Goal: Information Seeking & Learning: Learn about a topic

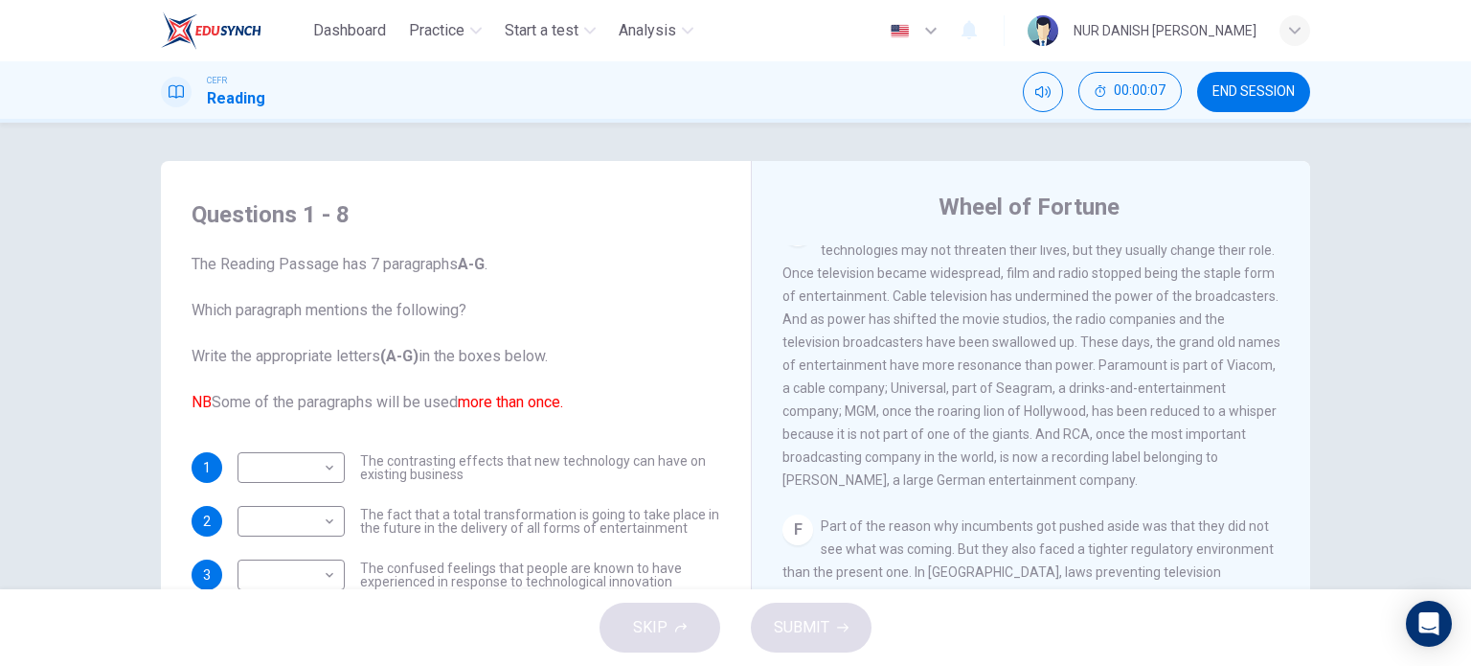
scroll to position [36, 0]
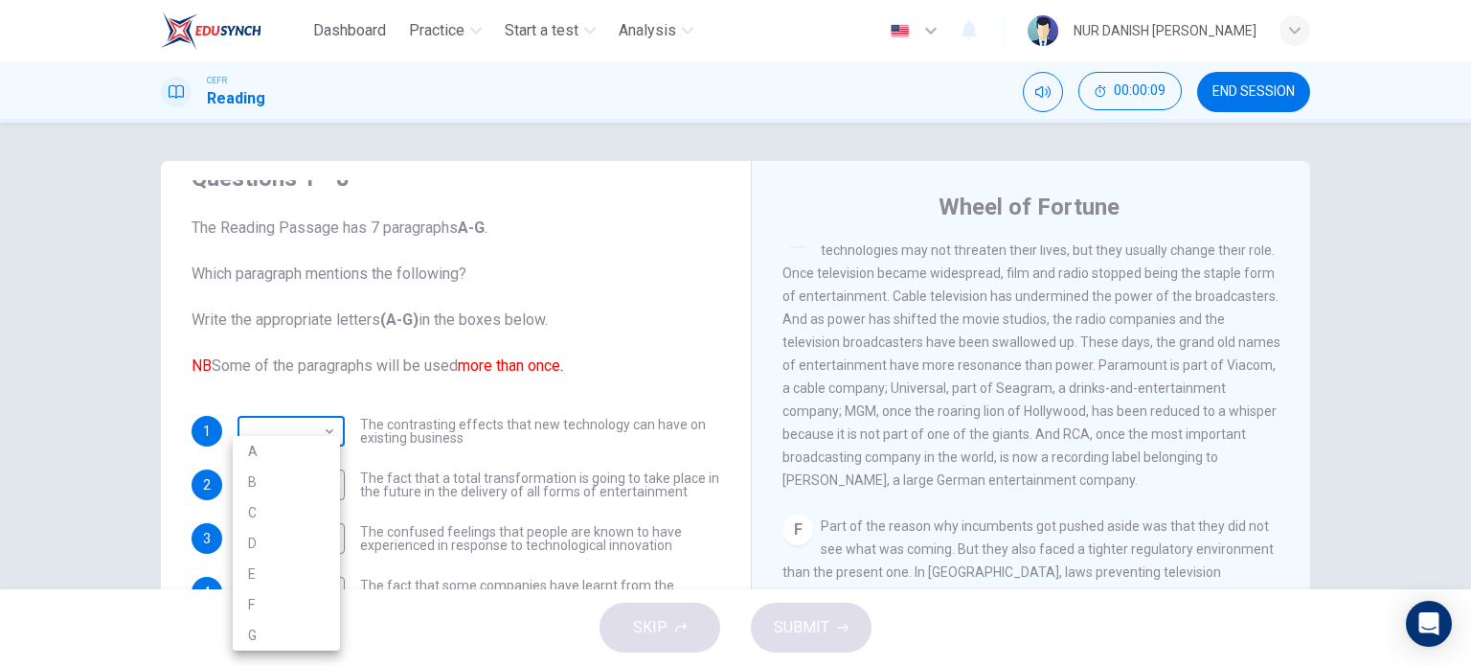
click at [322, 423] on body "Dashboard Practice Start a test Analysis English en ​ NUR DANISH [PERSON_NAME] …" at bounding box center [735, 333] width 1471 height 666
click at [594, 378] on div at bounding box center [735, 333] width 1471 height 666
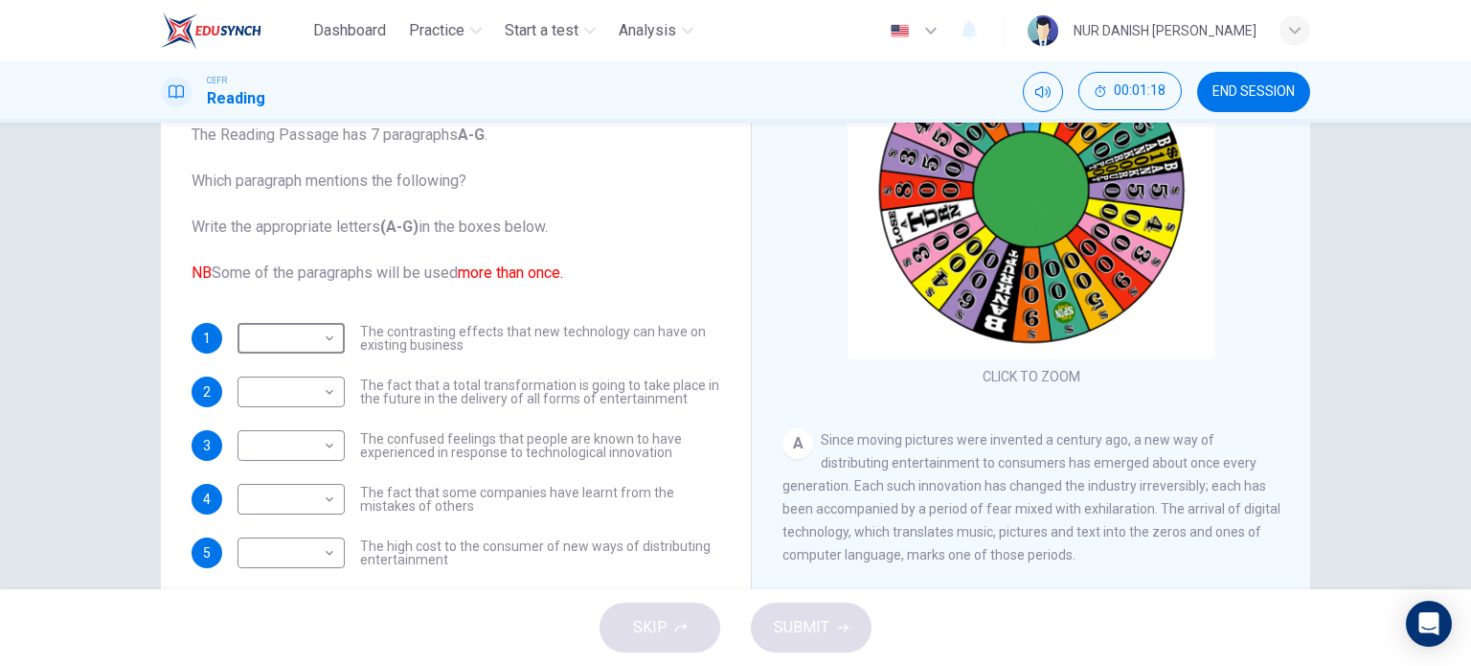
scroll to position [92, 0]
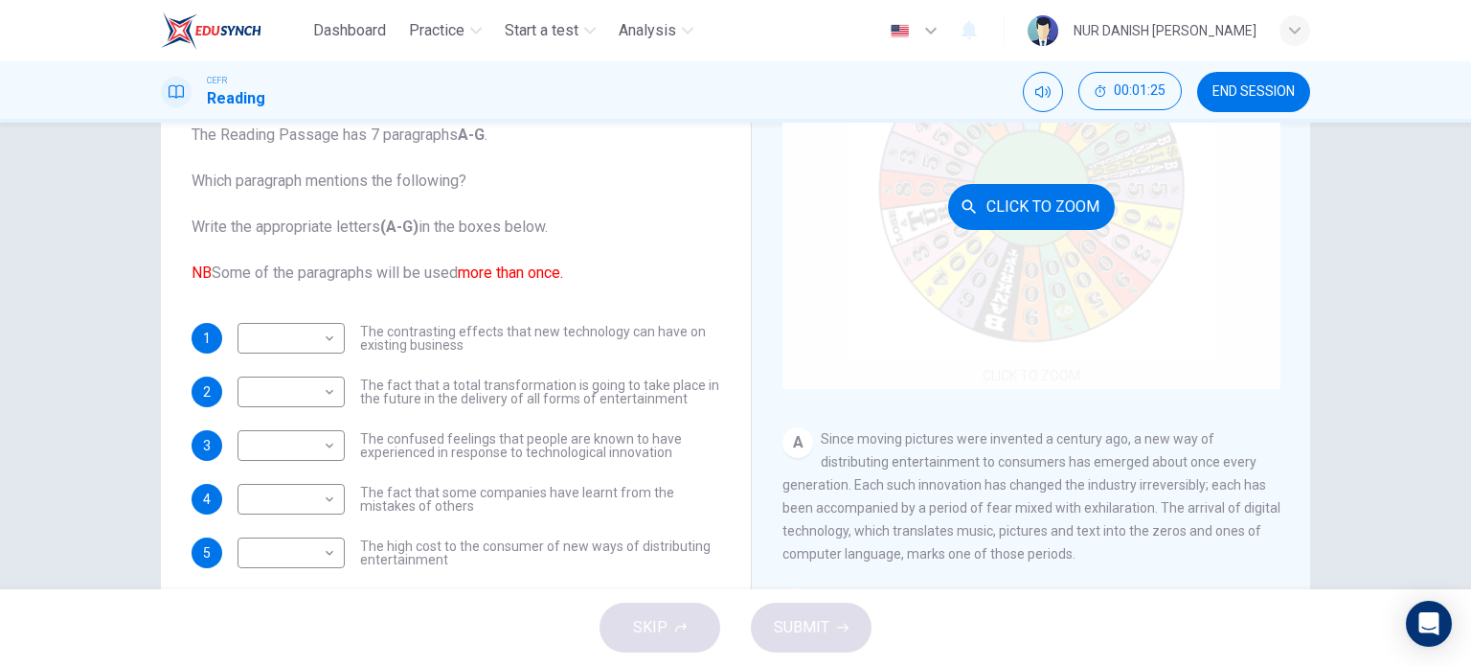
click at [855, 355] on div "Click to Zoom" at bounding box center [1031, 206] width 498 height 365
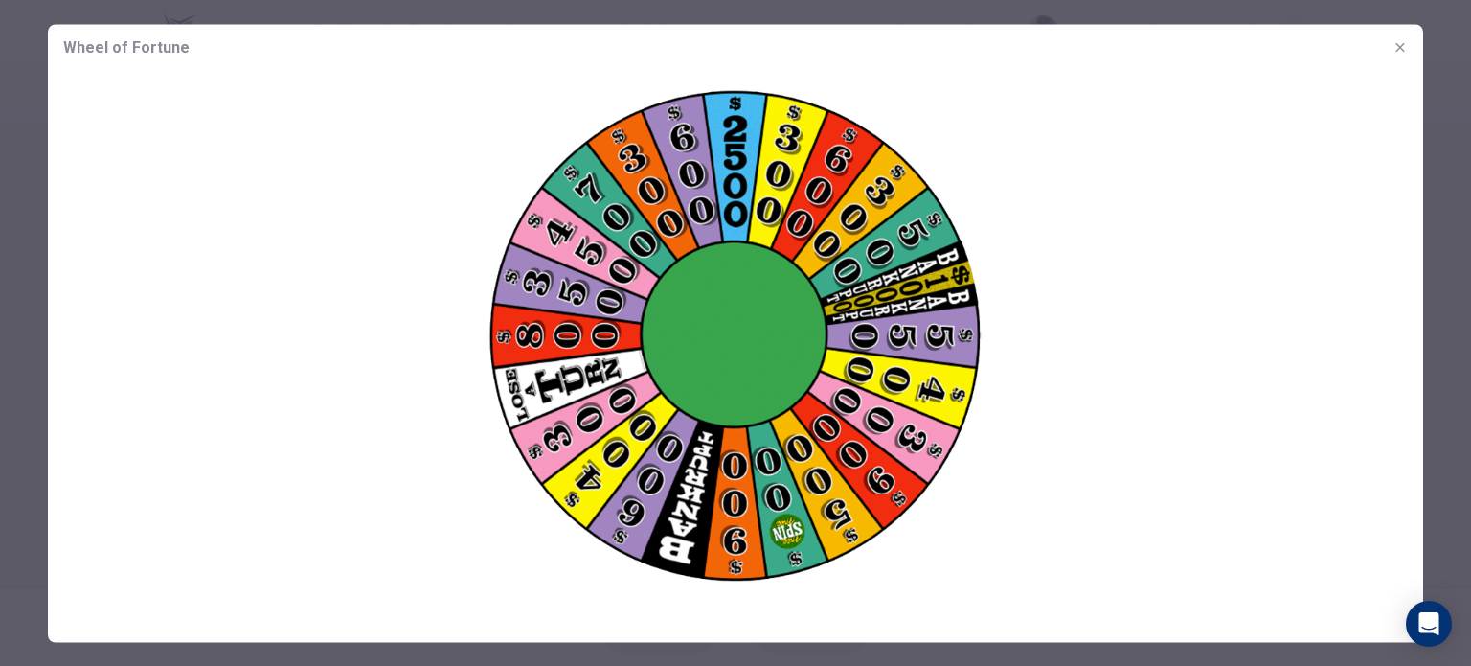
drag, startPoint x: 1387, startPoint y: 57, endPoint x: 1398, endPoint y: 53, distance: 12.1
click at [1398, 53] on div "Wheel of Fortune" at bounding box center [735, 47] width 1375 height 46
click at [1398, 53] on icon "button" at bounding box center [1400, 46] width 15 height 15
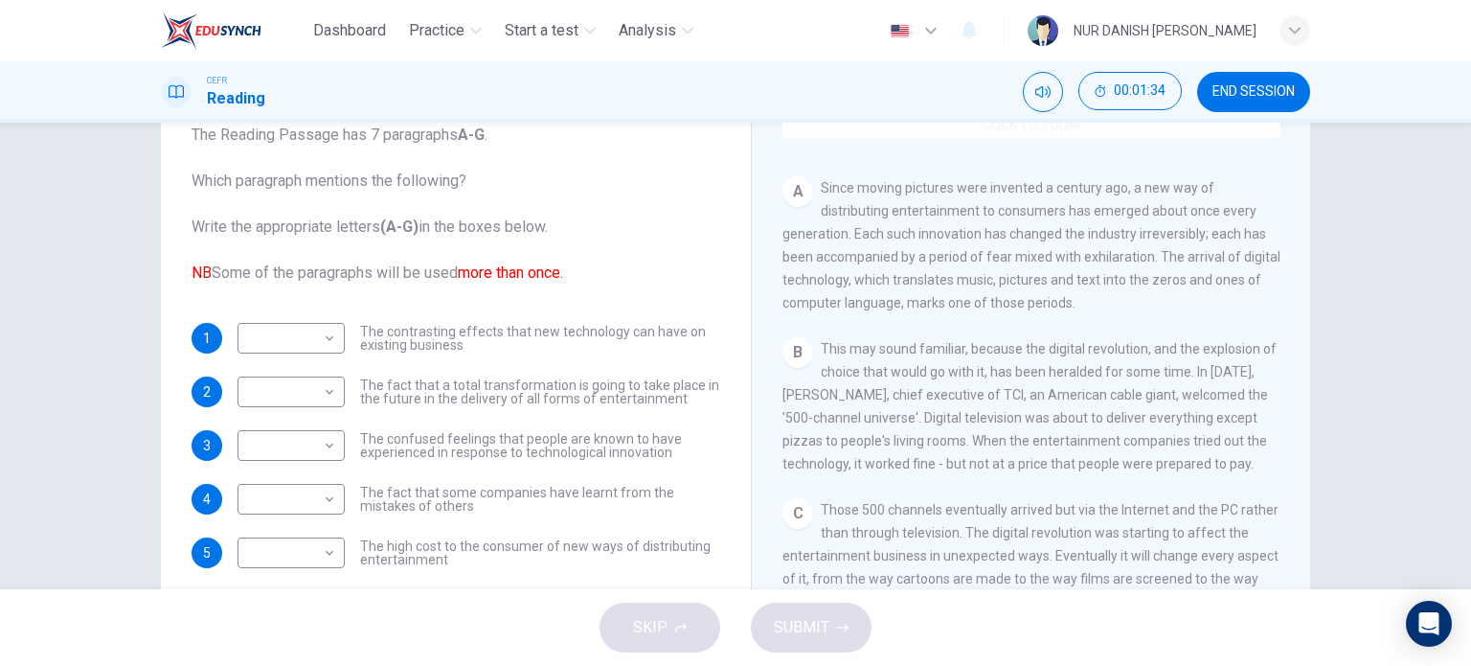
scroll to position [345, 0]
drag, startPoint x: 511, startPoint y: 357, endPoint x: 954, endPoint y: 281, distance: 449.1
click at [954, 281] on div "Questions 1 - 8 The Reading Passage has 7 paragraphs A-G . Which paragraph ment…" at bounding box center [735, 365] width 1149 height 666
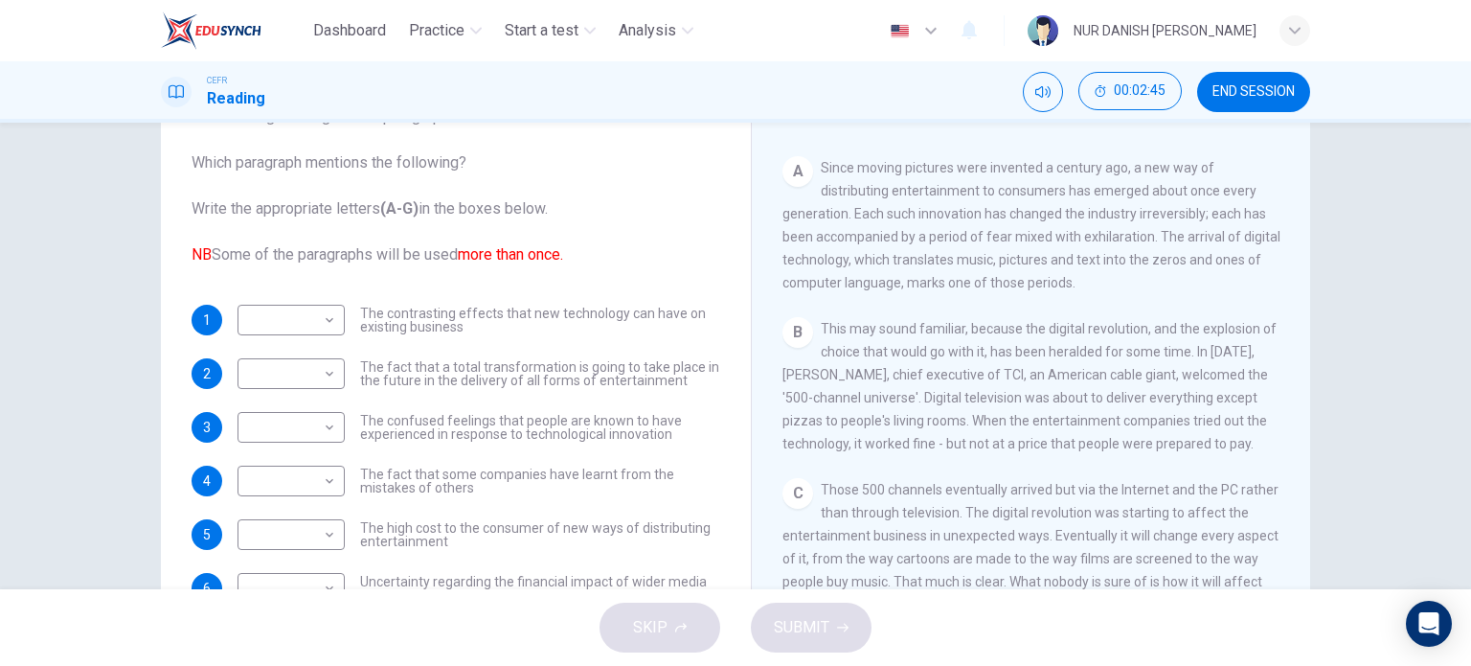
scroll to position [146, 0]
click at [402, 321] on span "The contrasting effects that new technology can have on existing business" at bounding box center [540, 321] width 360 height 27
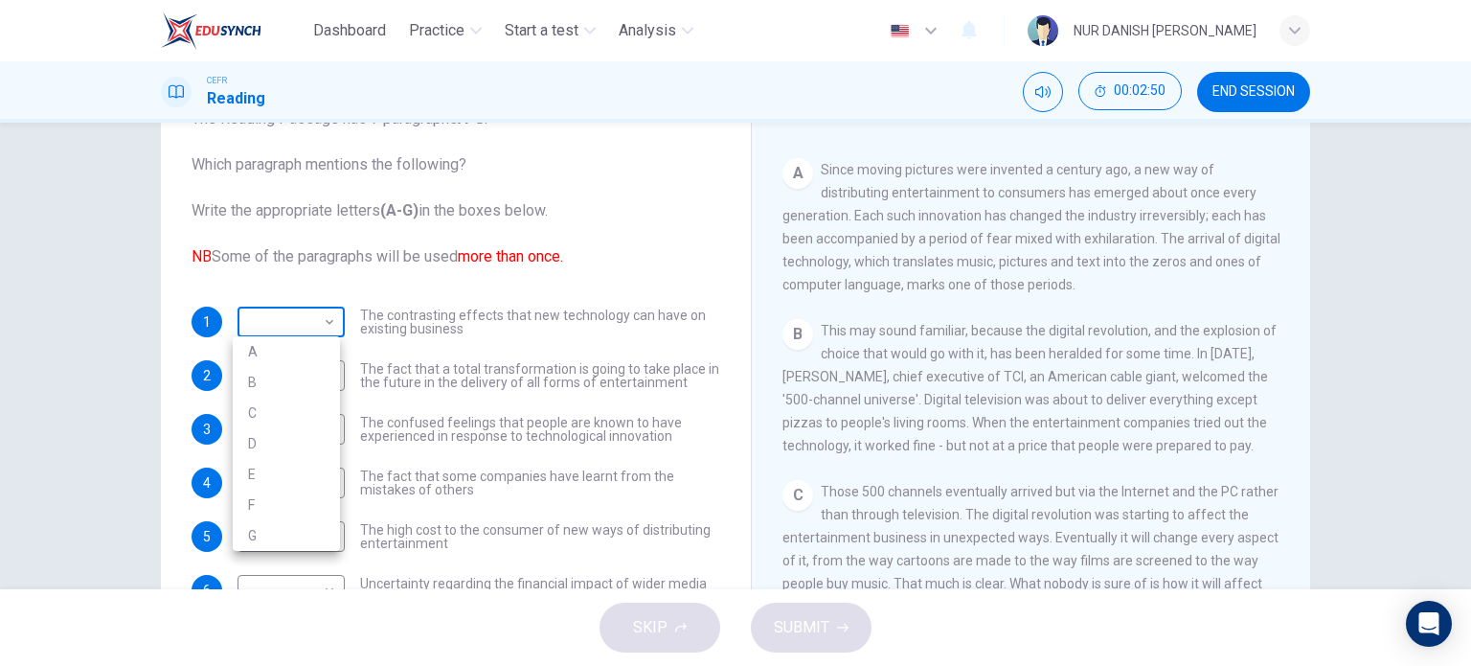
click at [327, 316] on body "Dashboard Practice Start a test Analysis English en ​ NUR DANISH [PERSON_NAME] …" at bounding box center [735, 333] width 1471 height 666
click at [327, 316] on div at bounding box center [735, 333] width 1471 height 666
click at [325, 532] on body "Dashboard Practice Start a test Analysis English en ​ NUR DANISH [PERSON_NAME] …" at bounding box center [735, 333] width 1471 height 666
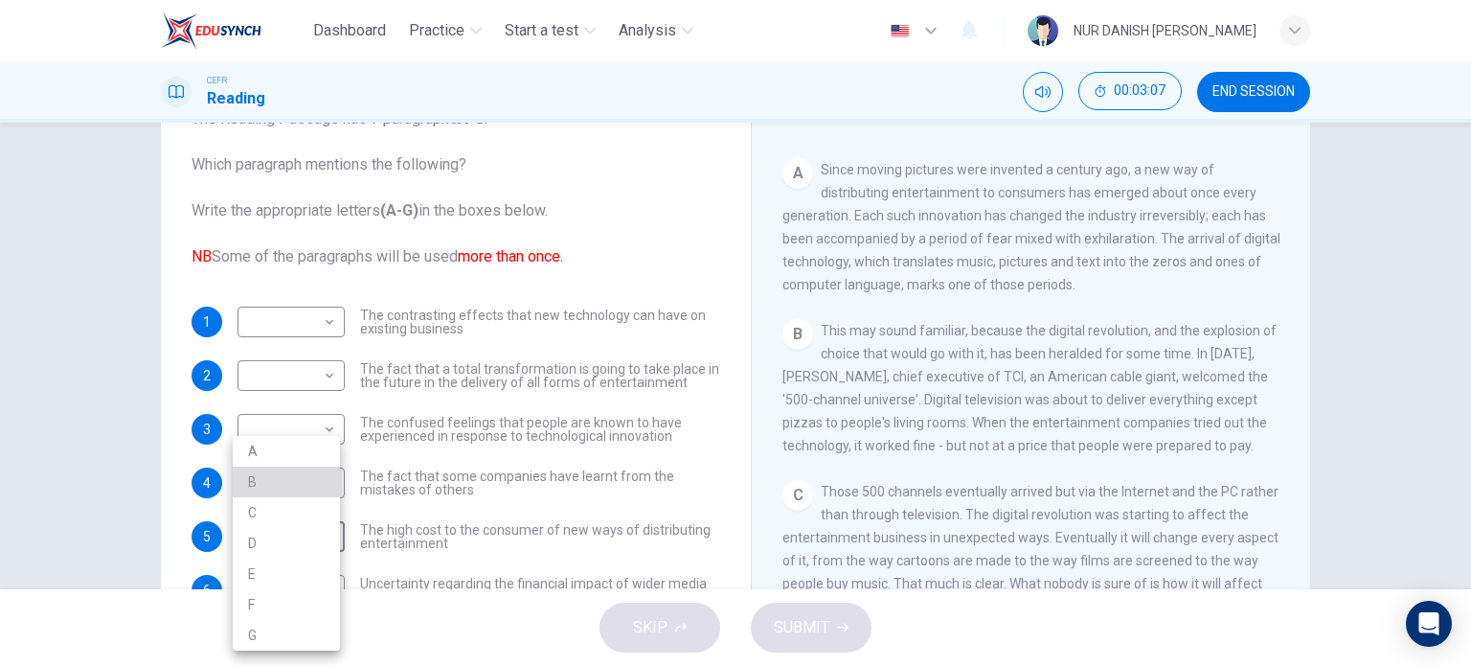
click at [276, 488] on li "B" at bounding box center [286, 481] width 107 height 31
type input "B"
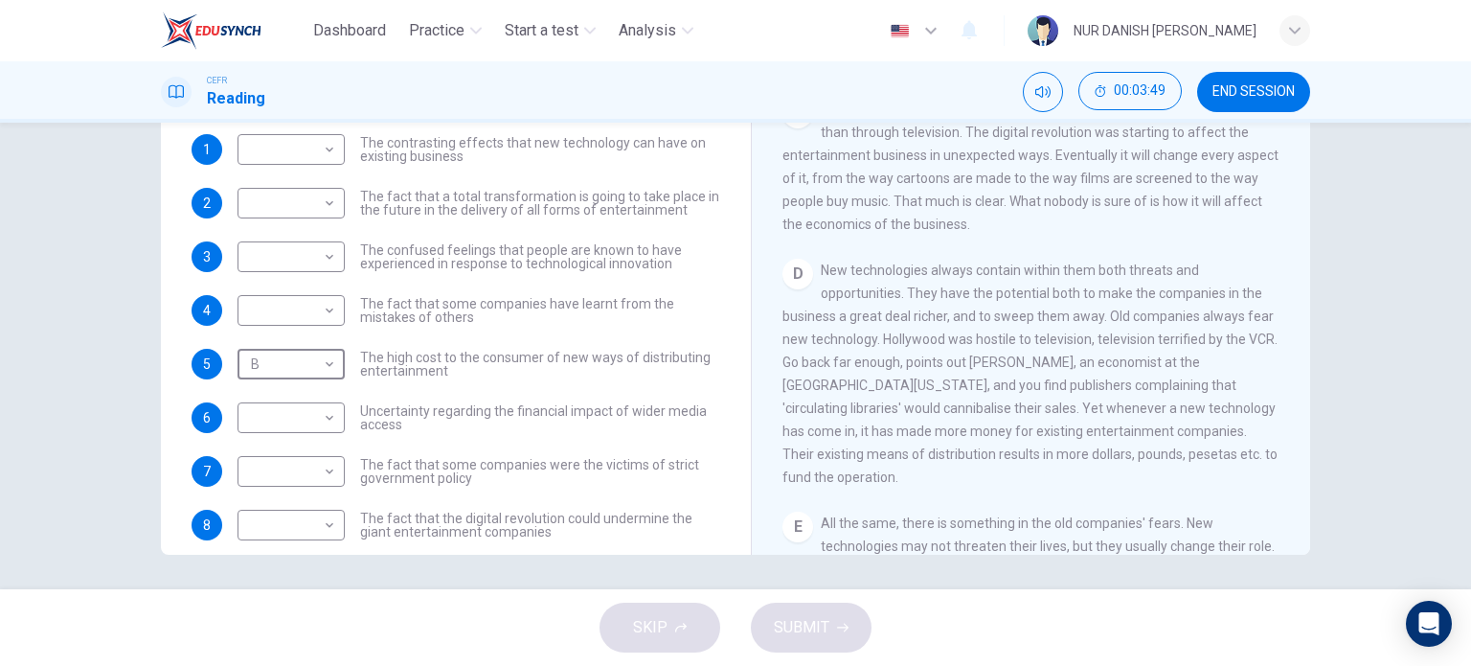
scroll to position [556, 0]
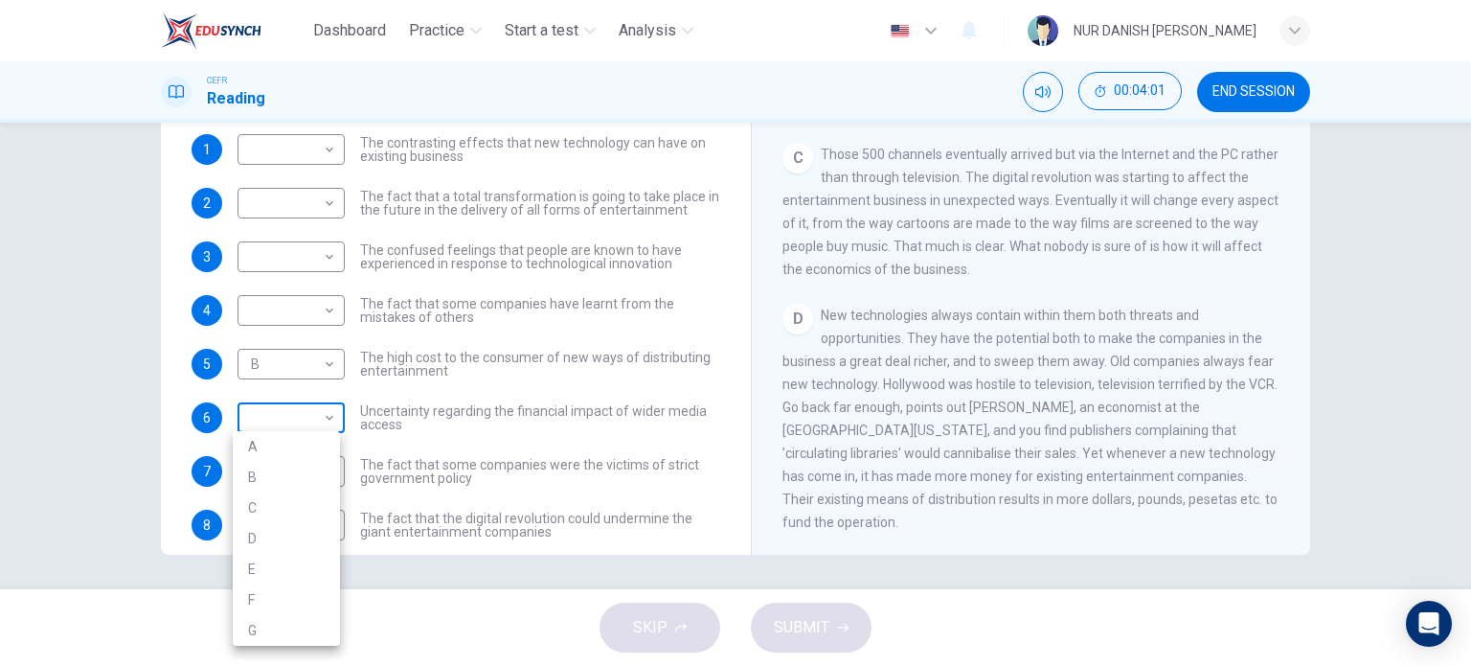
click at [311, 413] on body "Dashboard Practice Start a test Analysis English en ​ NUR DANISH [PERSON_NAME] …" at bounding box center [735, 333] width 1471 height 666
click at [301, 502] on li "C" at bounding box center [286, 507] width 107 height 31
type input "C"
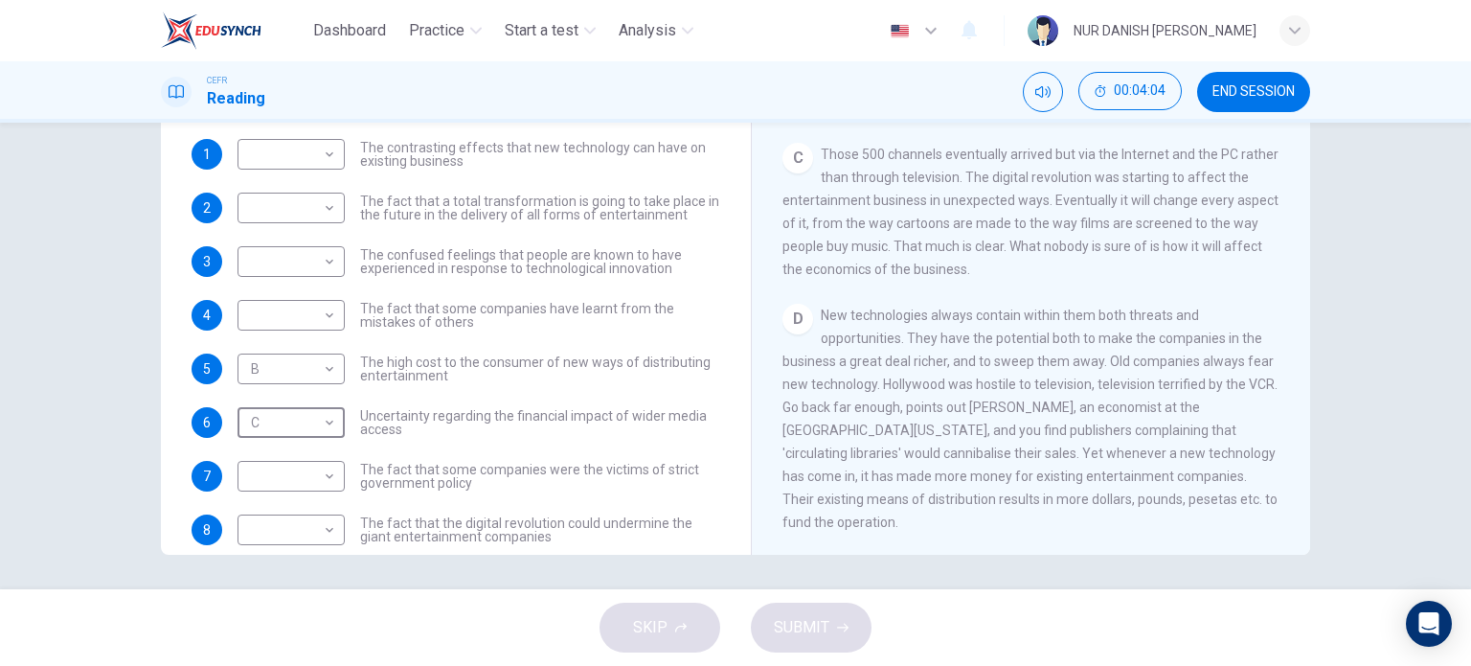
scroll to position [39, 0]
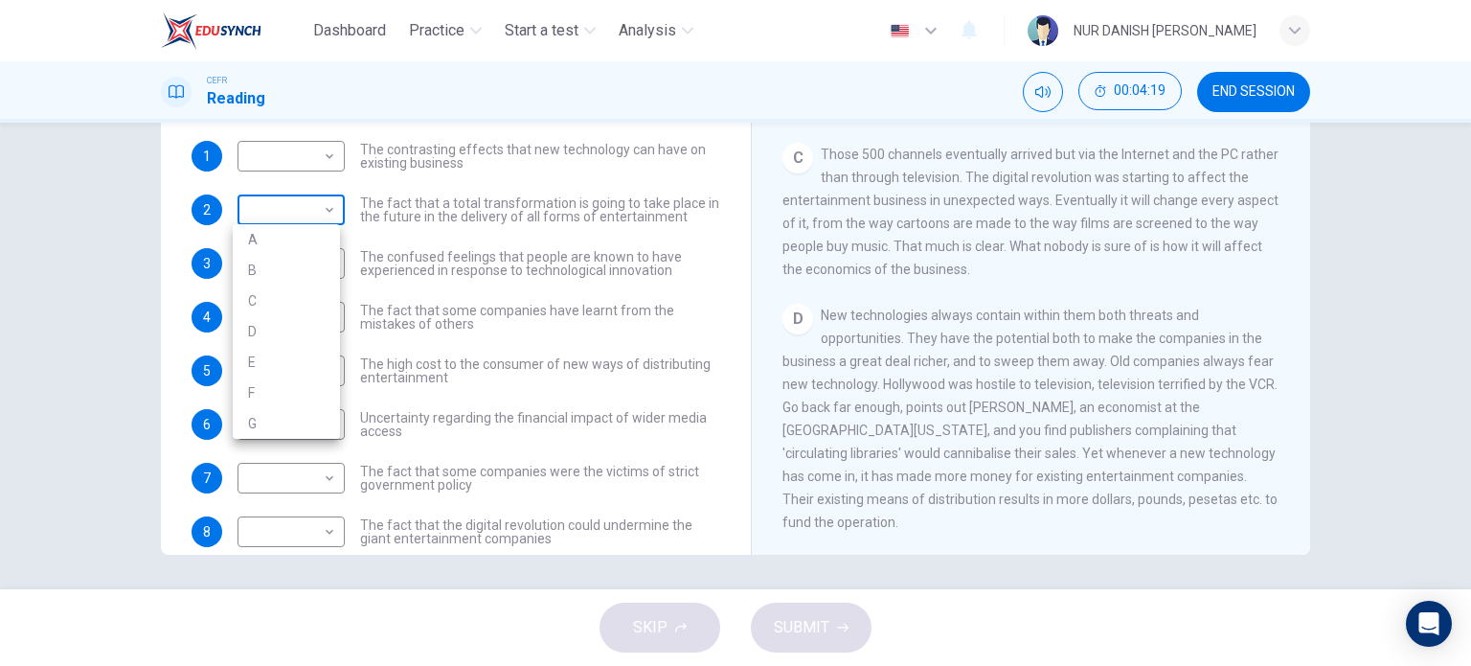
click at [312, 220] on body "Dashboard Practice Start a test Analysis English en ​ NUR DANISH [PERSON_NAME] …" at bounding box center [735, 333] width 1471 height 666
click at [294, 308] on li "C" at bounding box center [286, 300] width 107 height 31
type input "C"
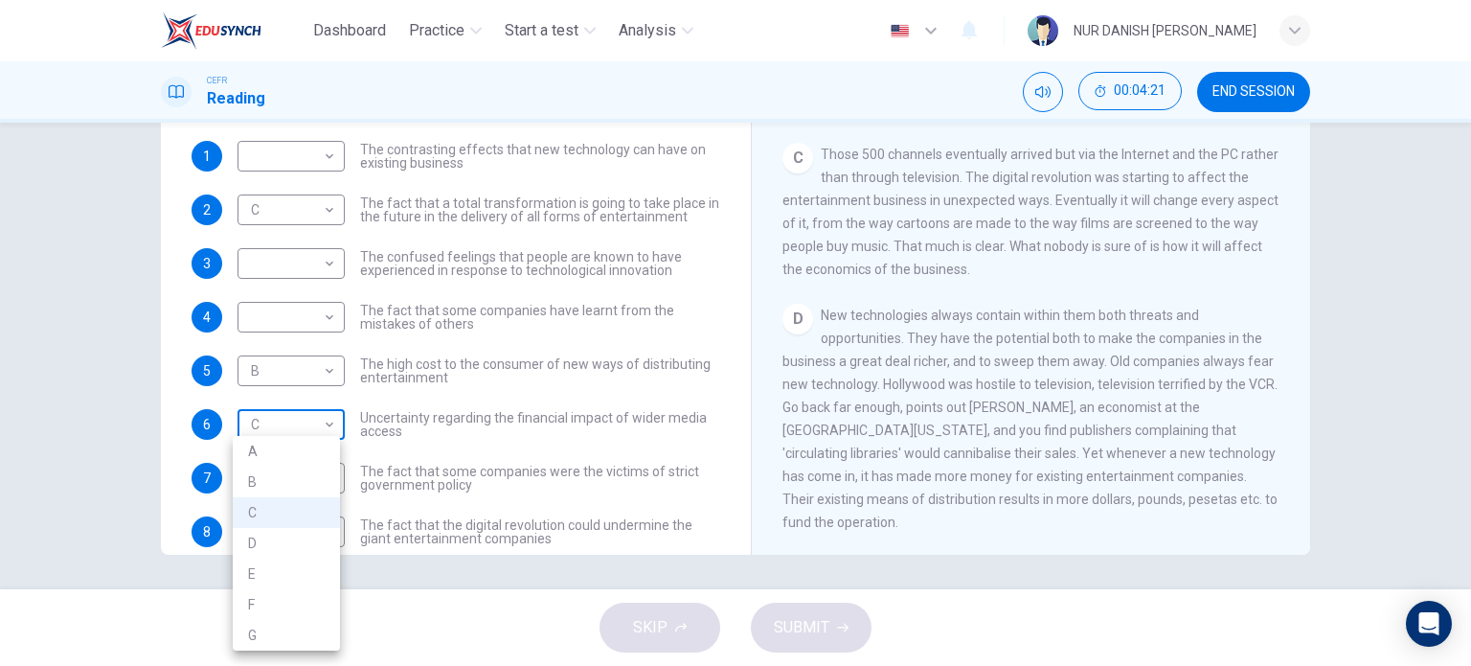
click at [301, 414] on body "Dashboard Practice Start a test Analysis English en ​ NUR DANISH [PERSON_NAME] …" at bounding box center [735, 333] width 1471 height 666
click at [615, 354] on div at bounding box center [735, 333] width 1471 height 666
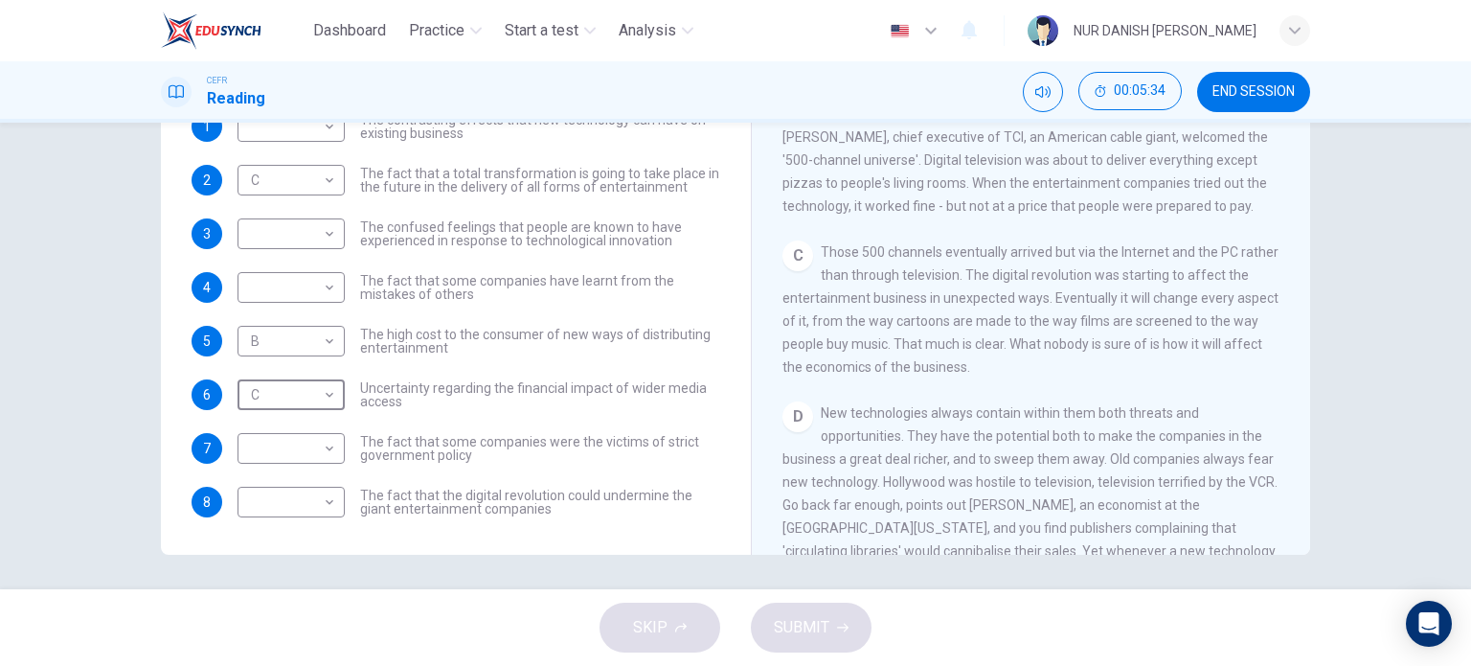
scroll to position [319, 0]
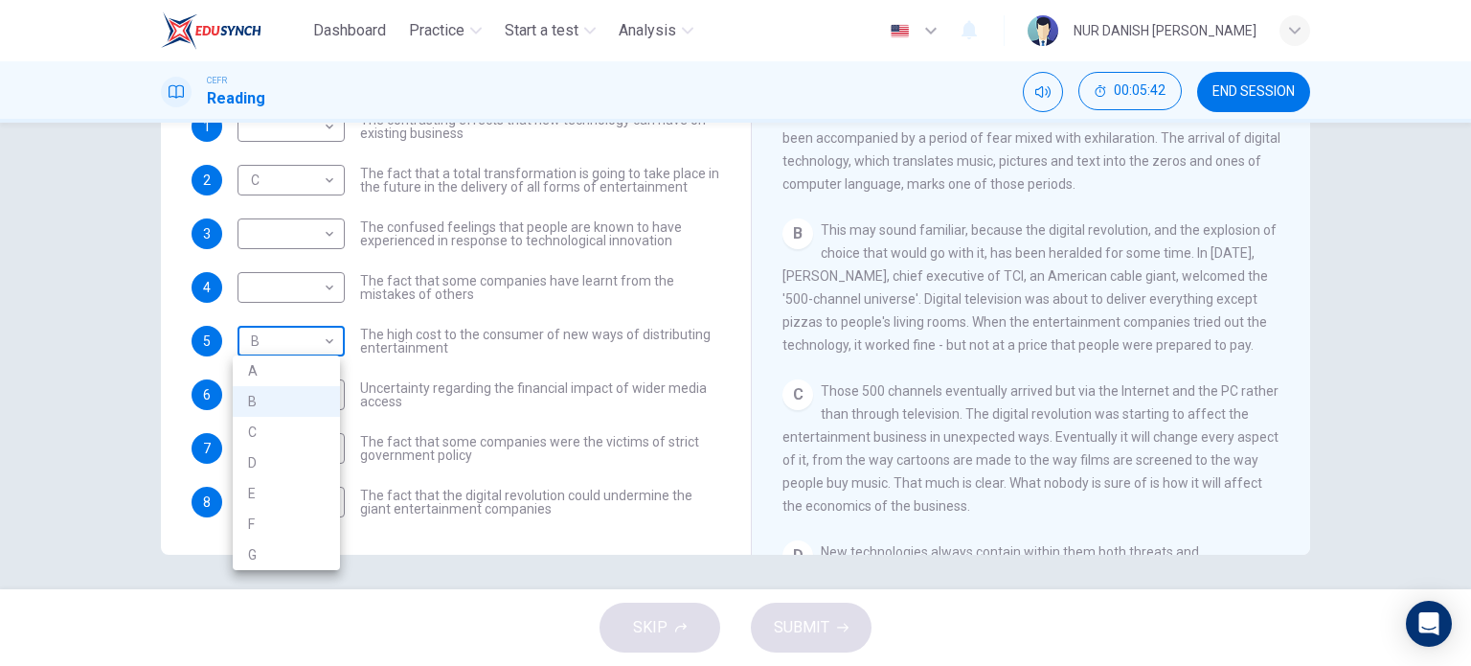
click at [306, 331] on body "Dashboard Practice Start a test Analysis English en ​ NUR DANISH [PERSON_NAME] …" at bounding box center [735, 333] width 1471 height 666
click at [966, 386] on div at bounding box center [735, 333] width 1471 height 666
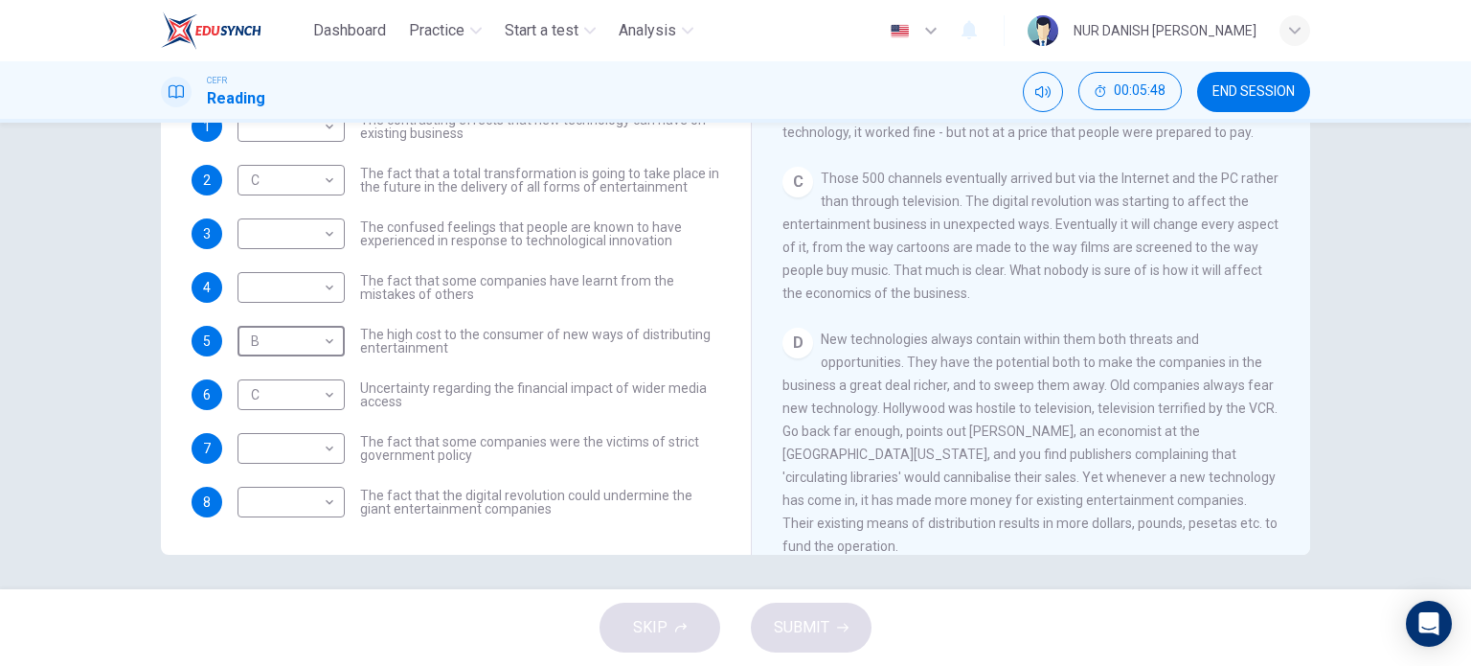
scroll to position [537, 0]
click at [303, 329] on body "Dashboard Practice Start a test Analysis English en ​ NUR DANISH [PERSON_NAME] …" at bounding box center [735, 333] width 1471 height 666
click at [291, 464] on li "D" at bounding box center [286, 462] width 107 height 31
type input "D"
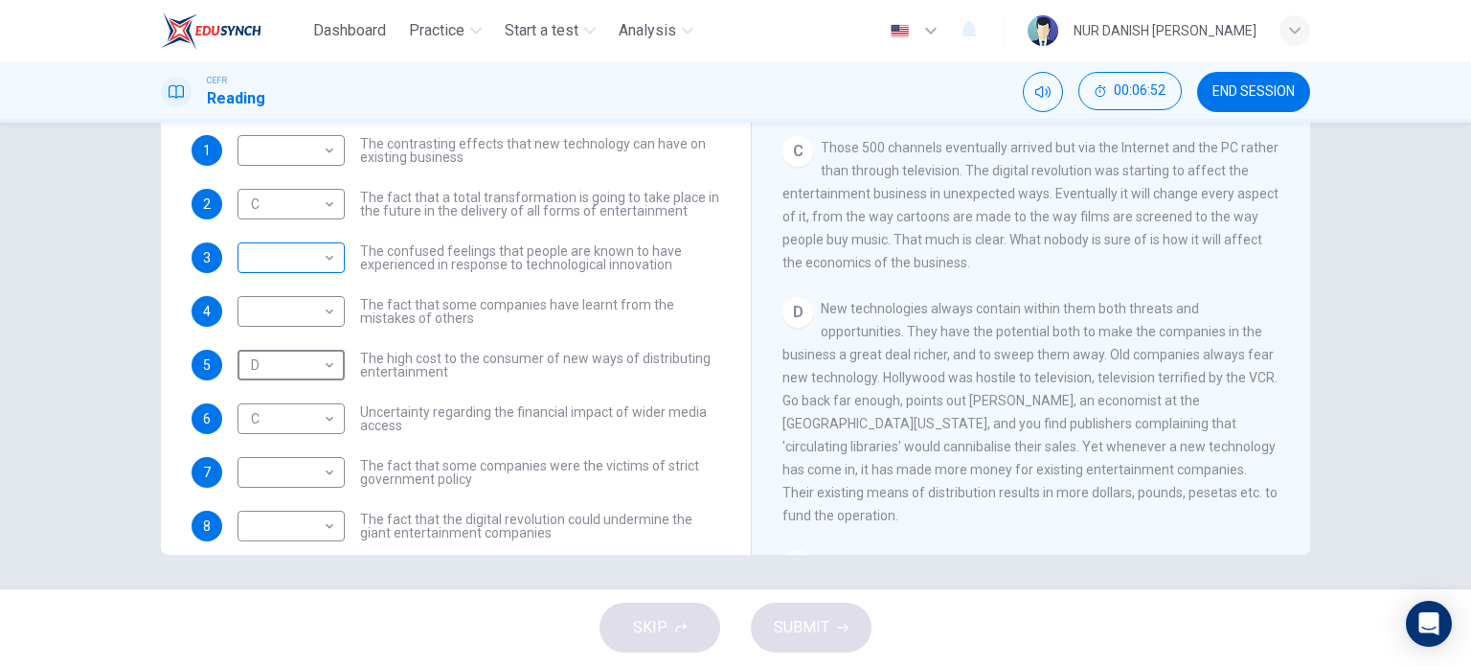
scroll to position [43, 0]
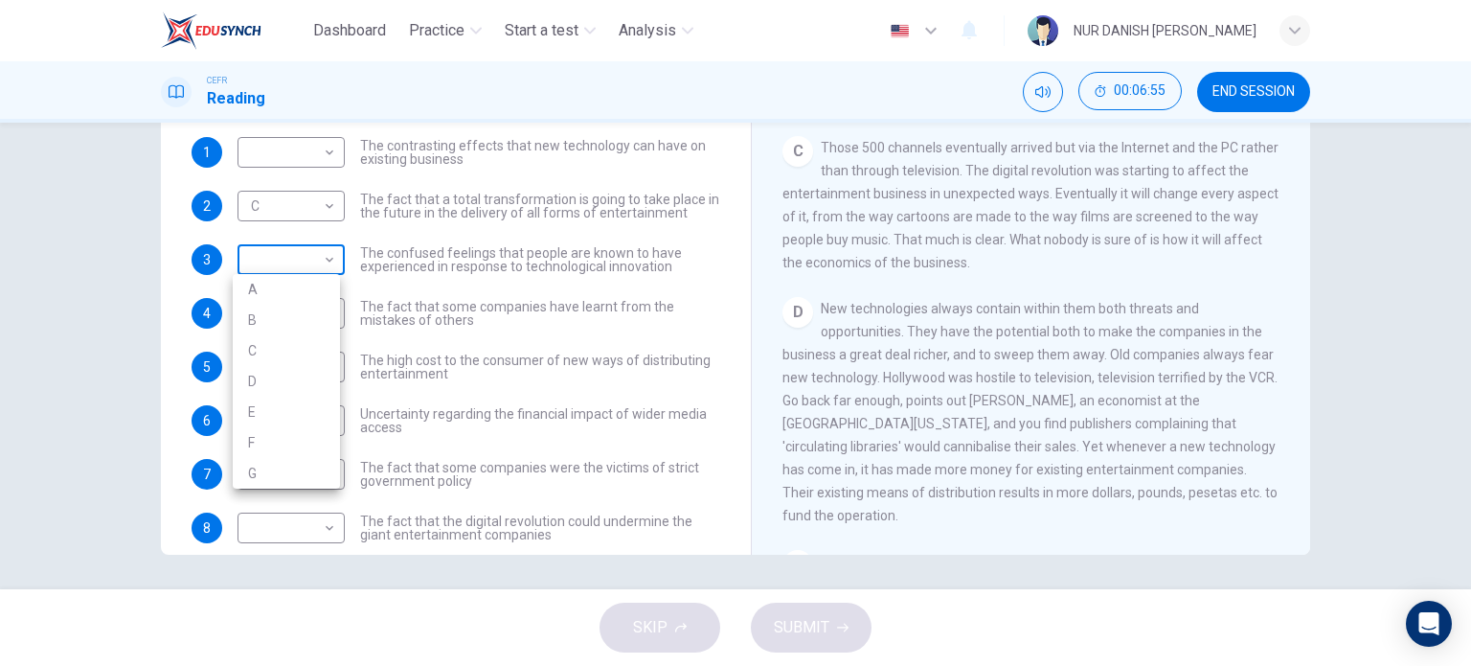
click at [314, 256] on body "Dashboard Practice Start a test Analysis English en ​ NUR DANISH [PERSON_NAME] …" at bounding box center [735, 333] width 1471 height 666
click at [306, 384] on li "D" at bounding box center [286, 381] width 107 height 31
type input "D"
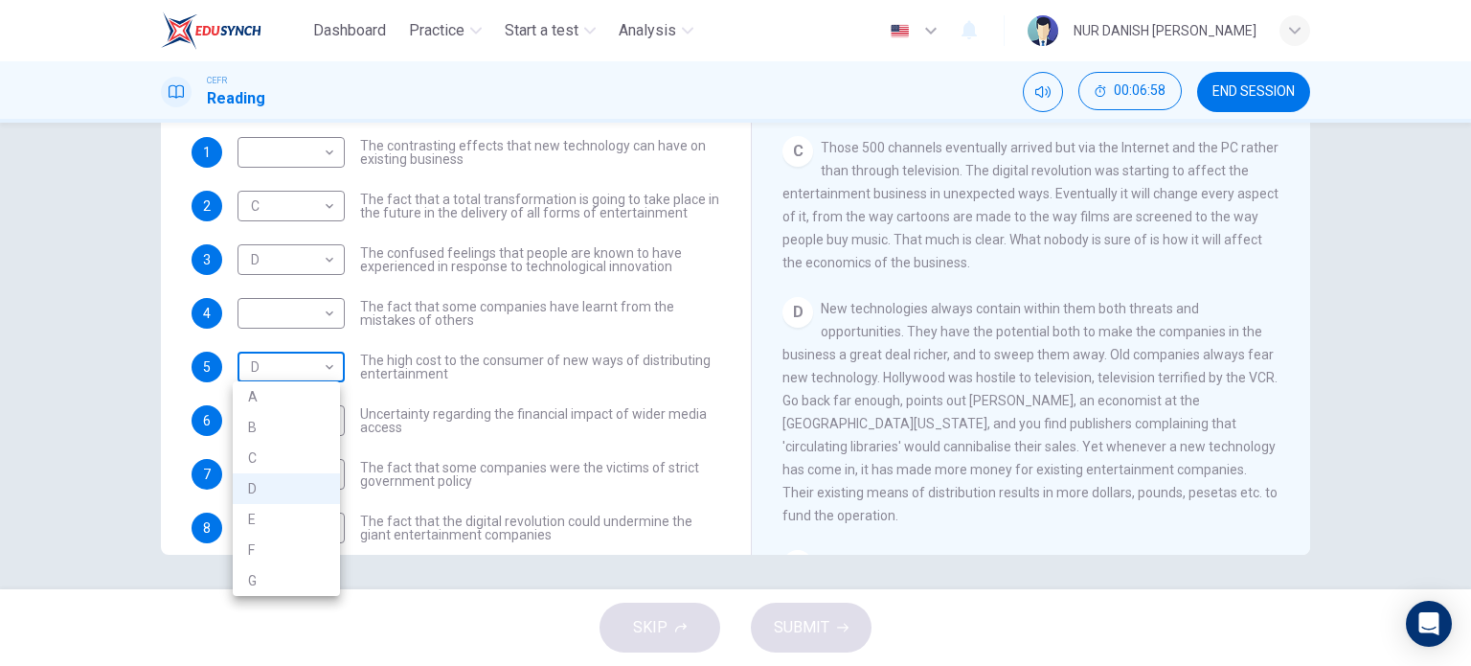
click at [306, 374] on body "Dashboard Practice Start a test Analysis English en ​ NUR DANISH [PERSON_NAME] …" at bounding box center [735, 333] width 1471 height 666
click at [279, 428] on li "B" at bounding box center [286, 427] width 107 height 31
type input "B"
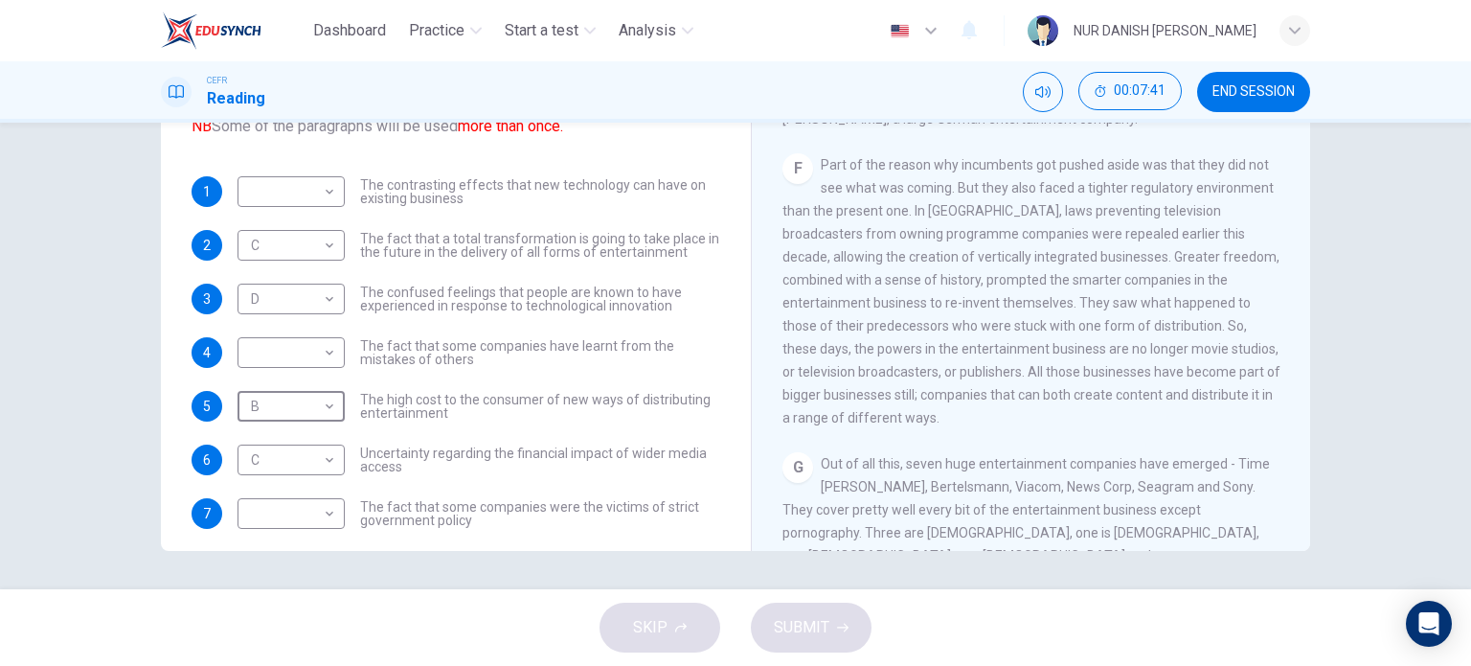
scroll to position [1253, 0]
click at [314, 509] on body "Dashboard Practice Start a test Analysis English en ​ NUR DANISH [PERSON_NAME] …" at bounding box center [735, 333] width 1471 height 666
click at [294, 596] on li "F" at bounding box center [286, 604] width 107 height 31
type input "F"
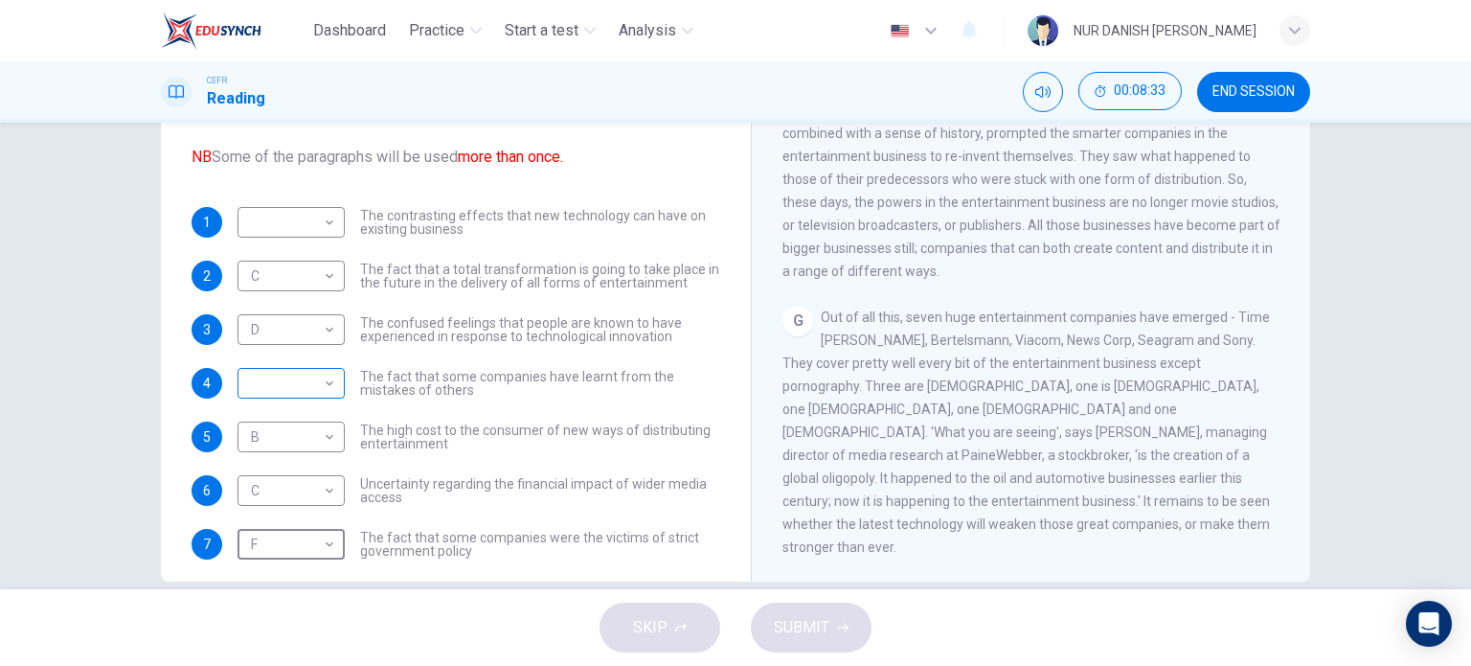
scroll to position [245, 0]
click at [310, 217] on body "Dashboard Practice Start a test Analysis English en ​ NUR DANISH [PERSON_NAME] …" at bounding box center [735, 333] width 1471 height 666
click at [310, 444] on li "G" at bounding box center [286, 436] width 107 height 31
type input "G"
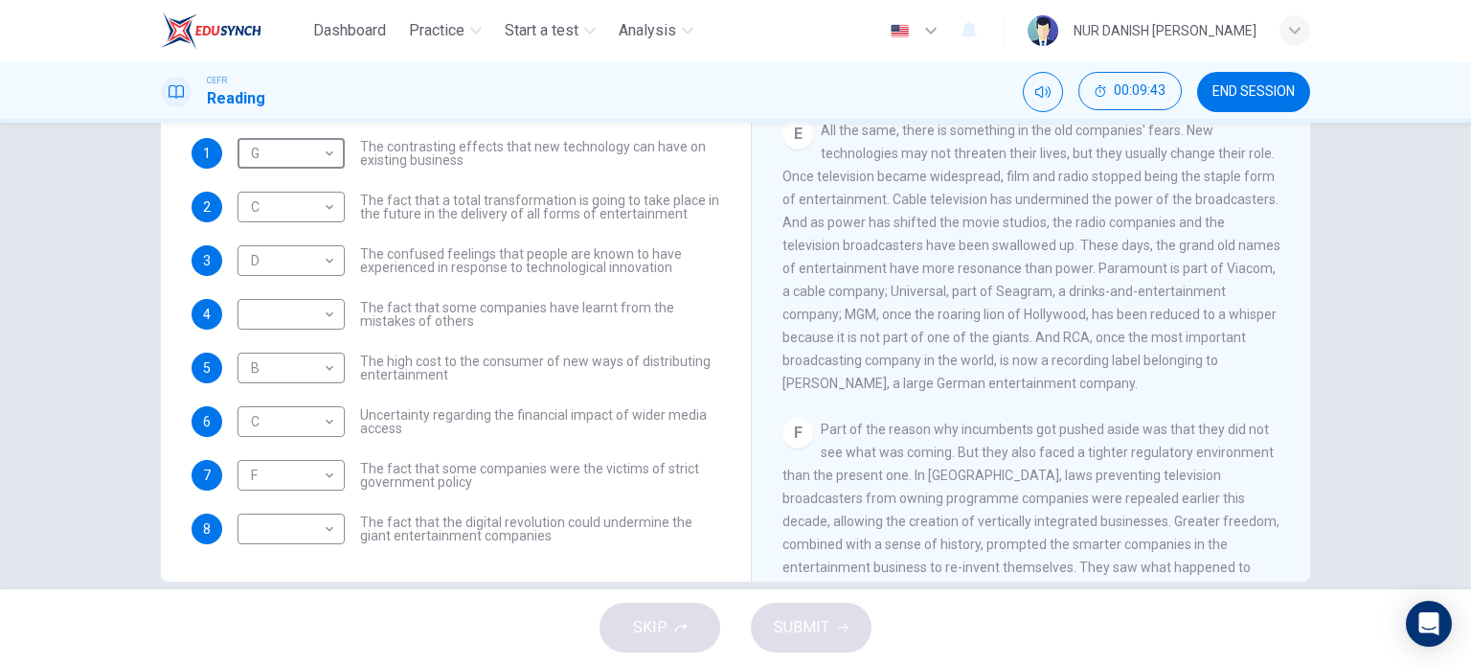
scroll to position [1018, 0]
click at [268, 548] on body "Dashboard Practice Start a test Analysis English en ​ NUR DANISH [PERSON_NAME] …" at bounding box center [735, 333] width 1471 height 666
click at [286, 566] on li "E" at bounding box center [286, 573] width 107 height 31
type input "E"
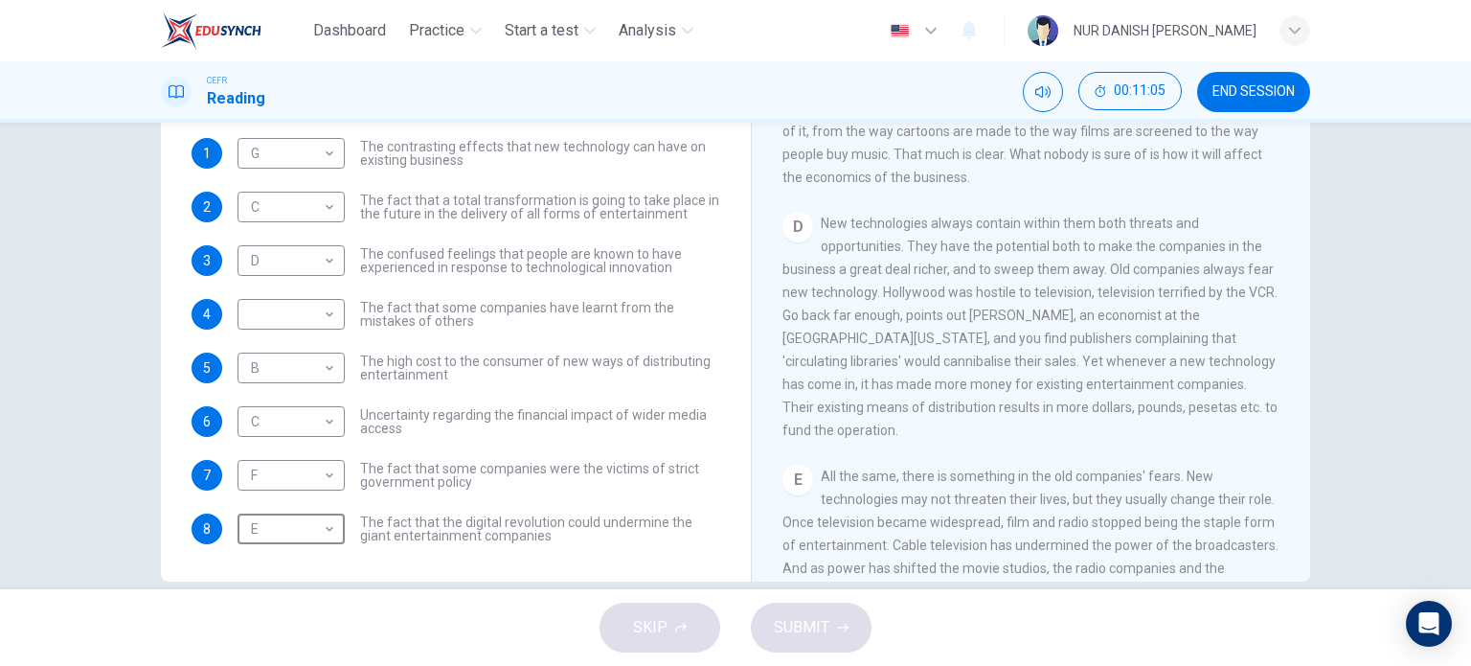
scroll to position [673, 0]
click at [298, 328] on body "Dashboard Practice Start a test Analysis English en ​ NUR DANISH [PERSON_NAME] …" at bounding box center [735, 333] width 1471 height 666
click at [295, 424] on li "D" at bounding box center [286, 435] width 107 height 31
type input "D"
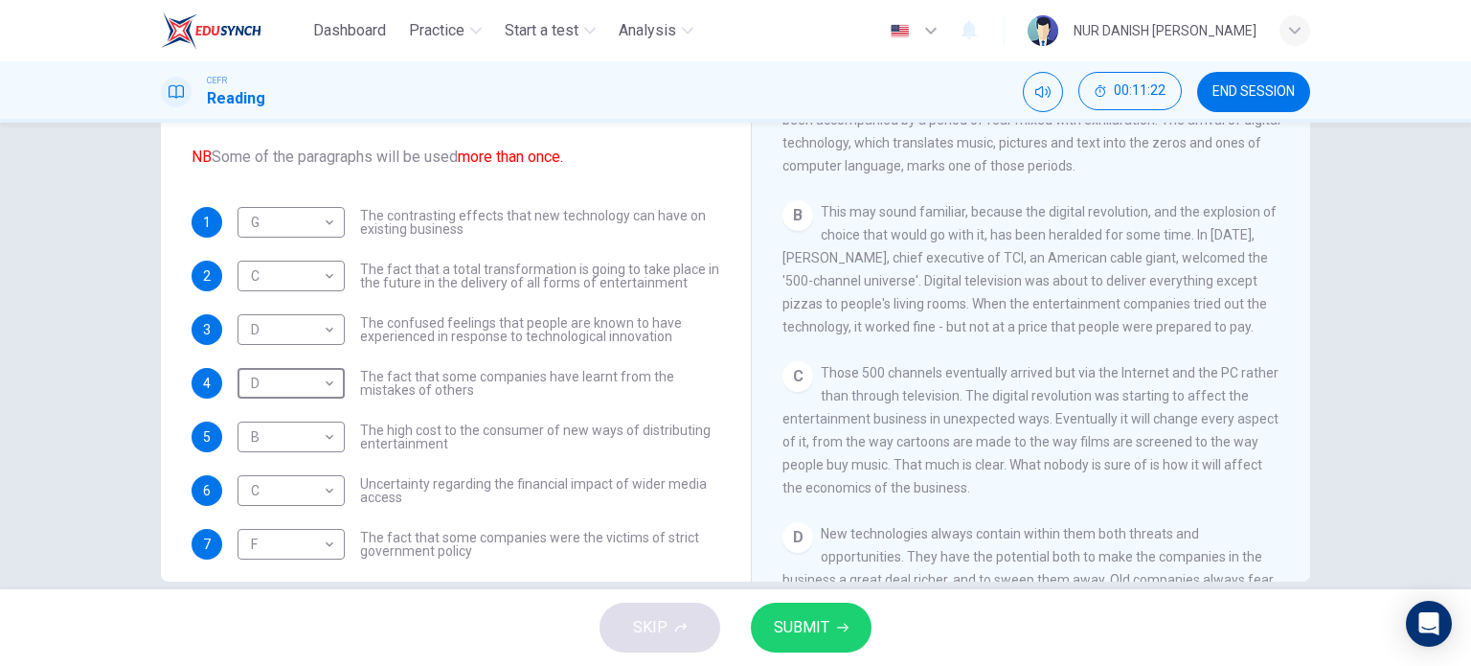
scroll to position [336, 0]
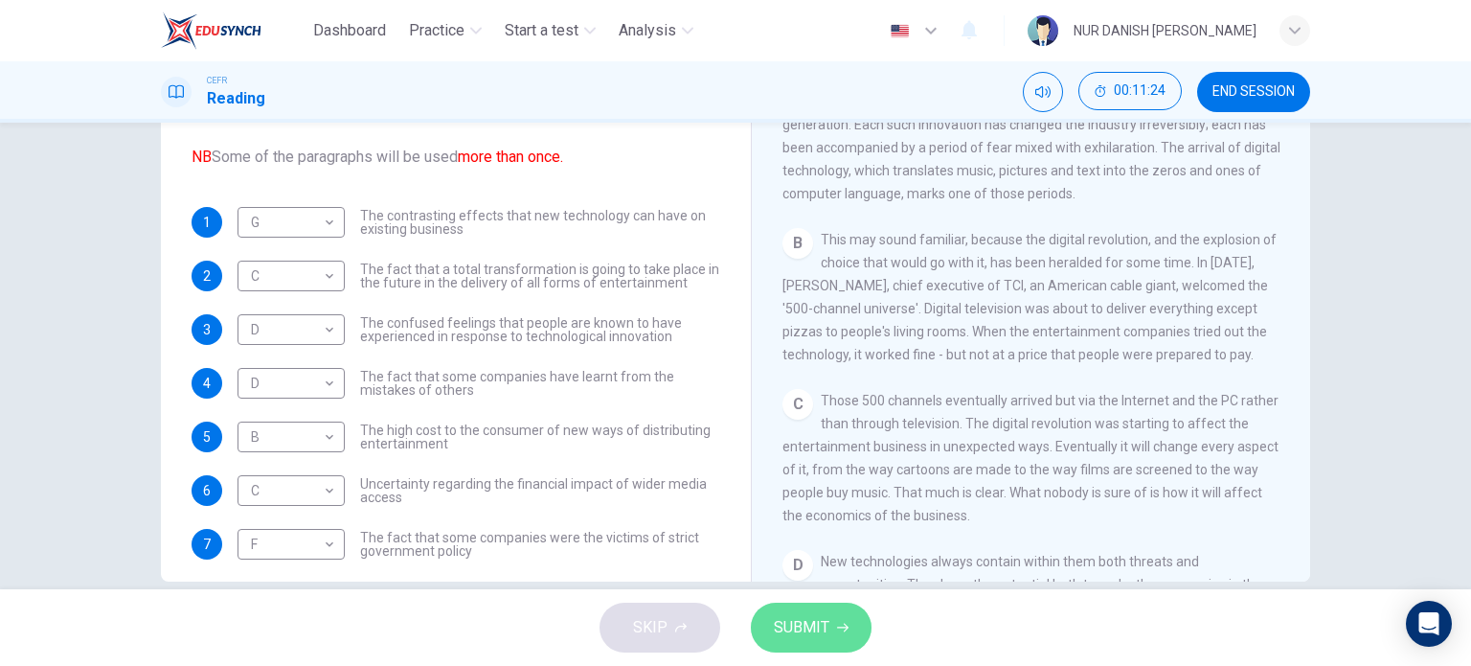
click at [833, 627] on button "SUBMIT" at bounding box center [811, 627] width 121 height 50
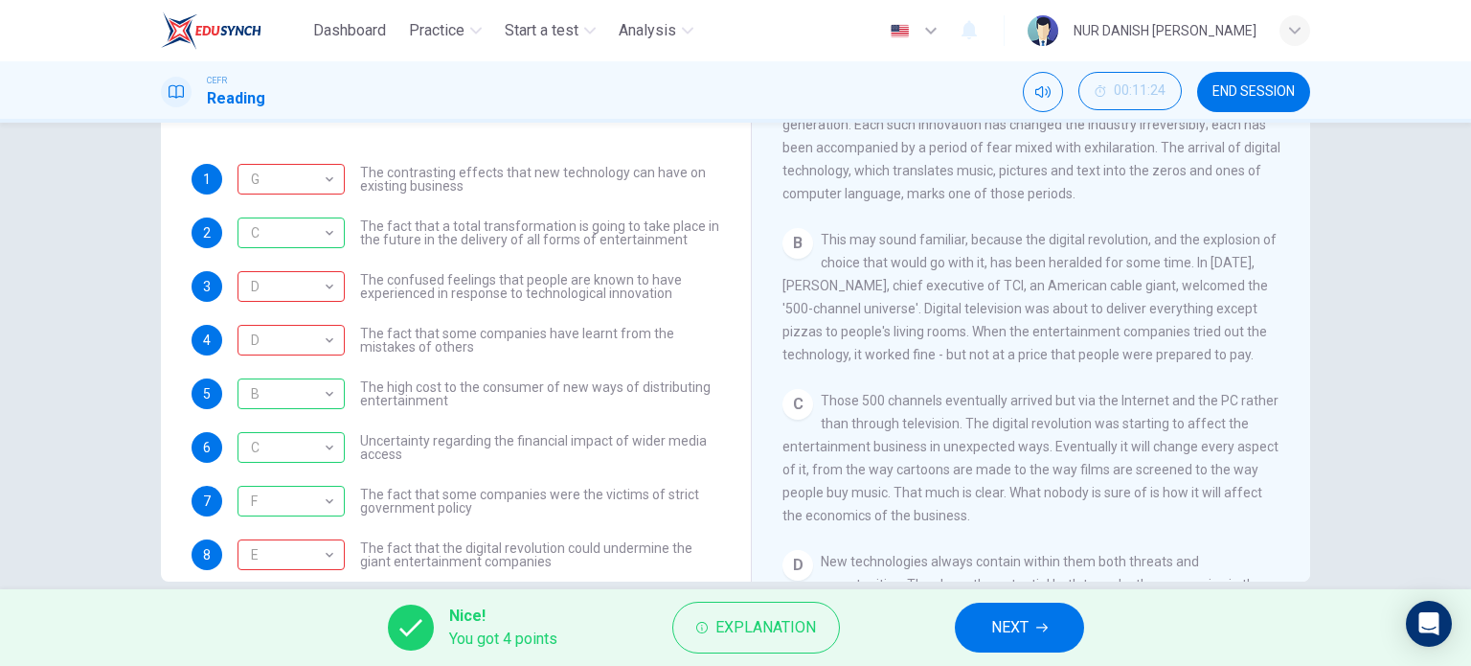
scroll to position [31, 0]
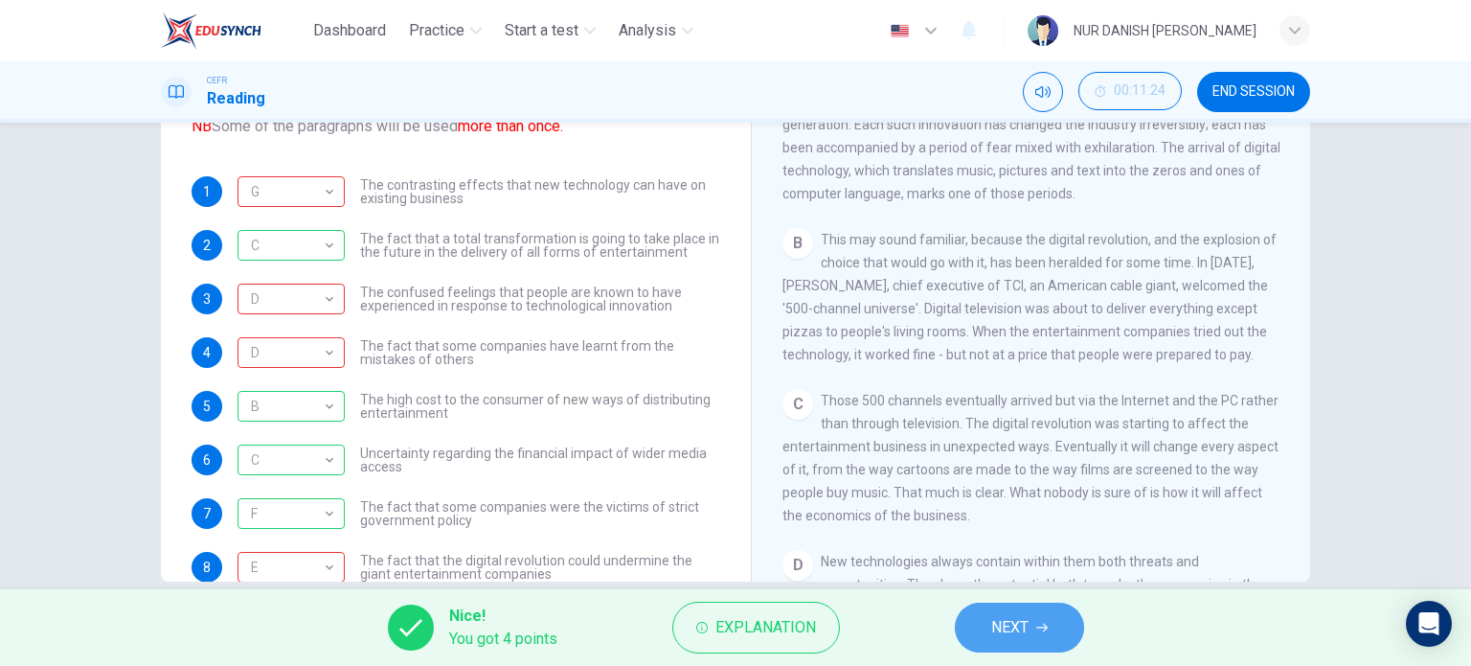
click at [1001, 639] on span "NEXT" at bounding box center [1009, 627] width 37 height 27
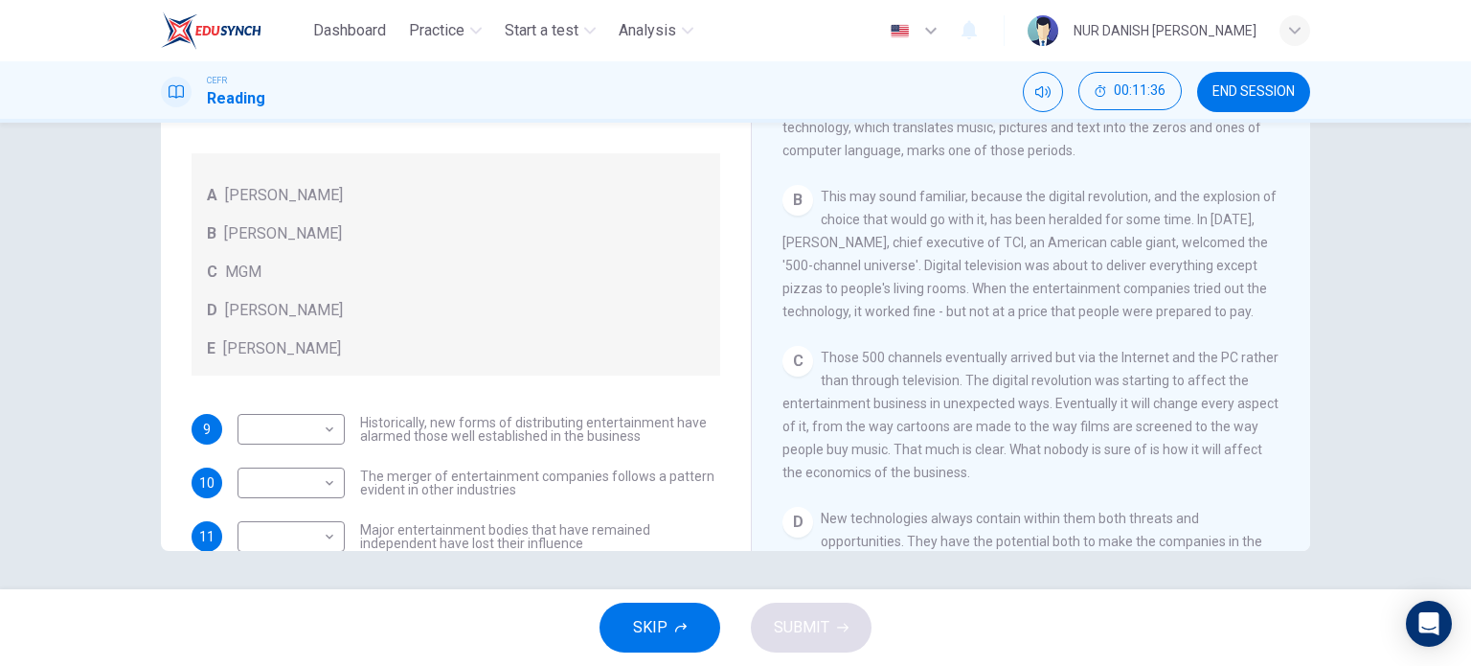
scroll to position [329, 0]
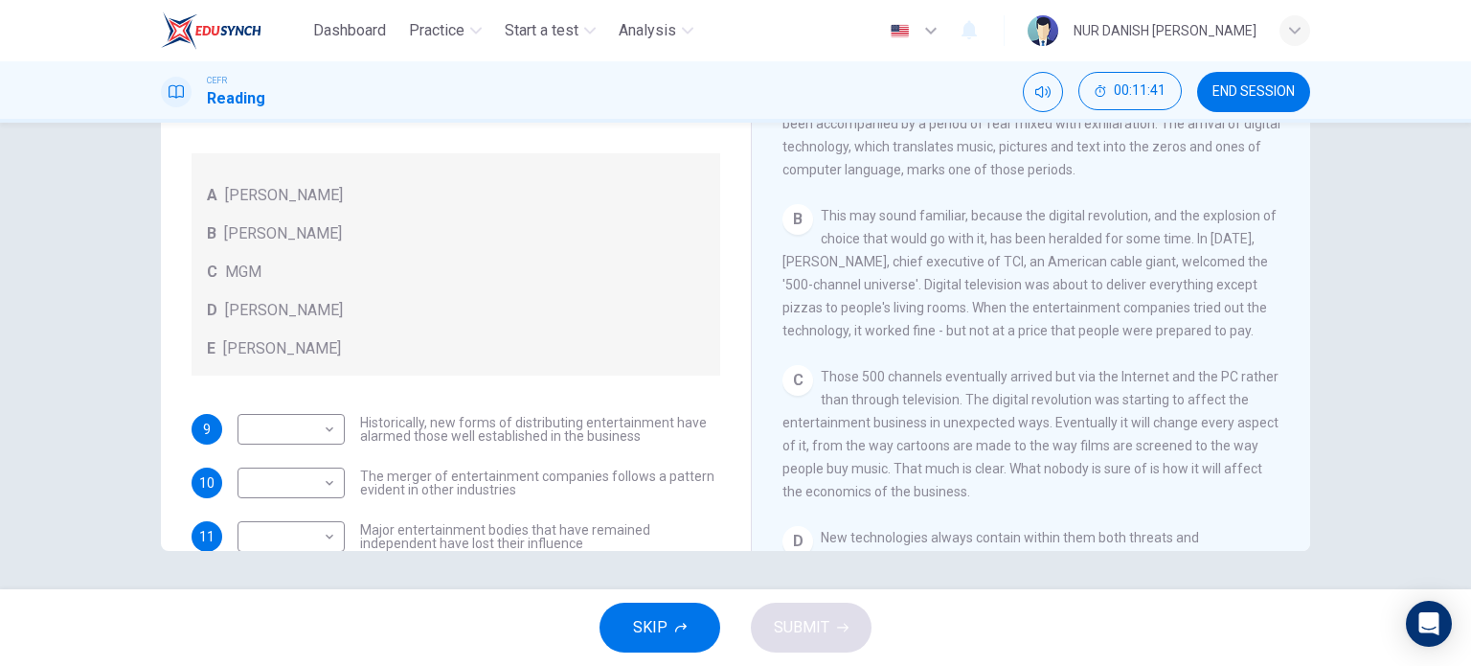
drag, startPoint x: 782, startPoint y: 283, endPoint x: 1050, endPoint y: 295, distance: 268.5
click at [1050, 295] on div "B This may sound familiar, because the digital revolution, and the explosion of…" at bounding box center [1031, 273] width 498 height 138
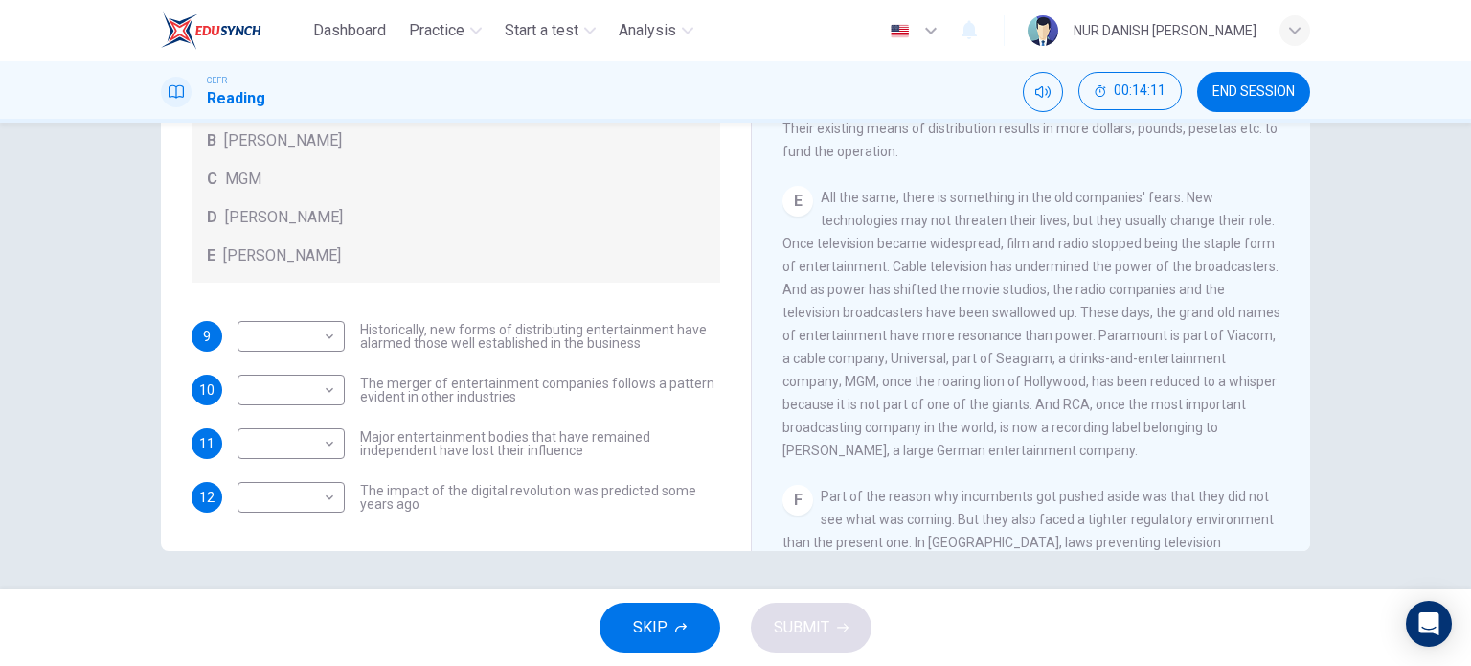
scroll to position [927, 0]
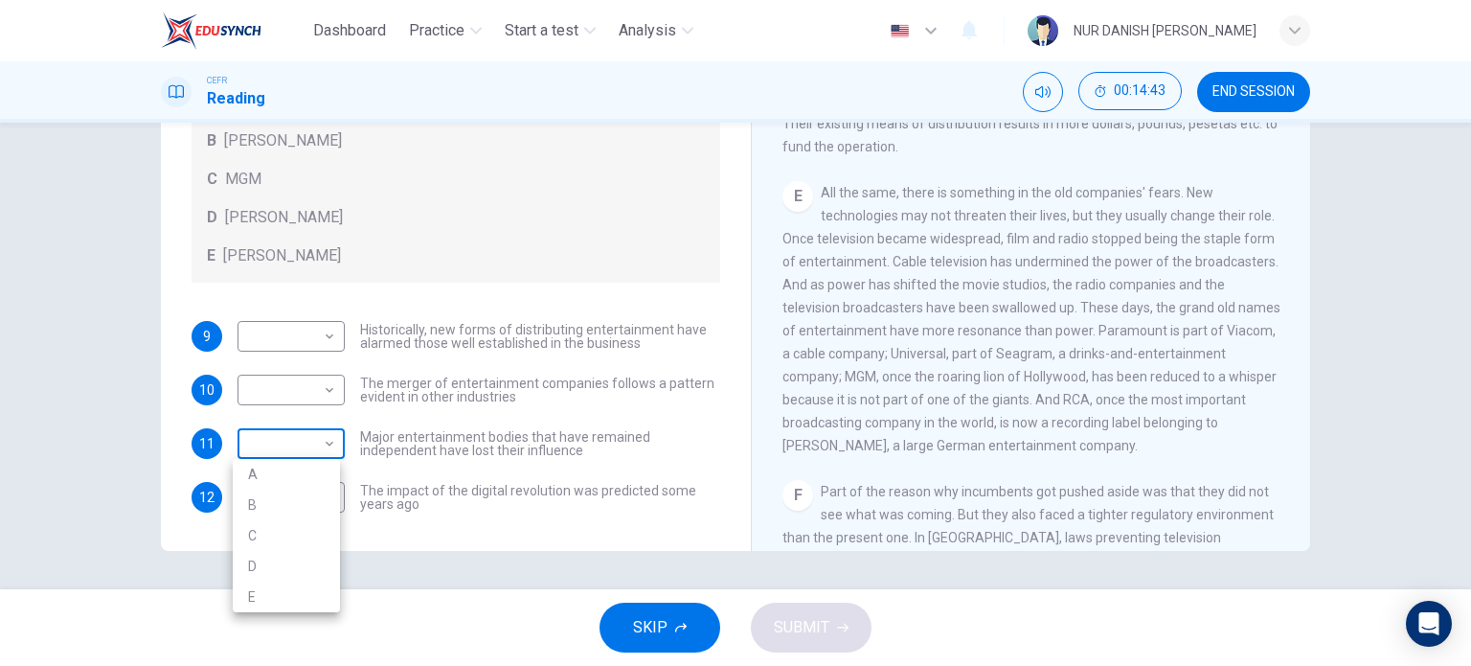
click at [288, 440] on body "Dashboard Practice Start a test Analysis English en ​ NUR DANISH [PERSON_NAME] …" at bounding box center [735, 333] width 1471 height 666
click at [284, 566] on li "D" at bounding box center [286, 566] width 107 height 31
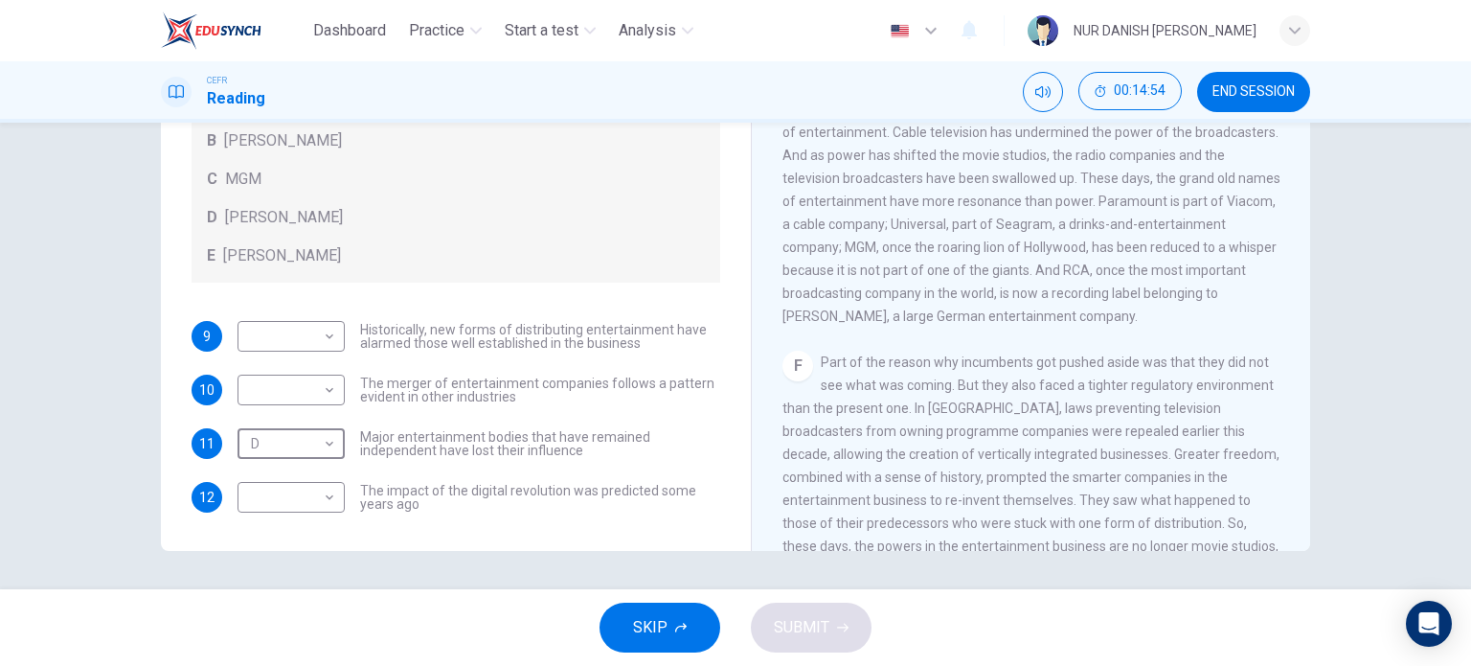
scroll to position [1080, 0]
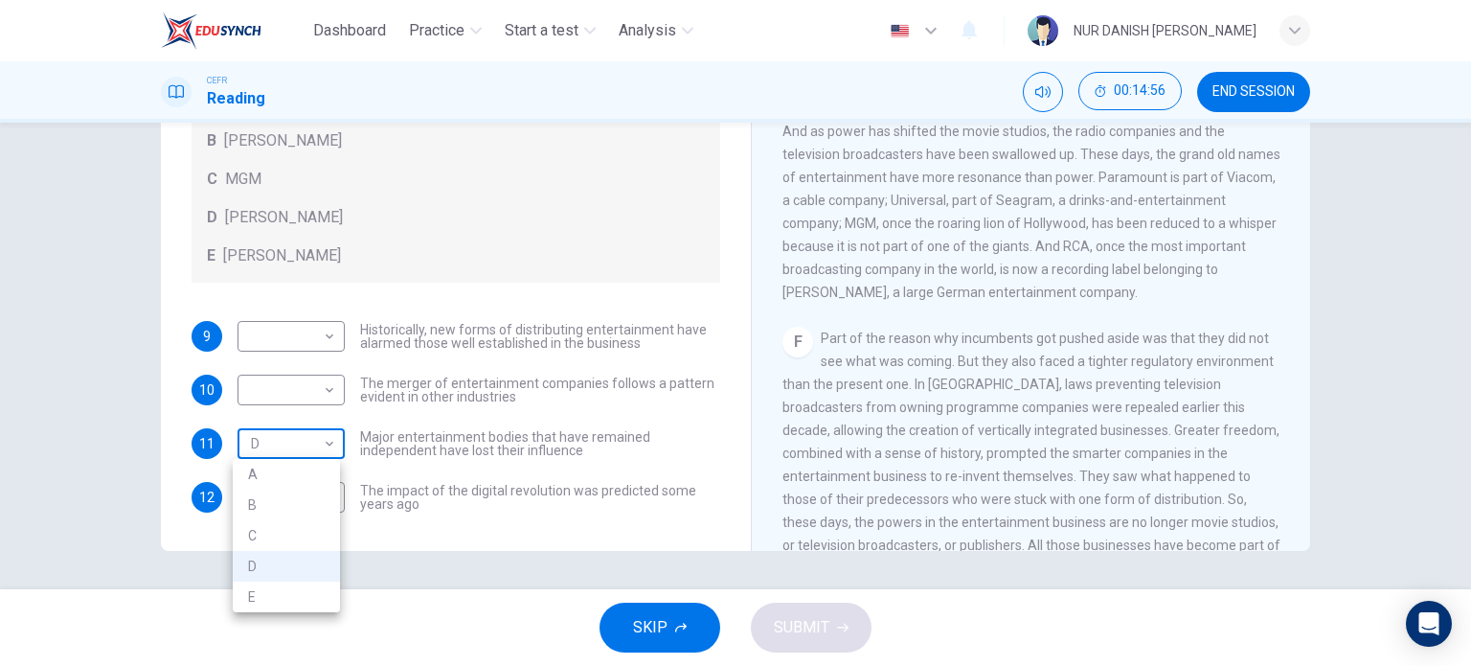
click at [323, 430] on body "Dashboard Practice Start a test Analysis English en ​ NUR DANISH [PERSON_NAME] …" at bounding box center [735, 333] width 1471 height 666
click at [291, 536] on li "C" at bounding box center [286, 535] width 107 height 31
type input "C"
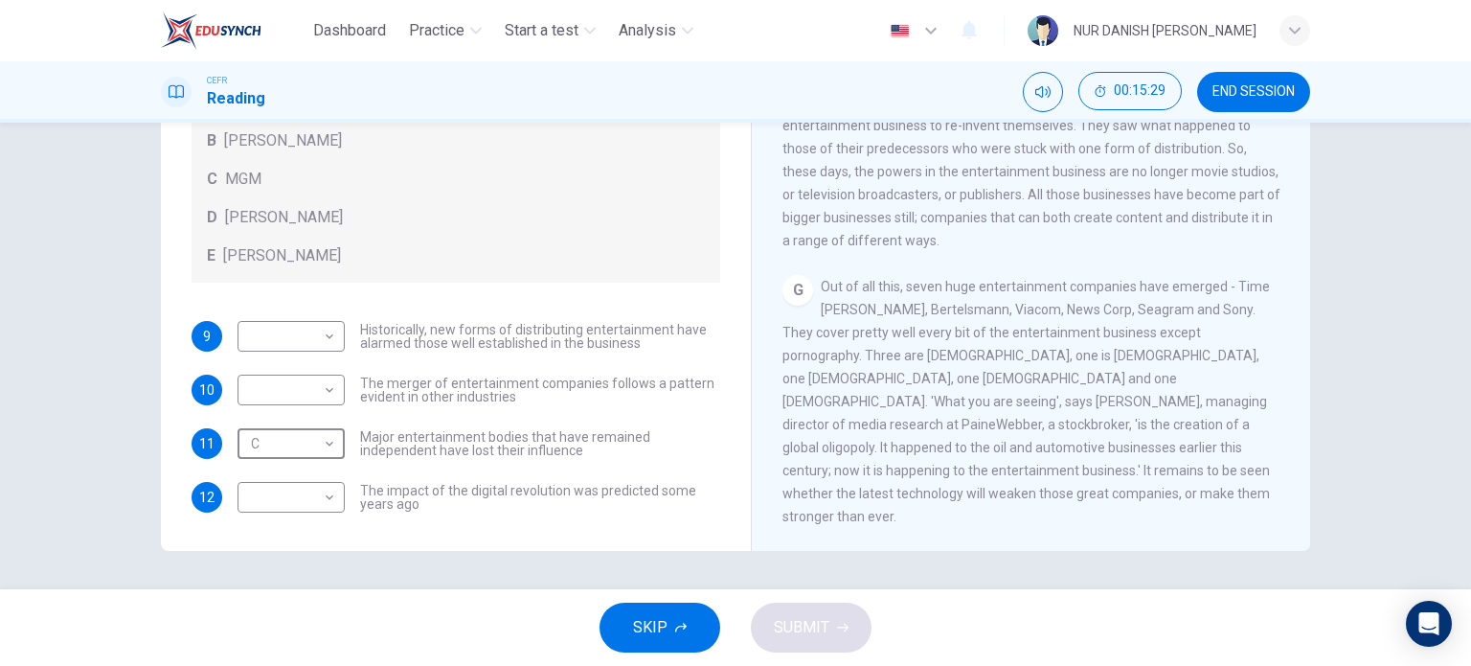
scroll to position [1452, 0]
click at [326, 398] on body "Dashboard Practice Start a test Analysis English en ​ NUR DANISH [PERSON_NAME] …" at bounding box center [735, 333] width 1471 height 666
click at [309, 510] on li "D" at bounding box center [286, 512] width 107 height 31
type input "D"
click at [303, 512] on body "Dashboard Practice Start a test Analysis English en ​ NUR DANISH [PERSON_NAME] …" at bounding box center [735, 333] width 1471 height 666
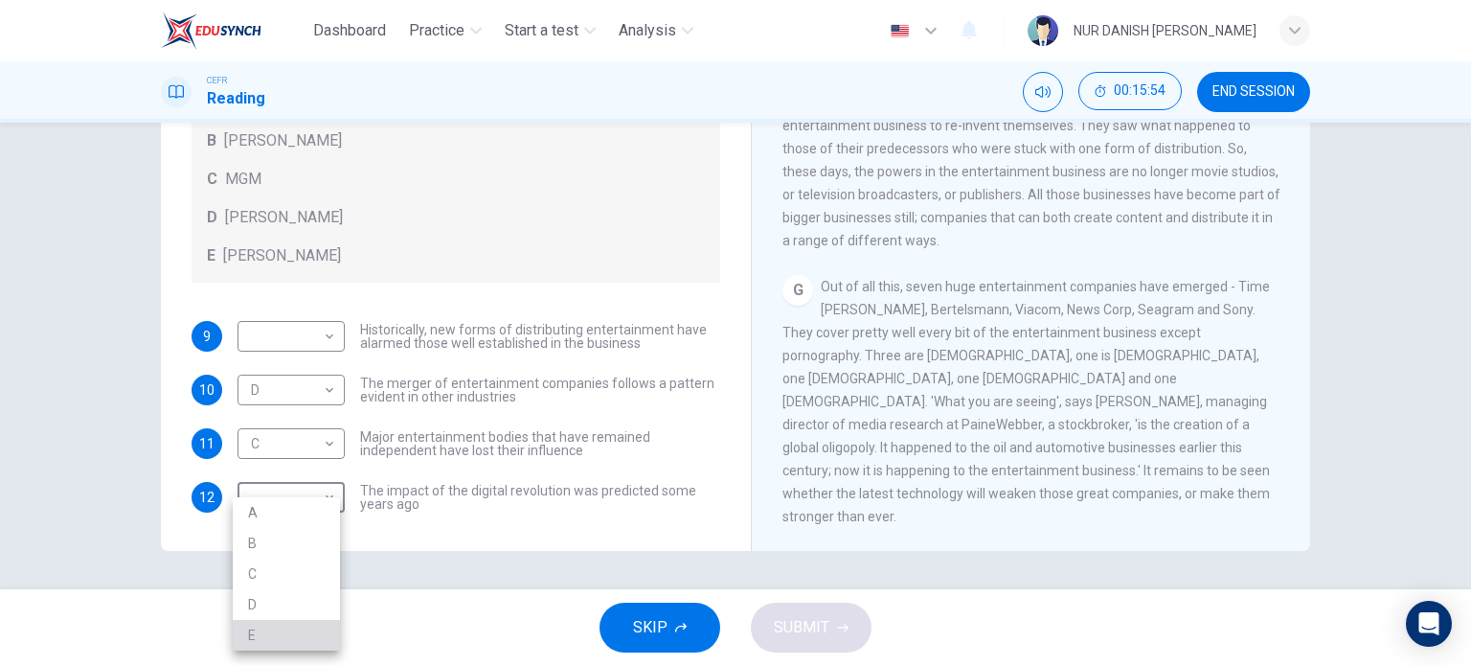
click at [291, 626] on li "E" at bounding box center [286, 635] width 107 height 31
type input "E"
click at [303, 350] on body "Dashboard Practice Start a test Analysis English en ​ NUR DANISH [PERSON_NAME] …" at bounding box center [735, 333] width 1471 height 666
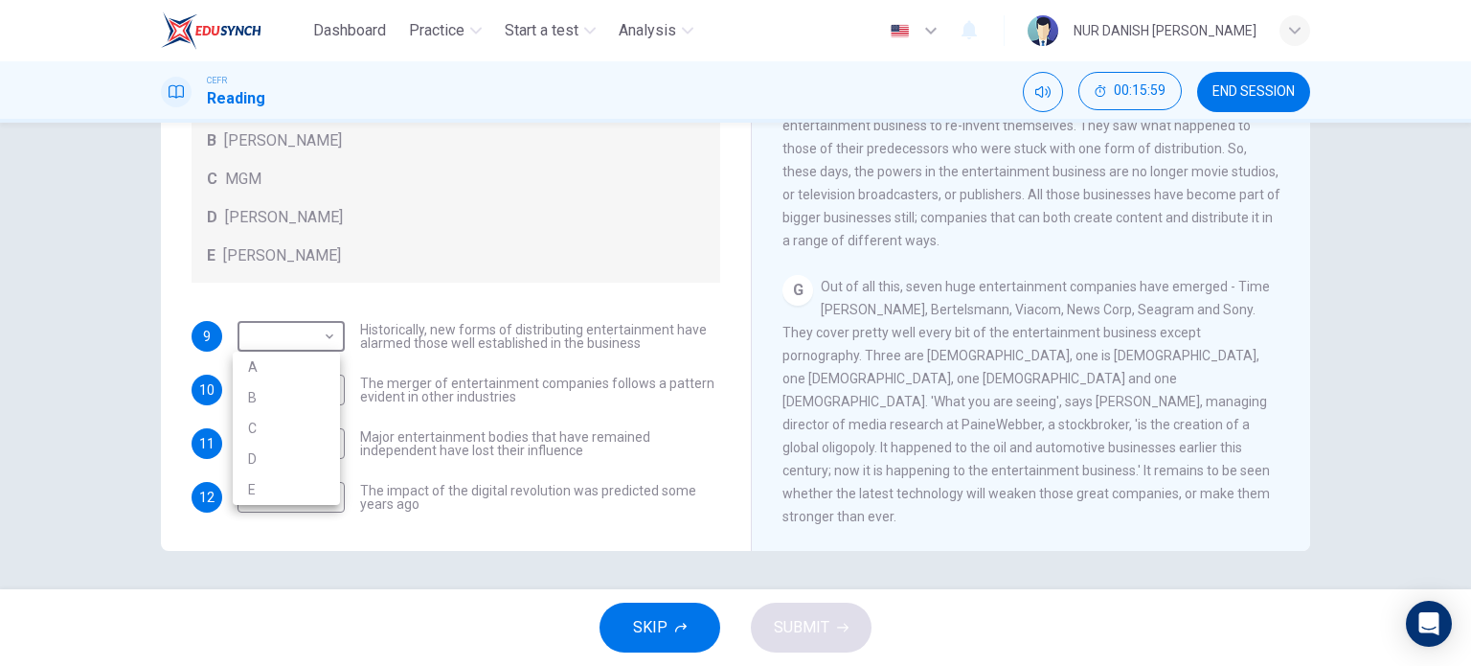
click at [821, 327] on div at bounding box center [735, 333] width 1471 height 666
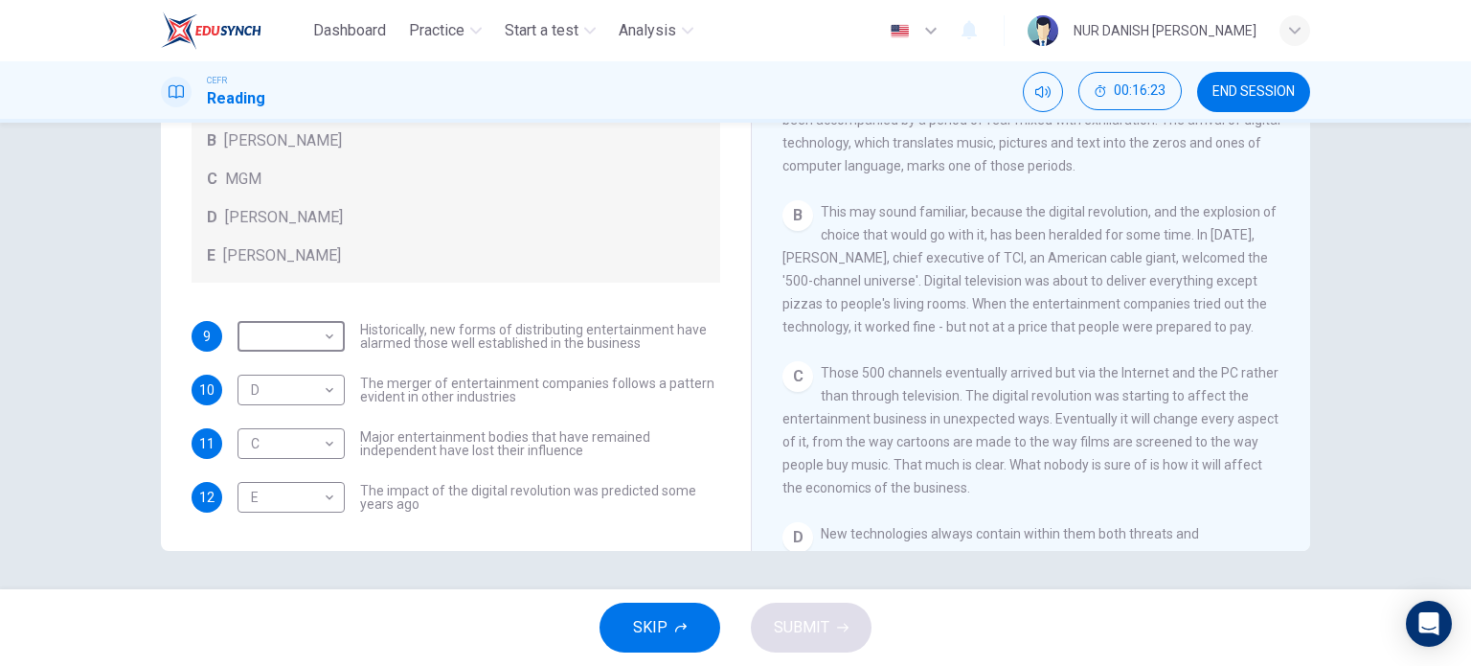
scroll to position [331, 0]
click at [302, 337] on body "Dashboard Practice Start a test Analysis English en ​ NUR DANISH [PERSON_NAME] …" at bounding box center [735, 333] width 1471 height 666
click at [302, 366] on li "A" at bounding box center [286, 367] width 107 height 31
type input "A"
click at [799, 649] on button "SUBMIT" at bounding box center [811, 627] width 121 height 50
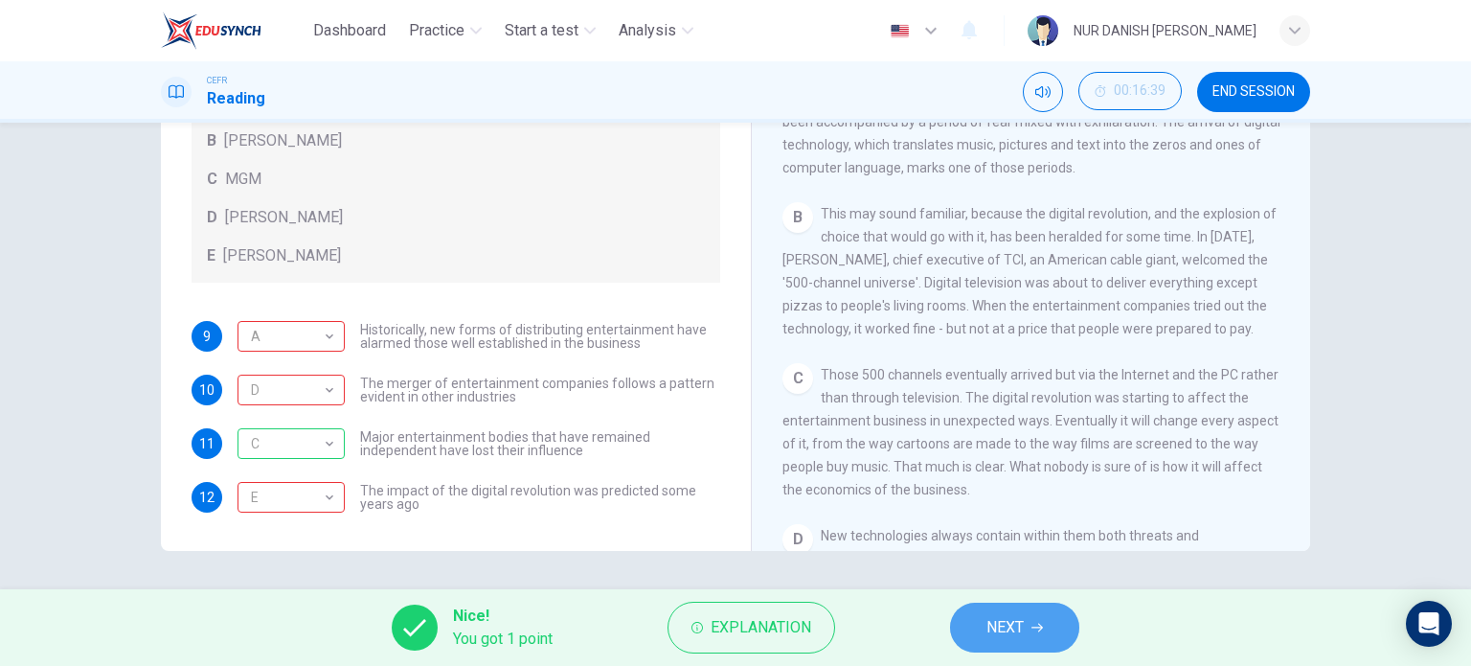
click at [1030, 620] on button "NEXT" at bounding box center [1014, 627] width 129 height 50
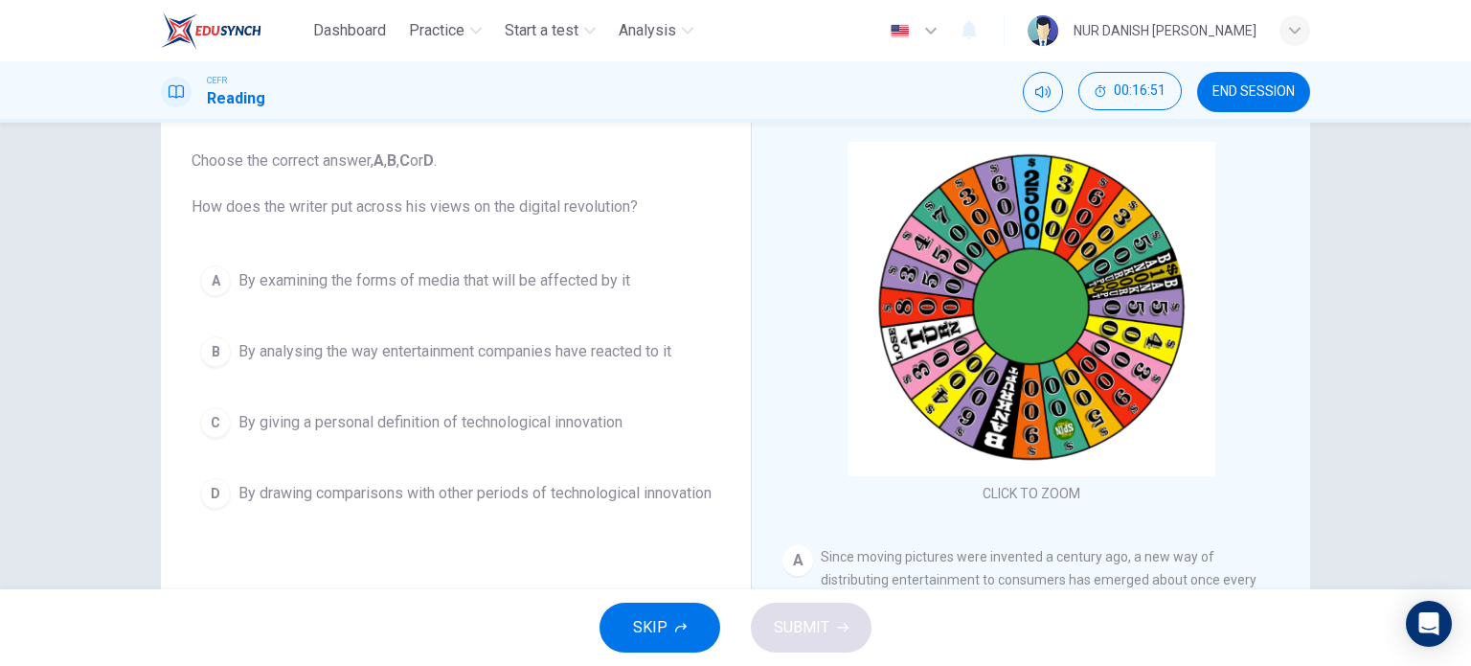
scroll to position [106, 0]
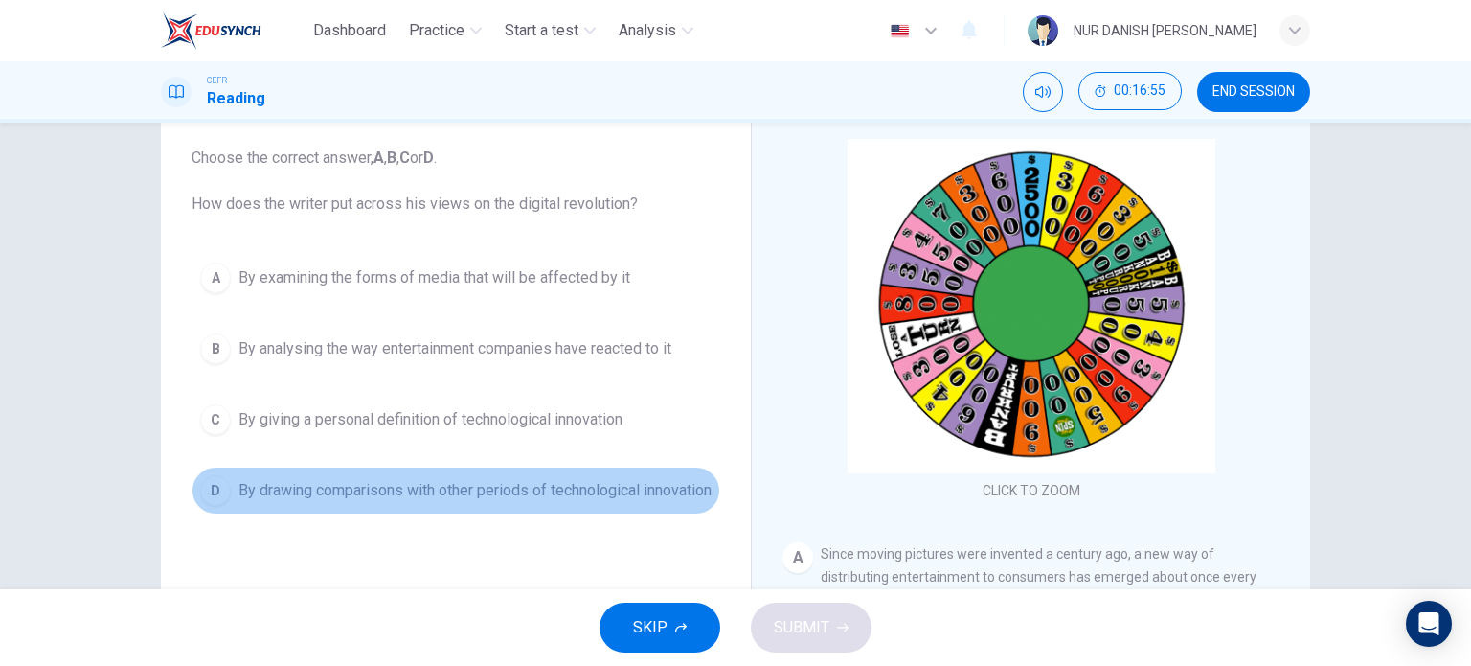
click at [300, 493] on span "By drawing comparisons with other periods of technological innovation" at bounding box center [474, 490] width 473 height 23
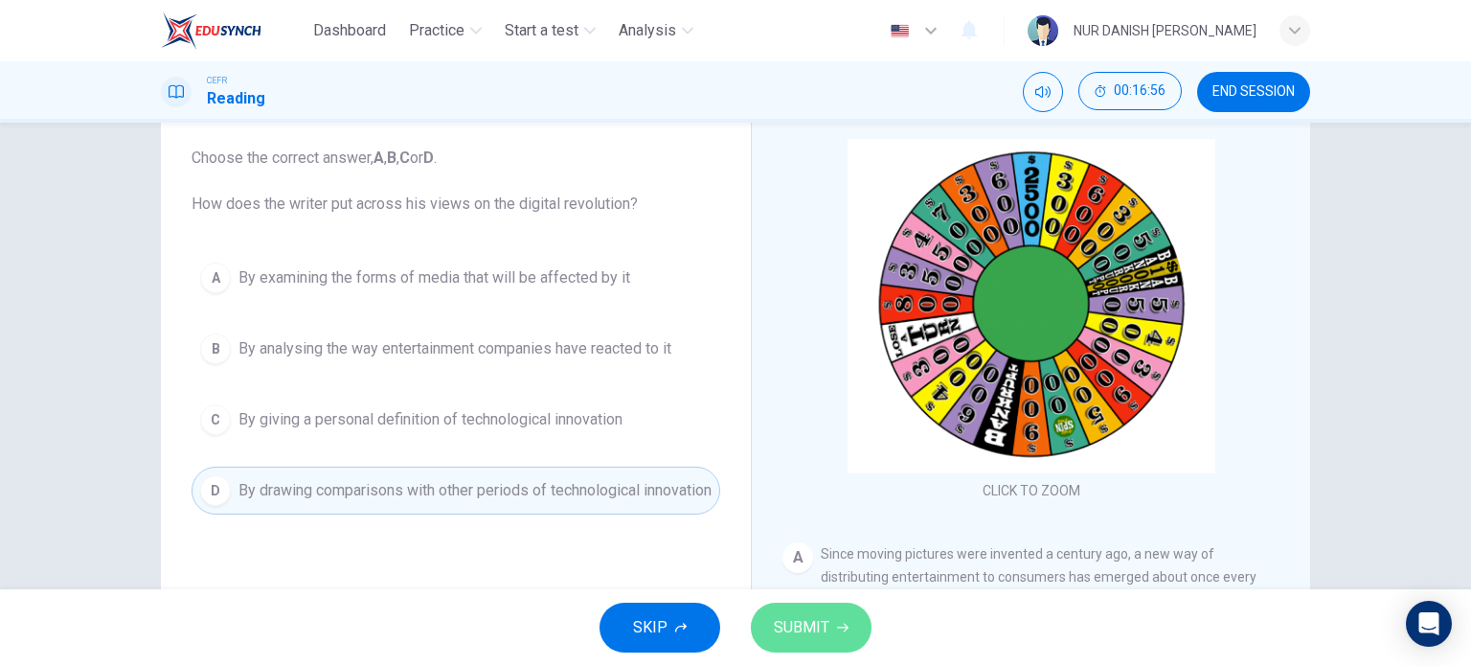
click at [789, 621] on span "SUBMIT" at bounding box center [802, 627] width 56 height 27
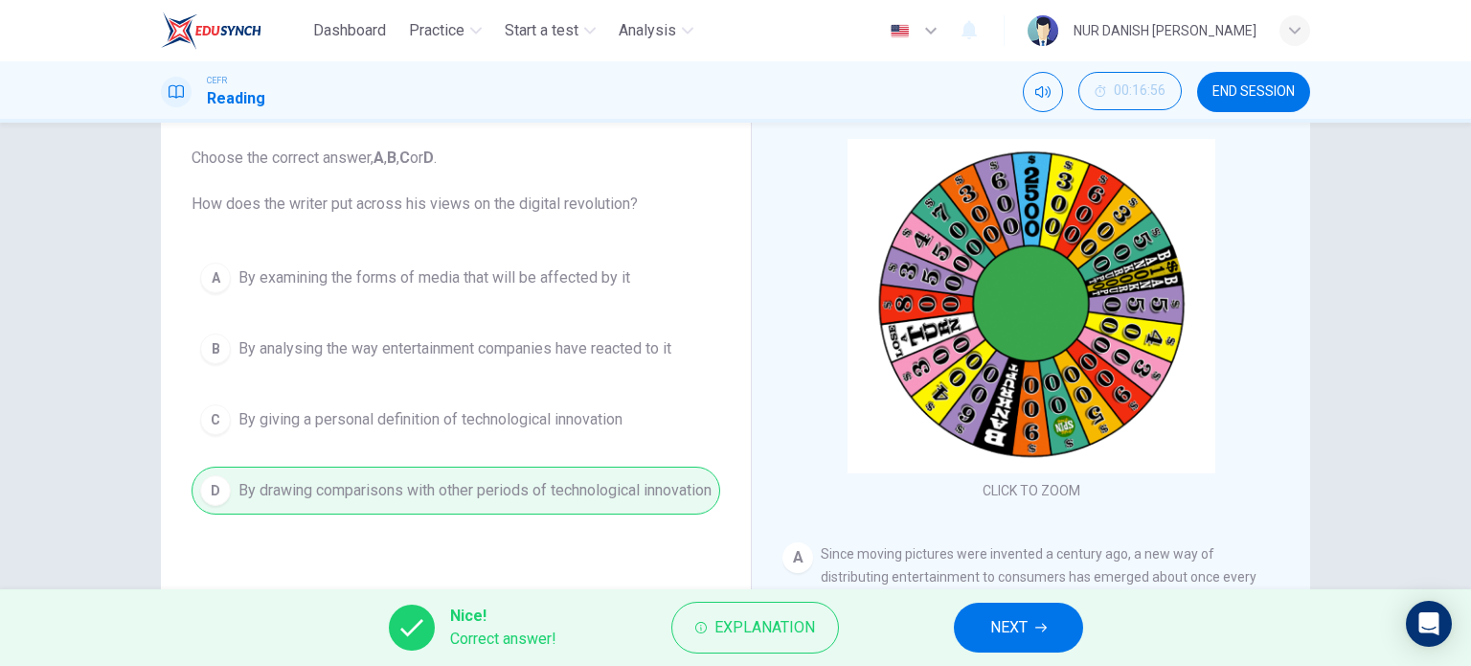
click at [1041, 624] on icon "button" at bounding box center [1040, 627] width 11 height 11
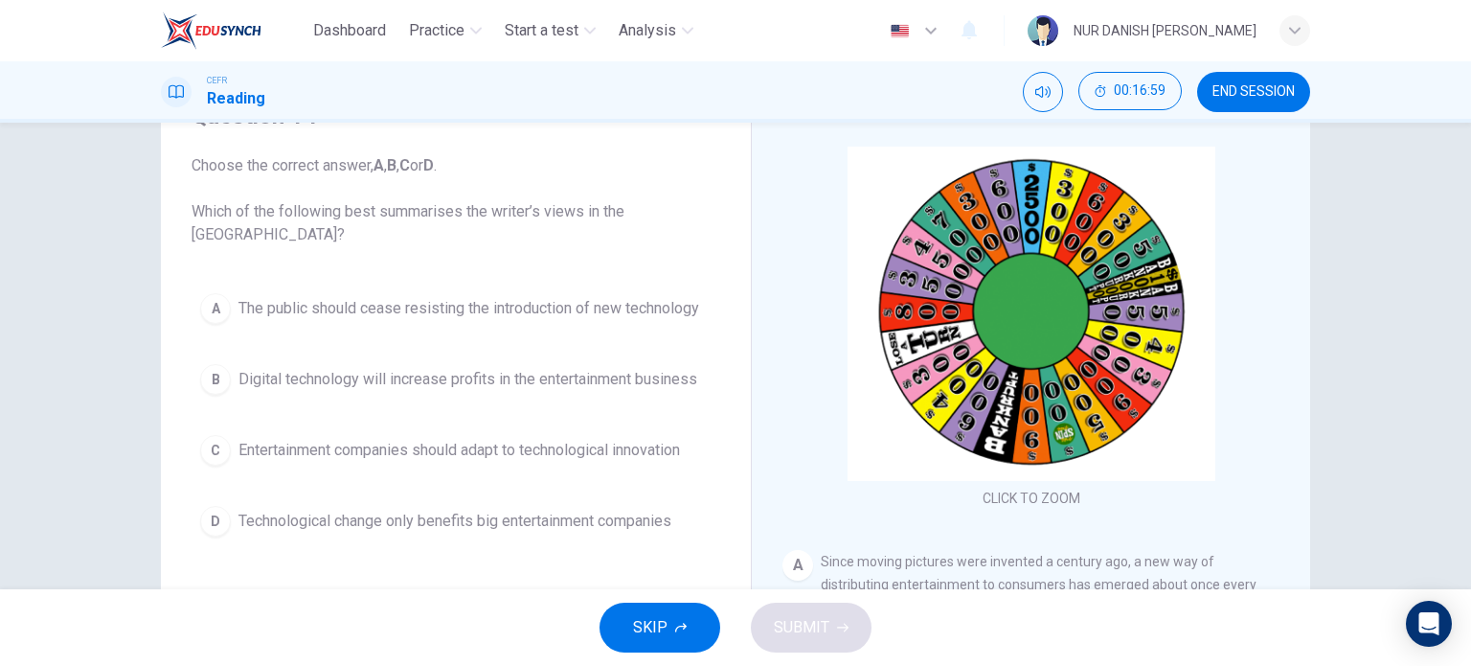
scroll to position [146, 0]
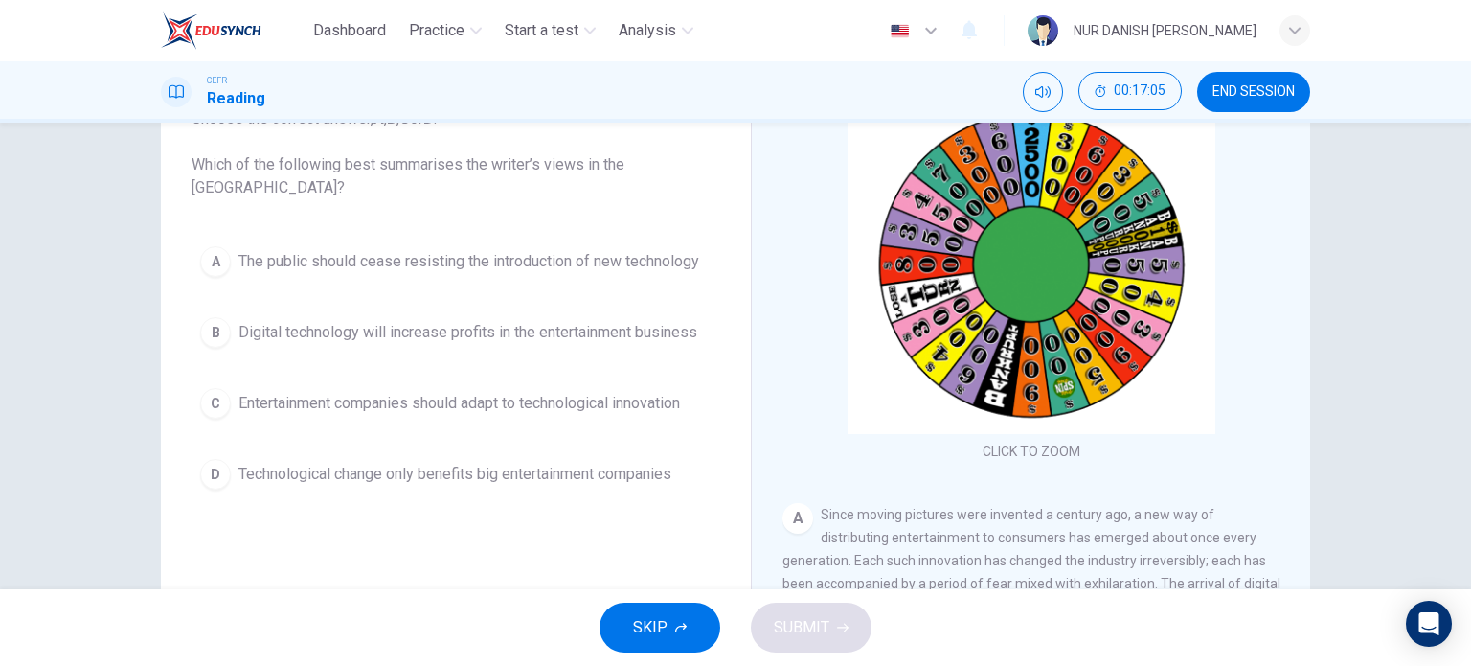
click at [493, 397] on span "Entertainment companies should adapt to technological innovation" at bounding box center [459, 403] width 442 height 23
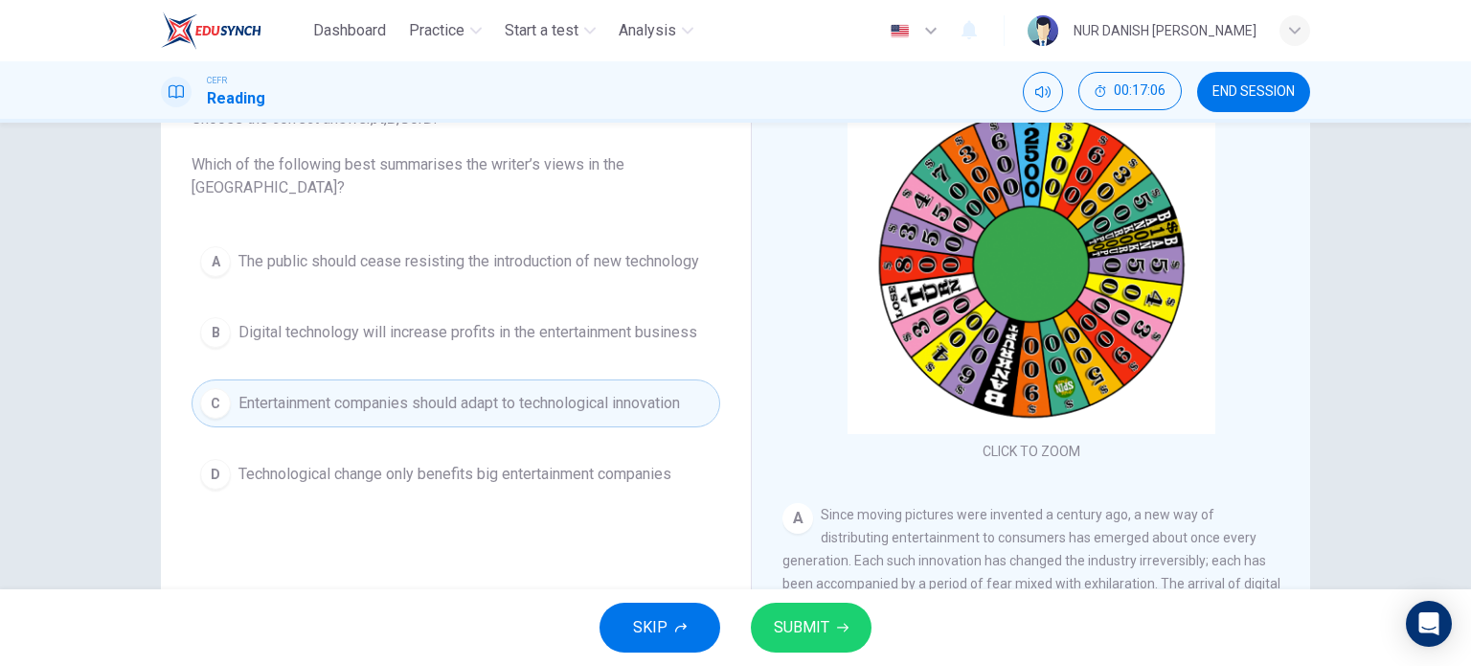
click at [783, 628] on span "SUBMIT" at bounding box center [802, 627] width 56 height 27
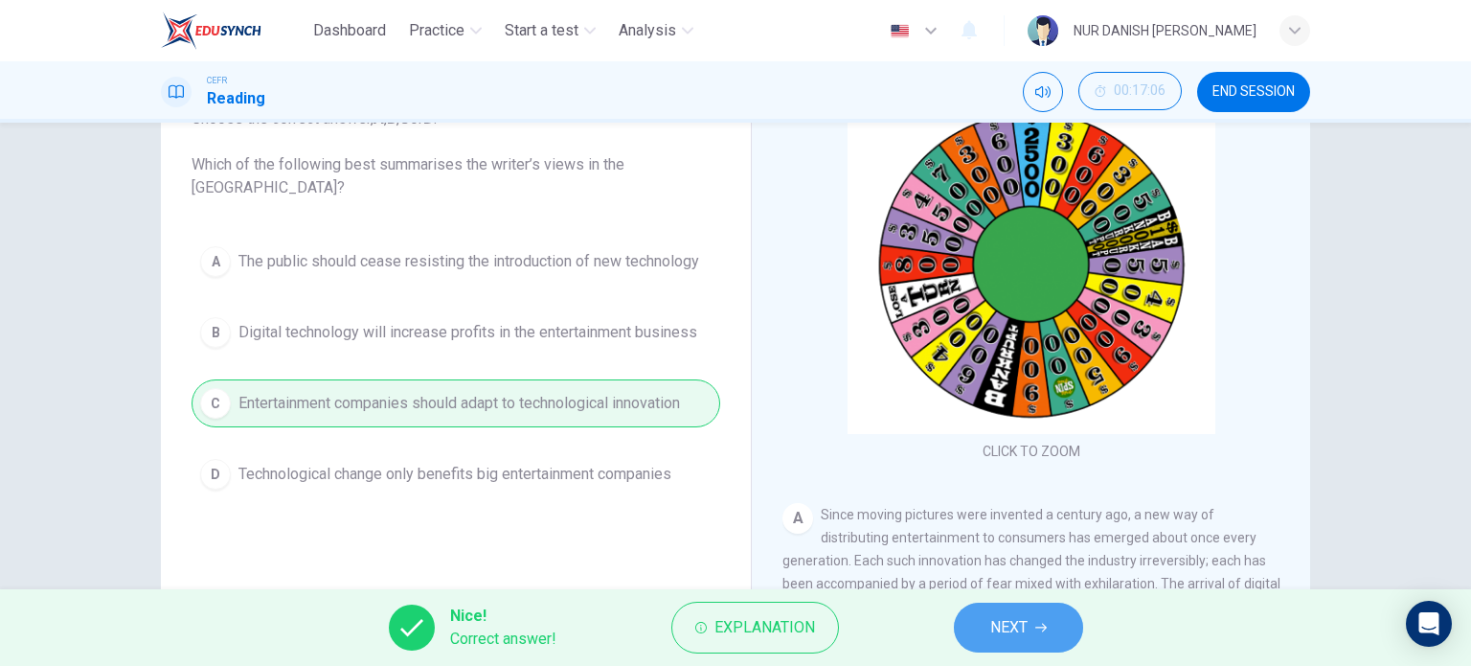
click at [1044, 627] on icon "button" at bounding box center [1040, 627] width 11 height 11
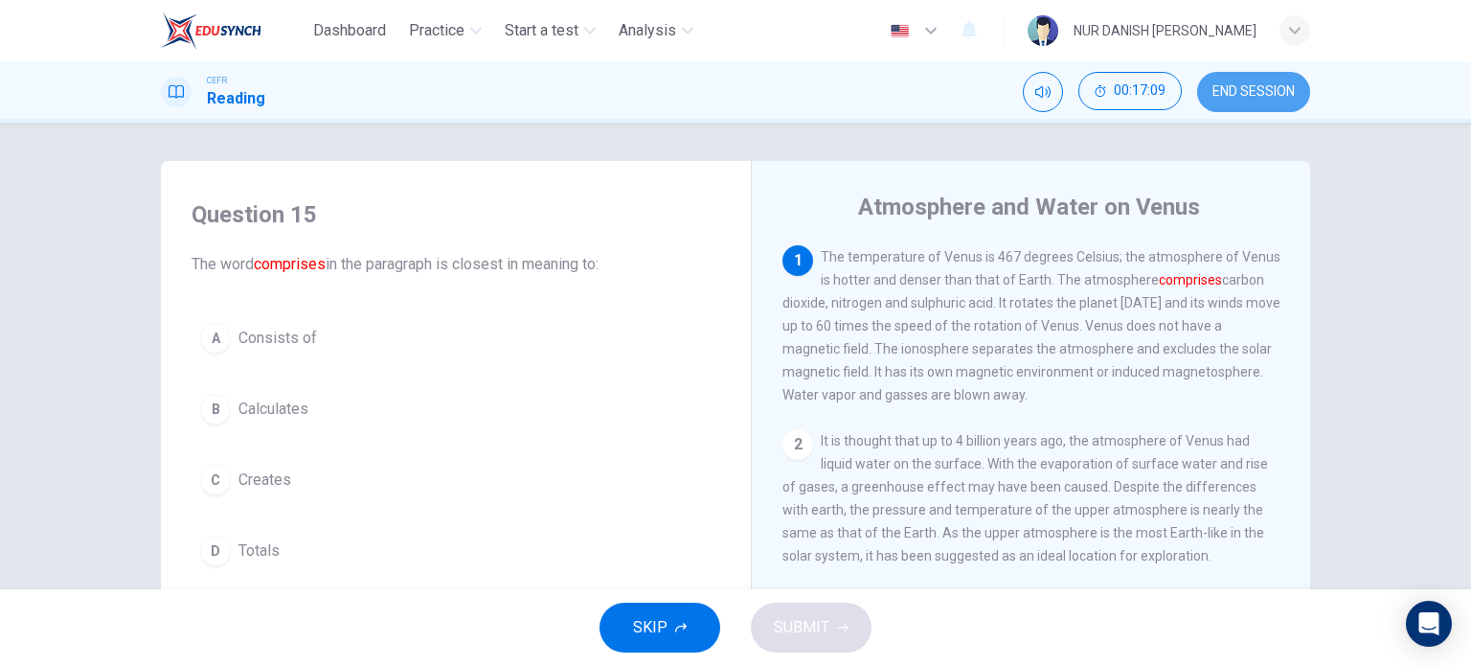
click at [1241, 95] on span "END SESSION" at bounding box center [1254, 91] width 82 height 15
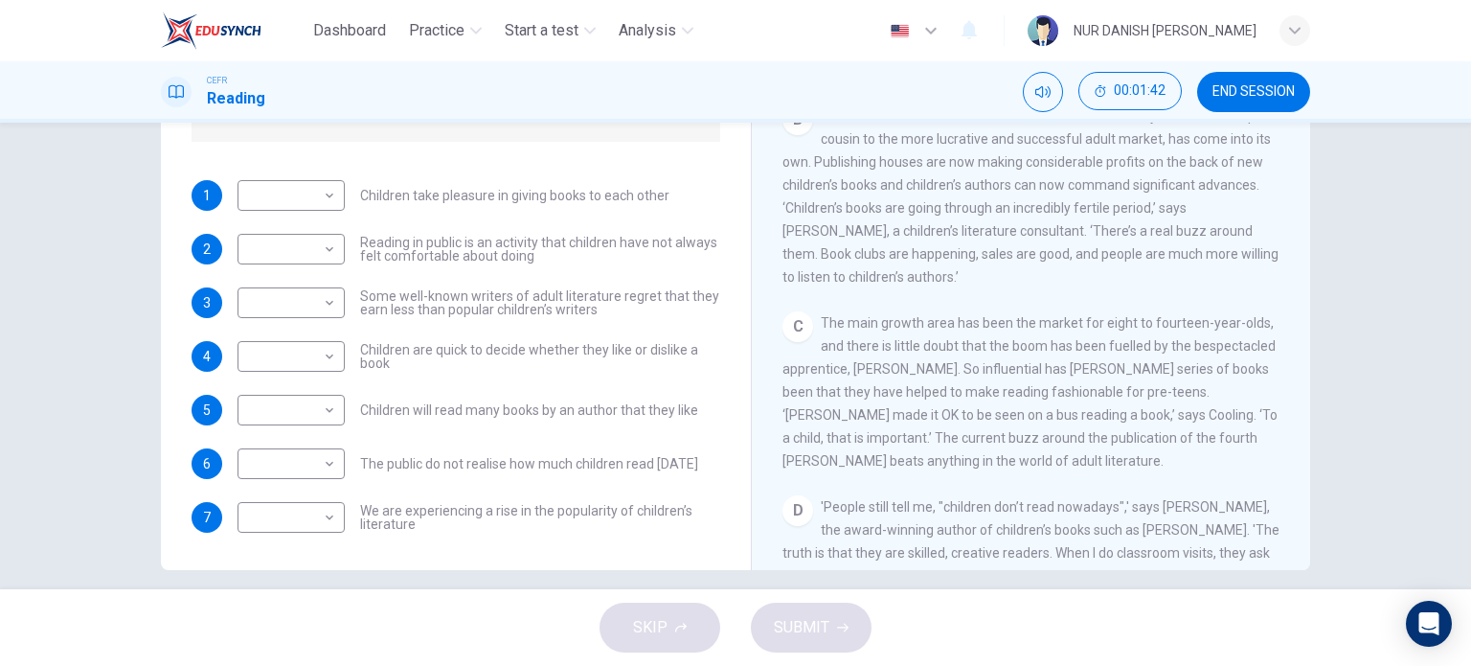
scroll to position [261, 0]
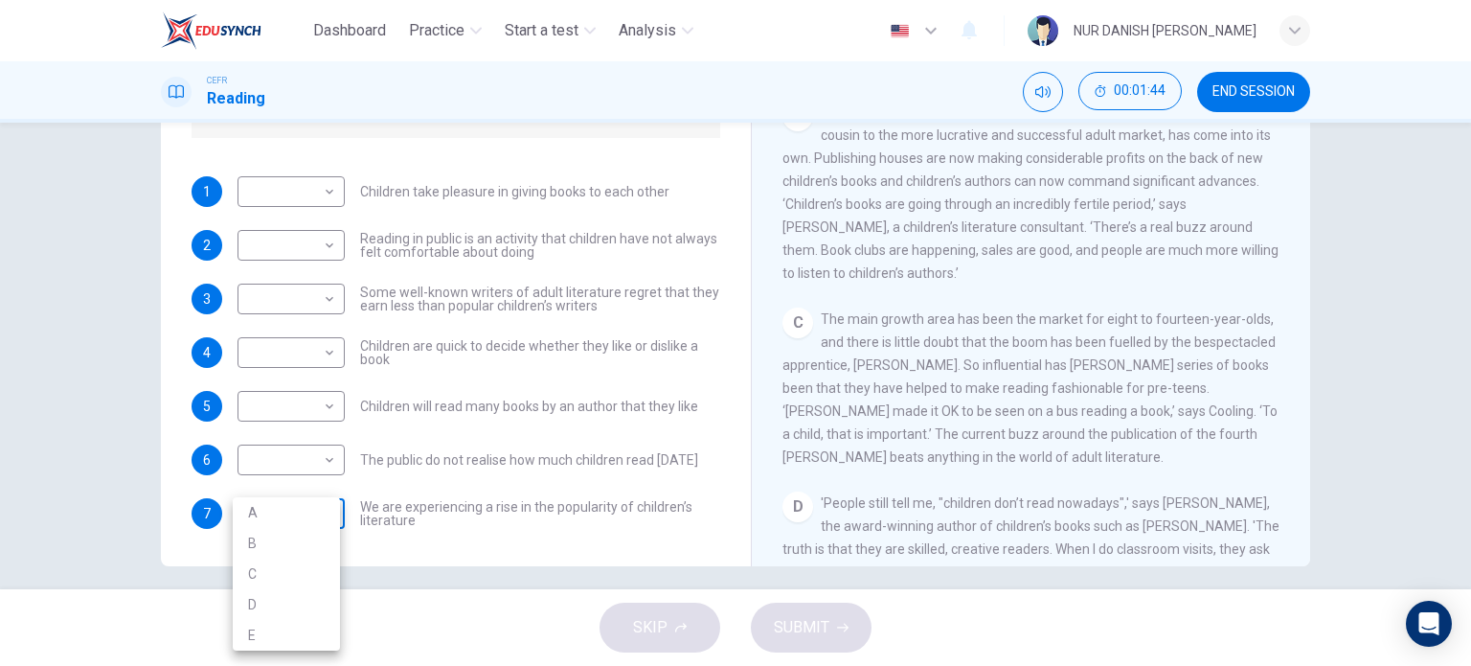
click at [300, 513] on body "Dashboard Practice Start a test Analysis English en ​ NUR DANISH [PERSON_NAME] …" at bounding box center [735, 333] width 1471 height 666
click at [306, 500] on li "A" at bounding box center [286, 512] width 107 height 31
type input "A"
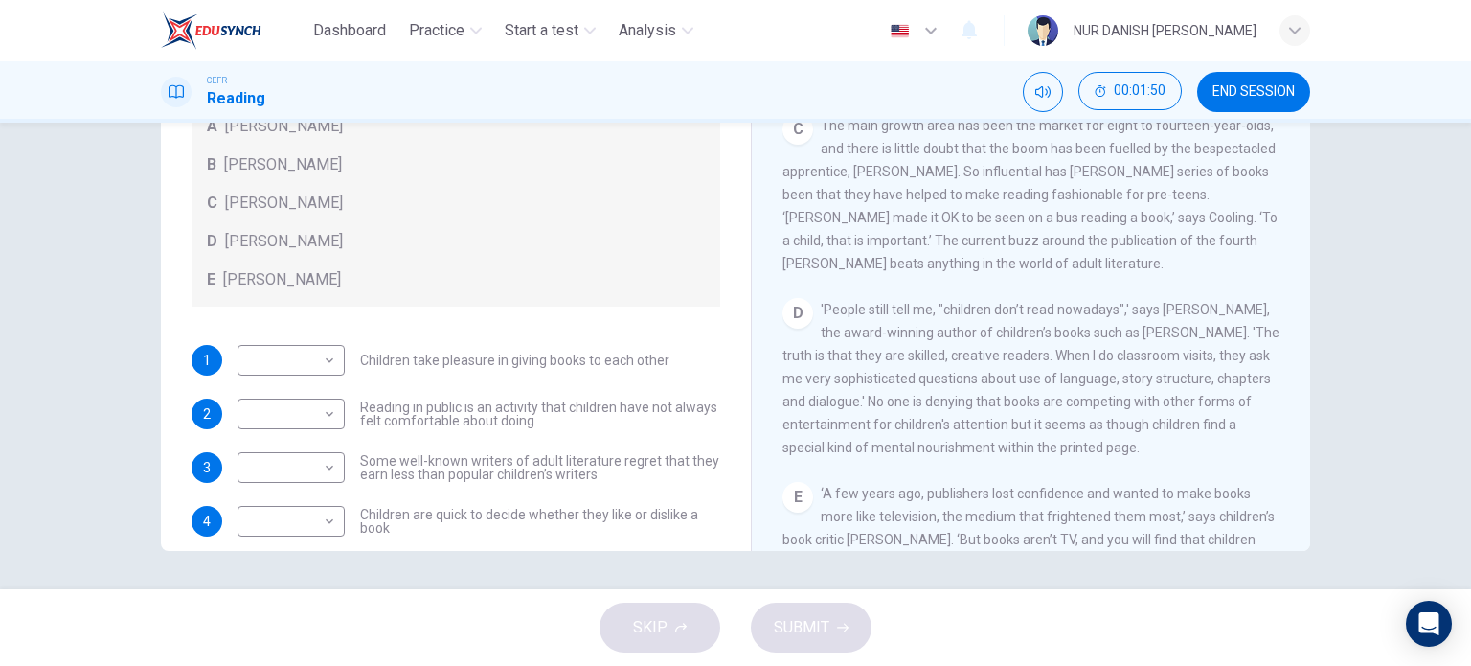
scroll to position [617, 0]
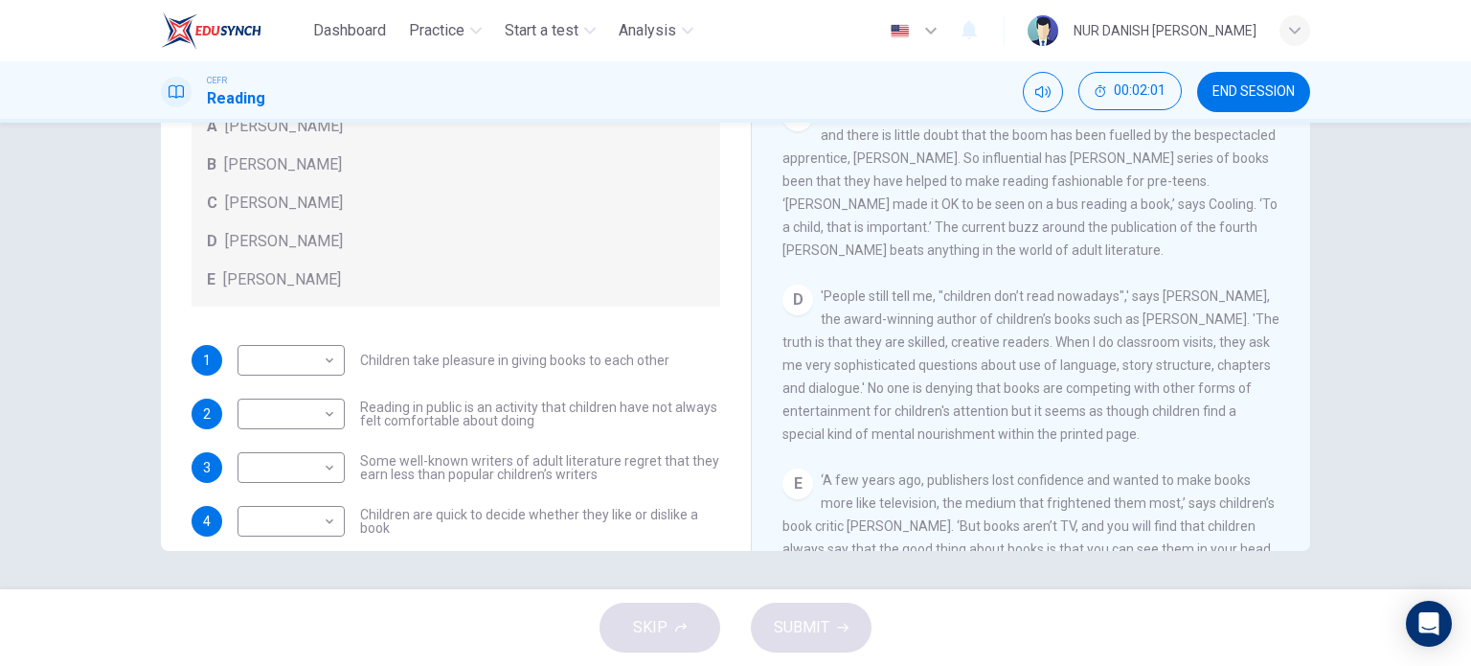
drag, startPoint x: 1002, startPoint y: 330, endPoint x: 981, endPoint y: 293, distance: 42.9
click at [981, 293] on div "CLICK TO ZOOM Click to Zoom A Less than three years ago, doom merchants were pr…" at bounding box center [1043, 259] width 523 height 581
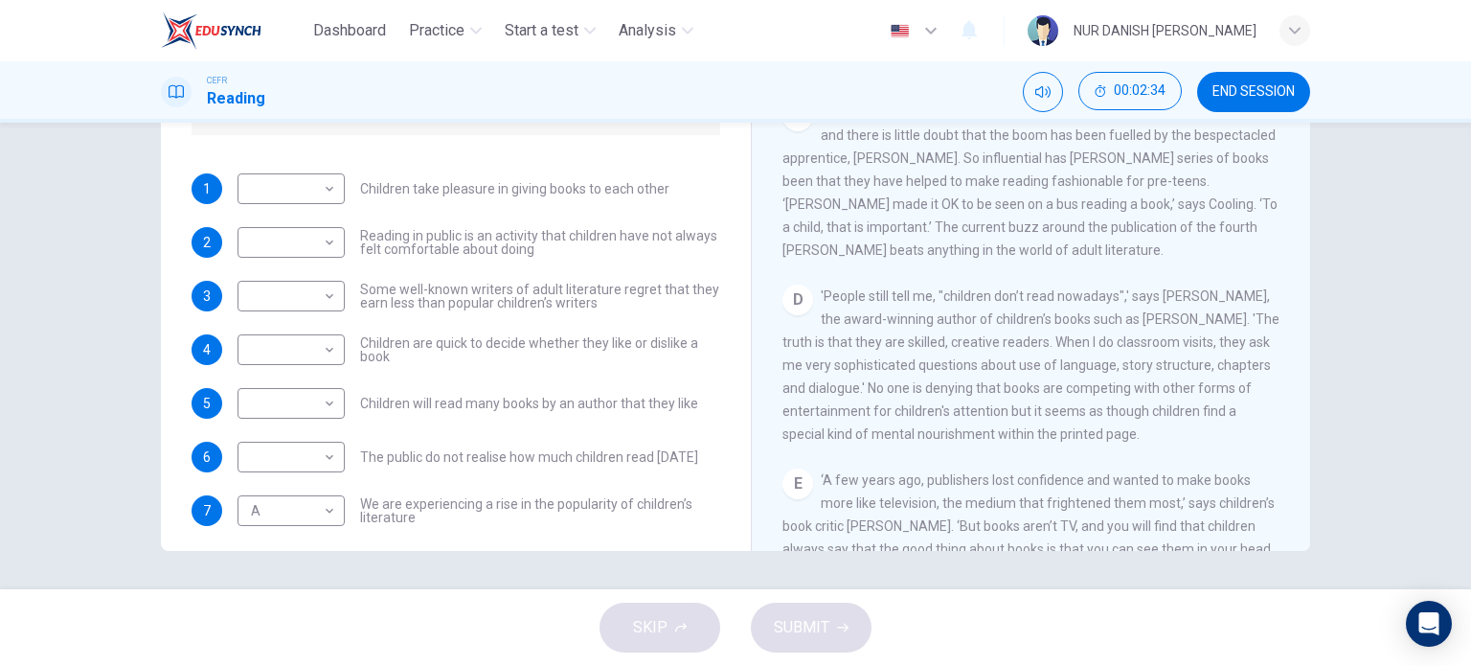
scroll to position [176, 0]
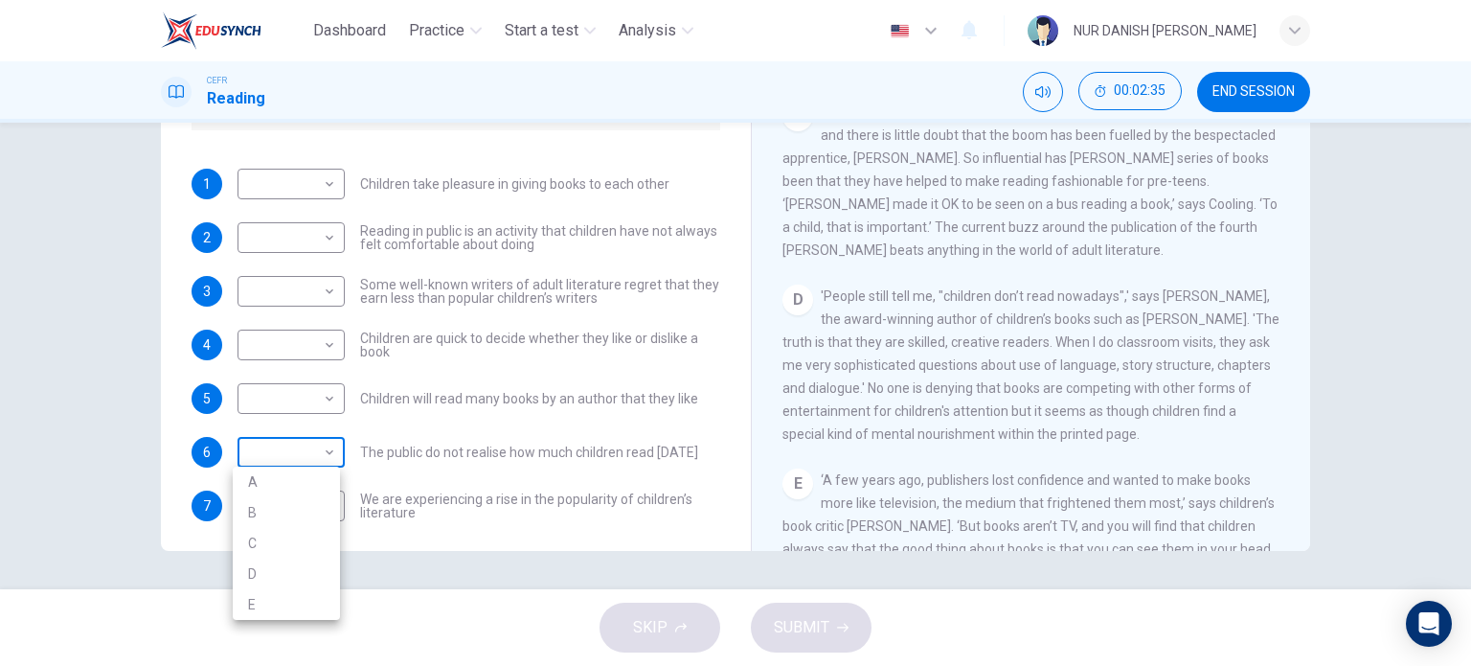
click at [258, 455] on body "Dashboard Practice Start a test Analysis English en ​ NUR DANISH ELLYA BINTI FA…" at bounding box center [735, 333] width 1471 height 666
click at [261, 500] on li "B" at bounding box center [286, 512] width 107 height 31
type input "B"
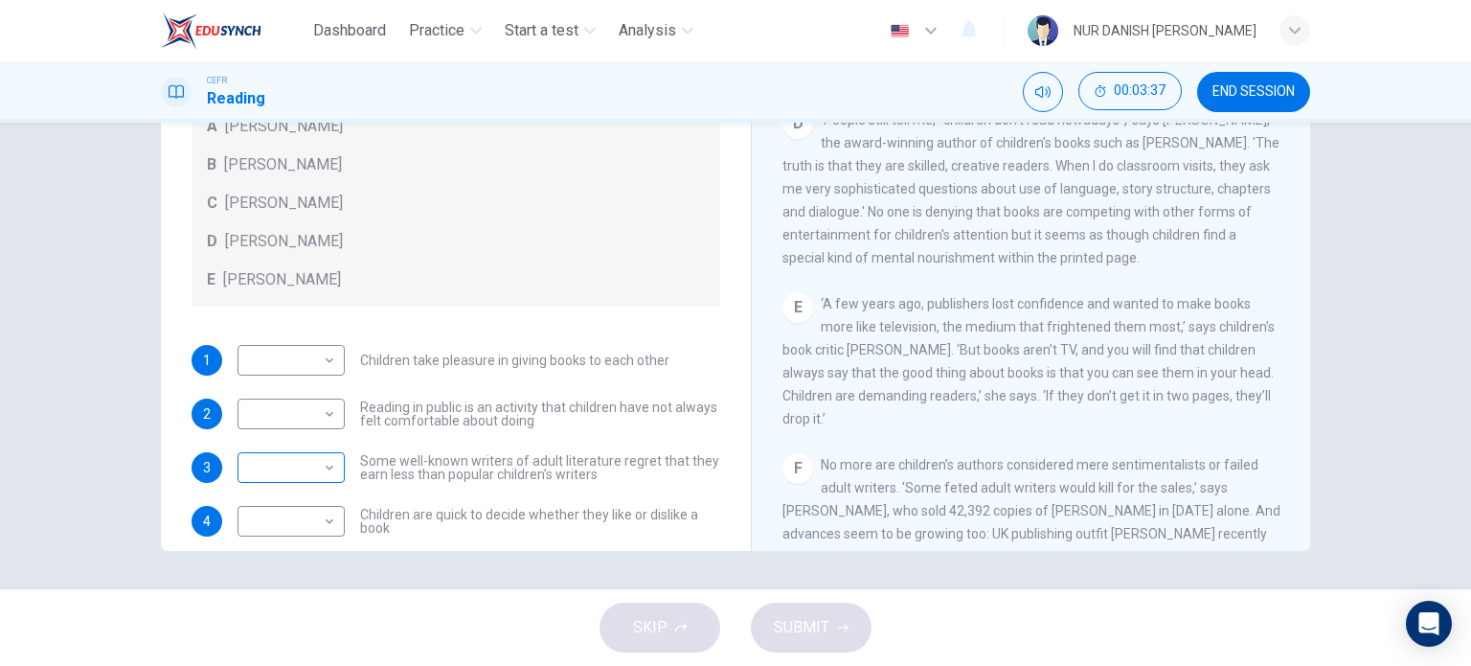
scroll to position [44, 0]
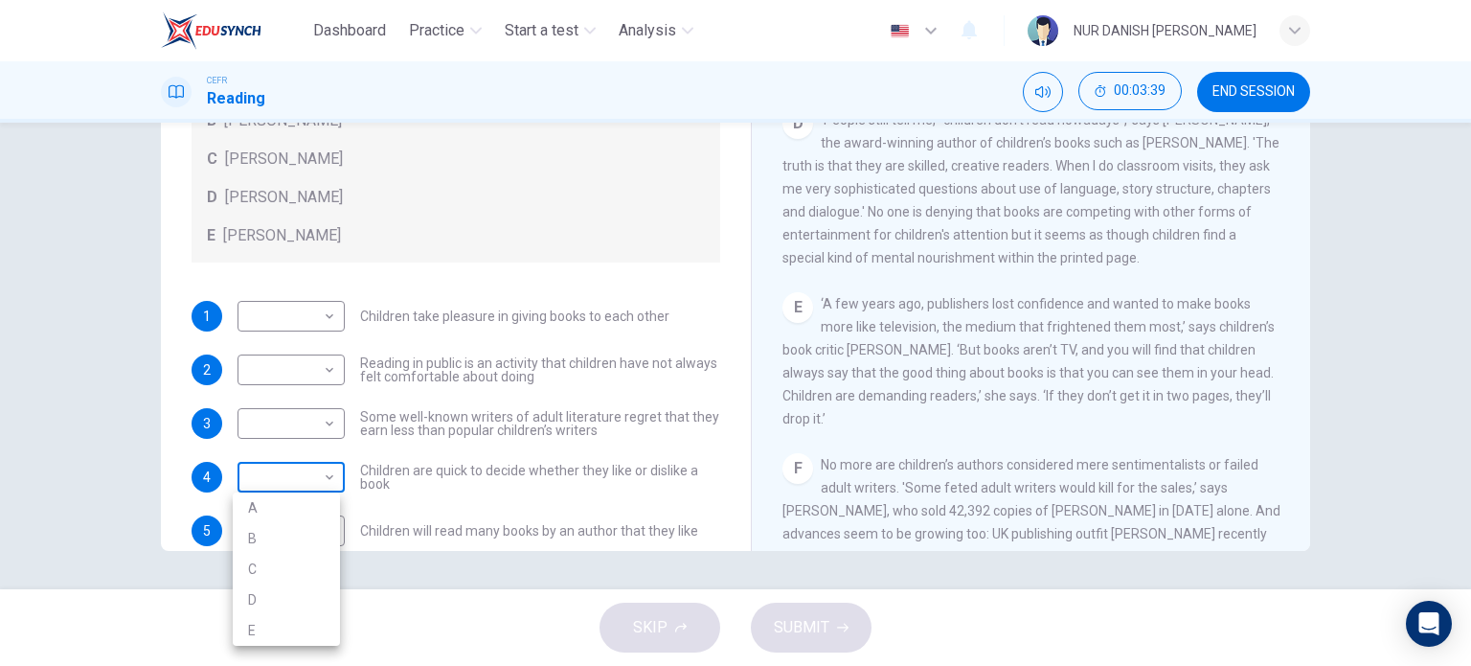
click at [309, 480] on body "Dashboard Practice Start a test Analysis English en ​ NUR DANISH ELLYA BINTI FA…" at bounding box center [735, 333] width 1471 height 666
click at [301, 579] on li "C" at bounding box center [286, 569] width 107 height 31
type input "C"
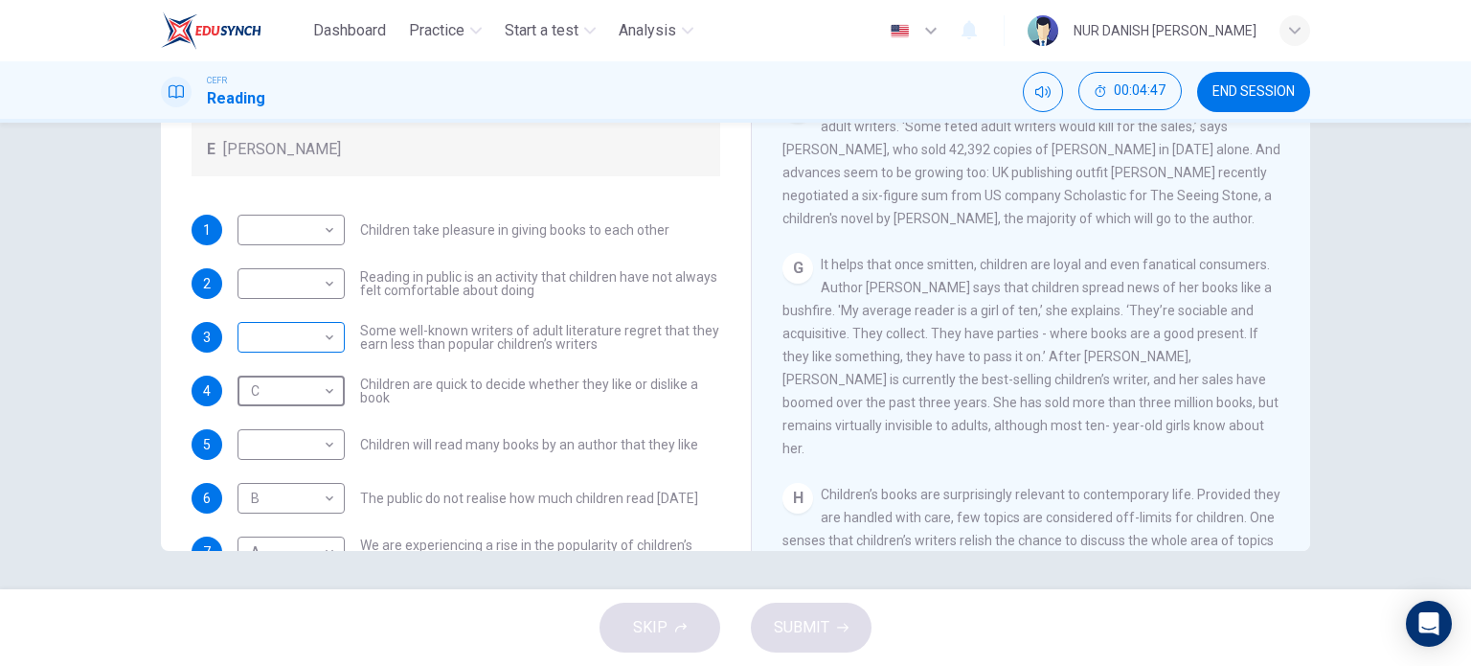
scroll to position [130, 0]
click at [311, 232] on body "Dashboard Practice Start a test Analysis English en ​ NUR DANISH ELLYA BINTI FA…" at bounding box center [735, 333] width 1471 height 666
click at [444, 236] on div at bounding box center [735, 333] width 1471 height 666
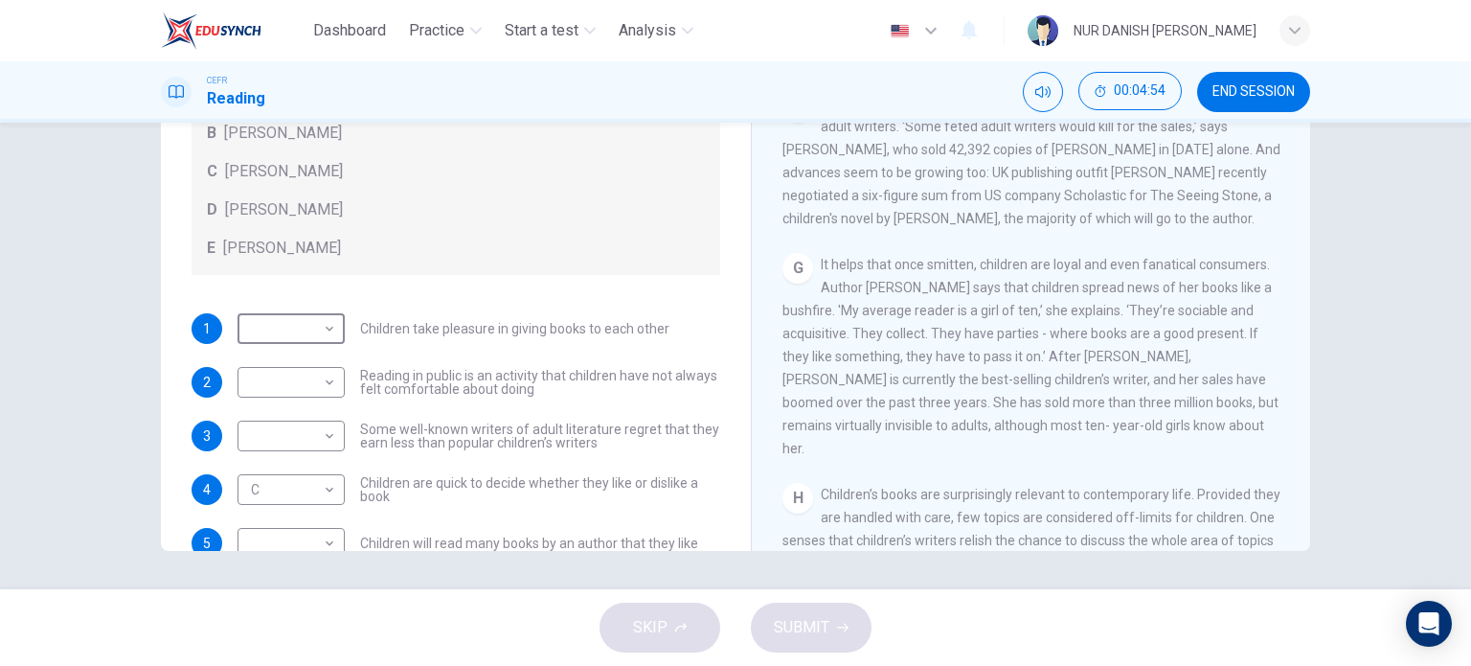
scroll to position [31, 0]
click at [305, 338] on body "Dashboard Practice Start a test Analysis English en ​ NUR DANISH ELLYA BINTI FA…" at bounding box center [735, 333] width 1471 height 666
click at [299, 438] on li "D" at bounding box center [286, 451] width 107 height 31
type input "D"
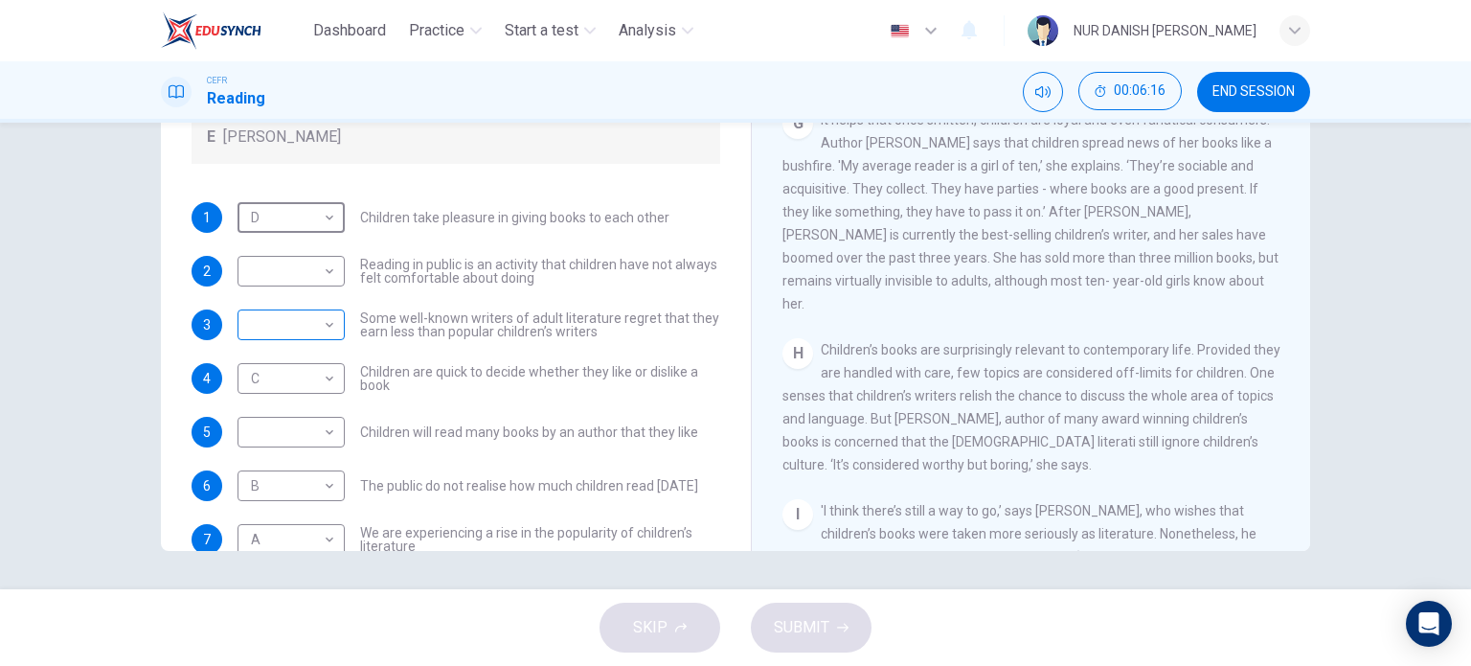
scroll to position [142, 0]
click at [298, 320] on body "Dashboard Practice Start a test Analysis English en ​ NUR DANISH ELLYA BINTI FA…" at bounding box center [735, 333] width 1471 height 666
click at [289, 471] on li "E" at bounding box center [286, 478] width 107 height 31
type input "E"
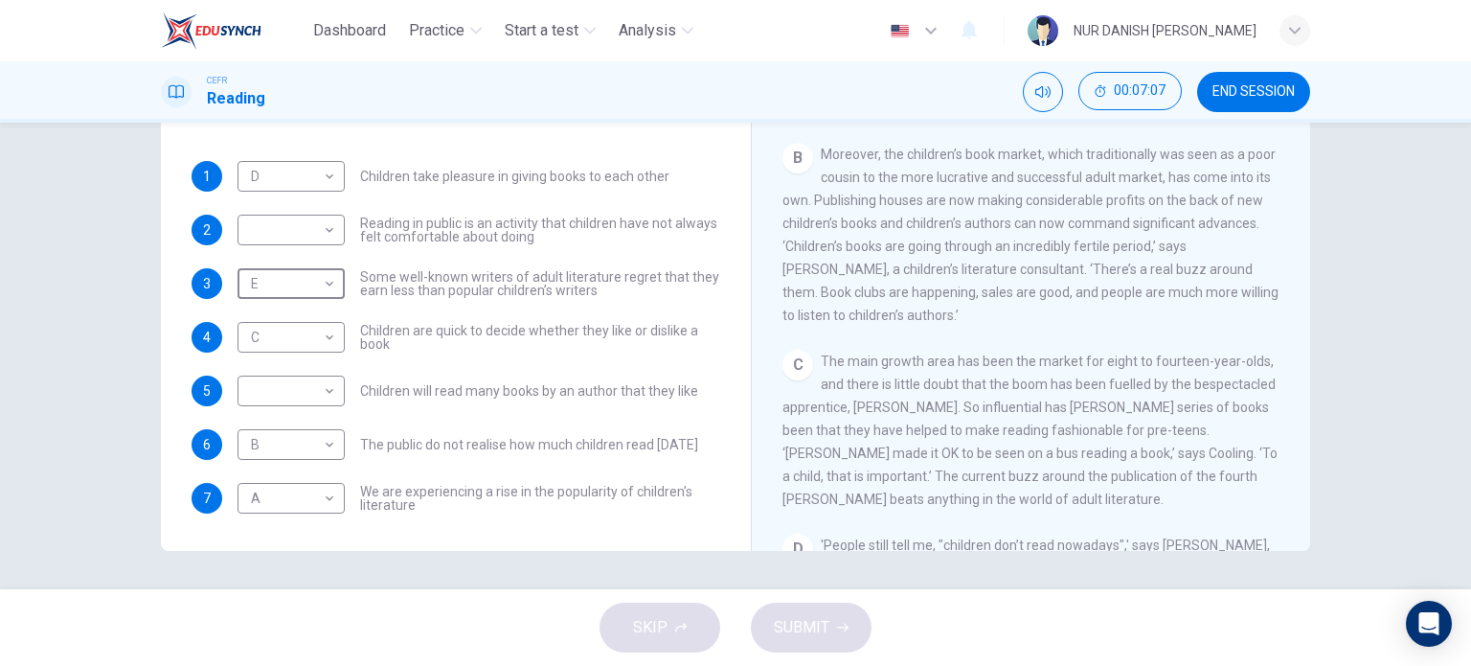
scroll to position [366, 0]
click at [302, 238] on body "Dashboard Practice Start a test Analysis English en ​ NUR DANISH ELLYA BINTI FA…" at bounding box center [735, 333] width 1471 height 666
click at [294, 271] on li "A" at bounding box center [286, 259] width 107 height 31
type input "A"
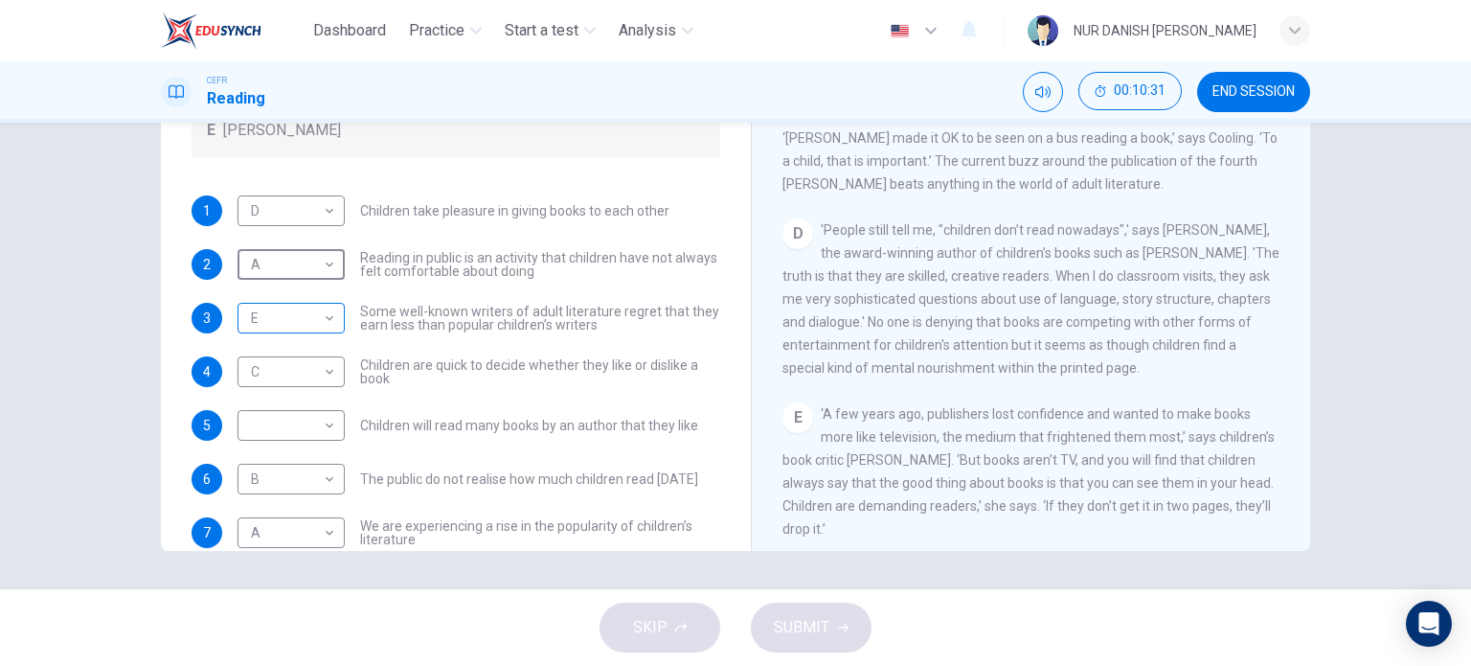
scroll to position [149, 0]
click at [326, 316] on body "Dashboard Practice Start a test Analysis English en ​ NUR DANISH ELLYA BINTI FA…" at bounding box center [735, 333] width 1471 height 666
click at [300, 394] on li "C" at bounding box center [286, 409] width 107 height 31
type input "C"
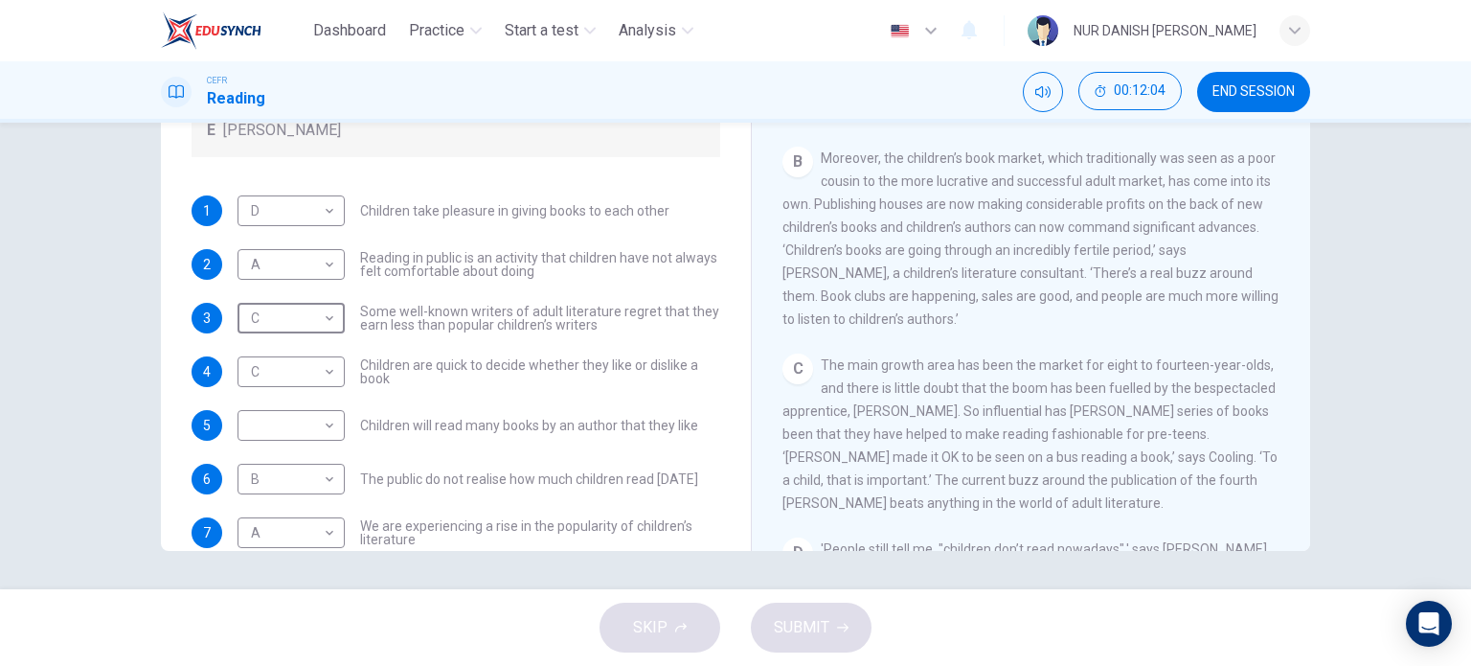
scroll to position [362, 0]
click at [287, 411] on body "Dashboard Practice Start a test Analysis English en ​ NUR DANISH ELLYA BINTI FA…" at bounding box center [735, 333] width 1471 height 666
click at [290, 465] on li "A" at bounding box center [286, 455] width 107 height 31
type input "A"
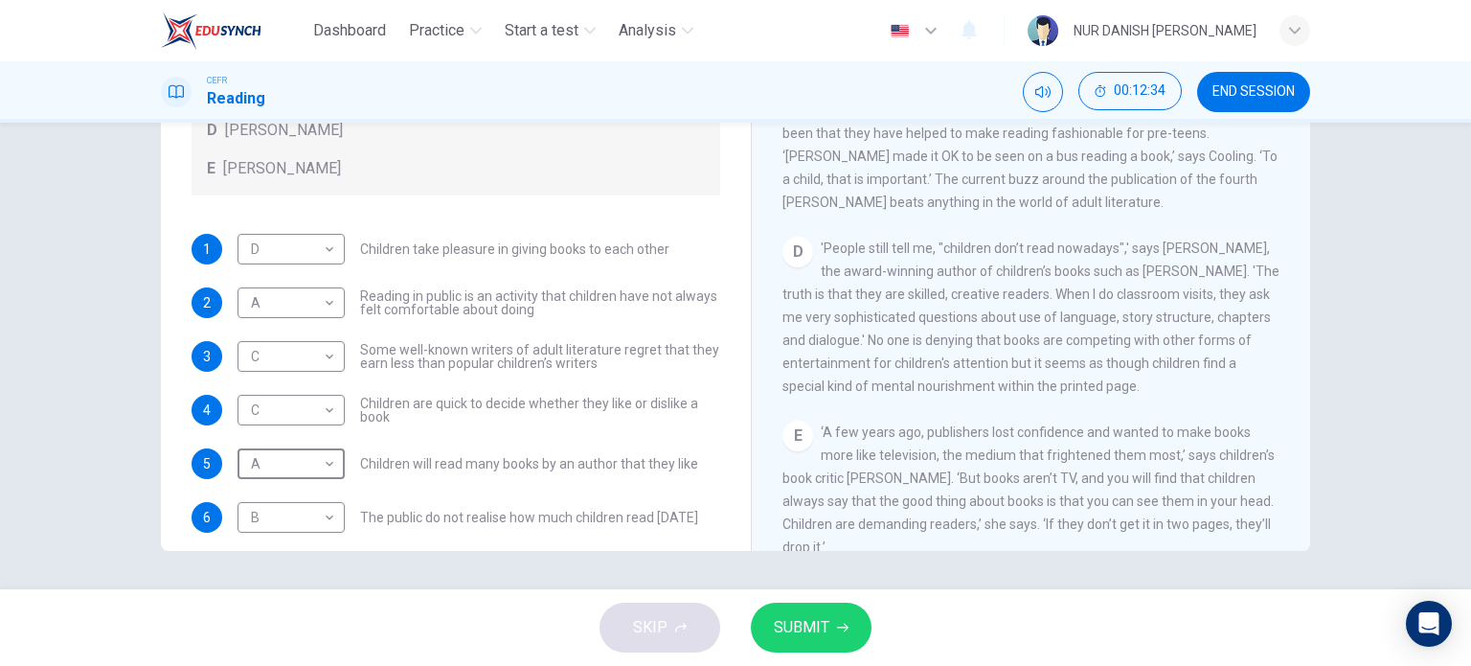
scroll to position [114, 0]
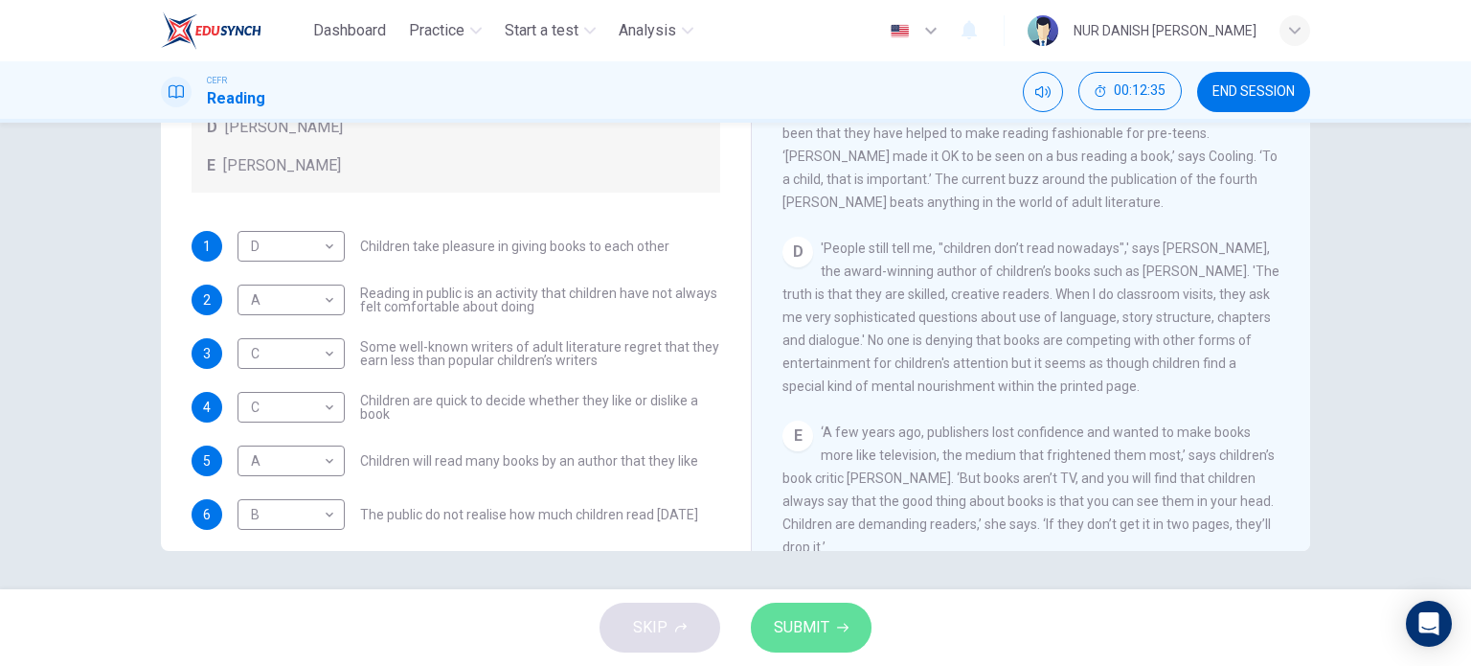
click at [781, 616] on span "SUBMIT" at bounding box center [802, 627] width 56 height 27
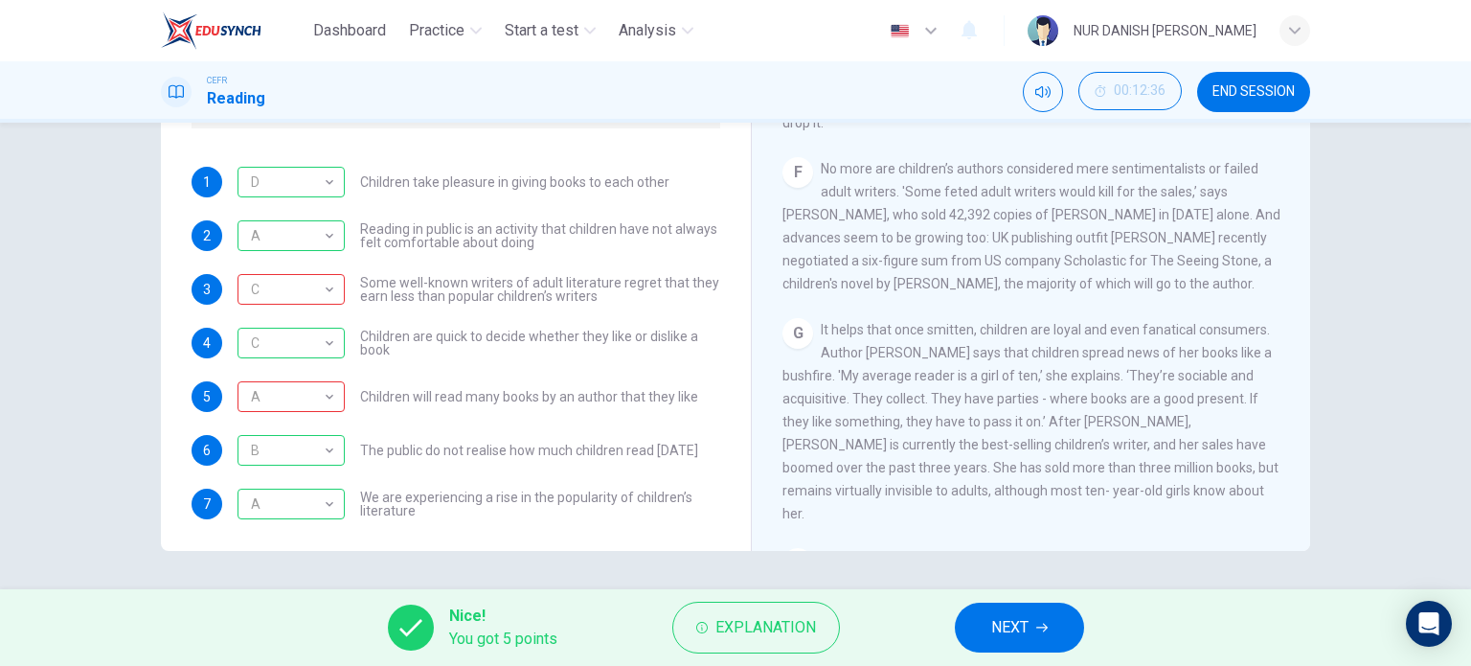
scroll to position [1088, 0]
click at [1023, 634] on span "NEXT" at bounding box center [1009, 627] width 37 height 27
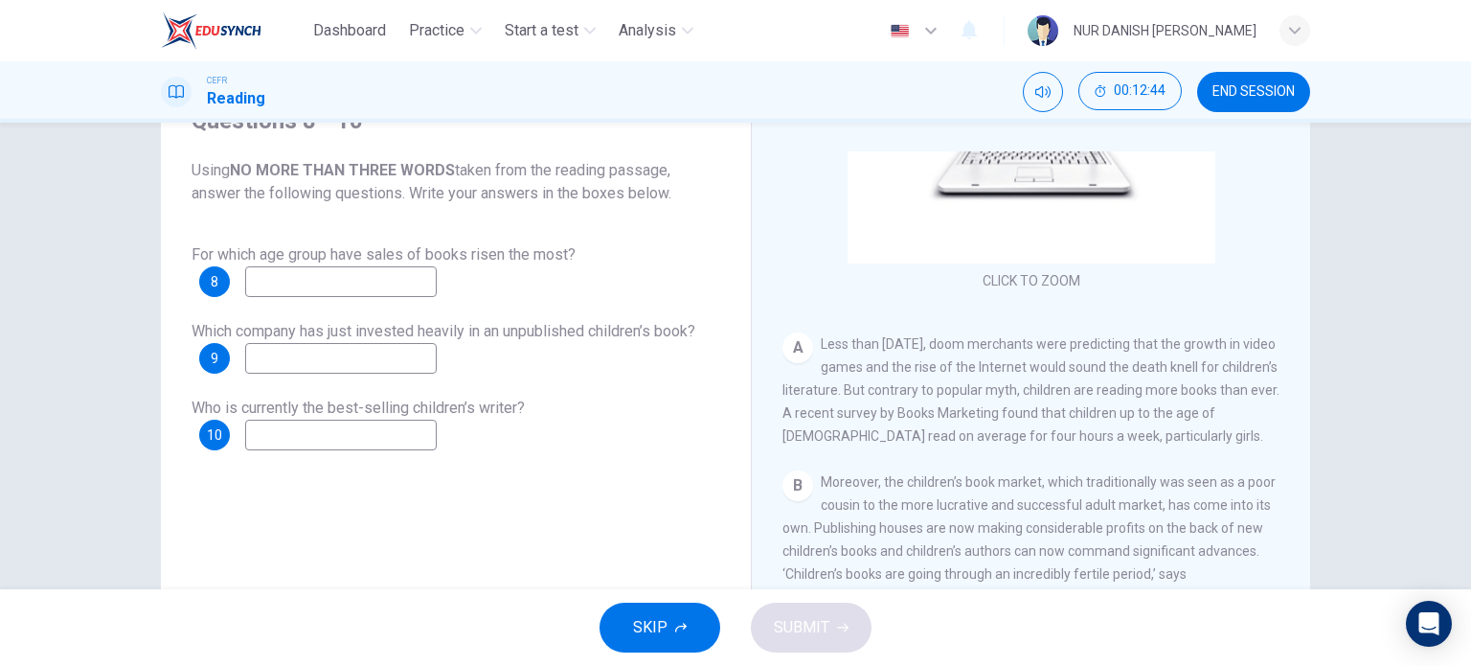
scroll to position [224, 0]
click at [413, 286] on input at bounding box center [341, 281] width 192 height 31
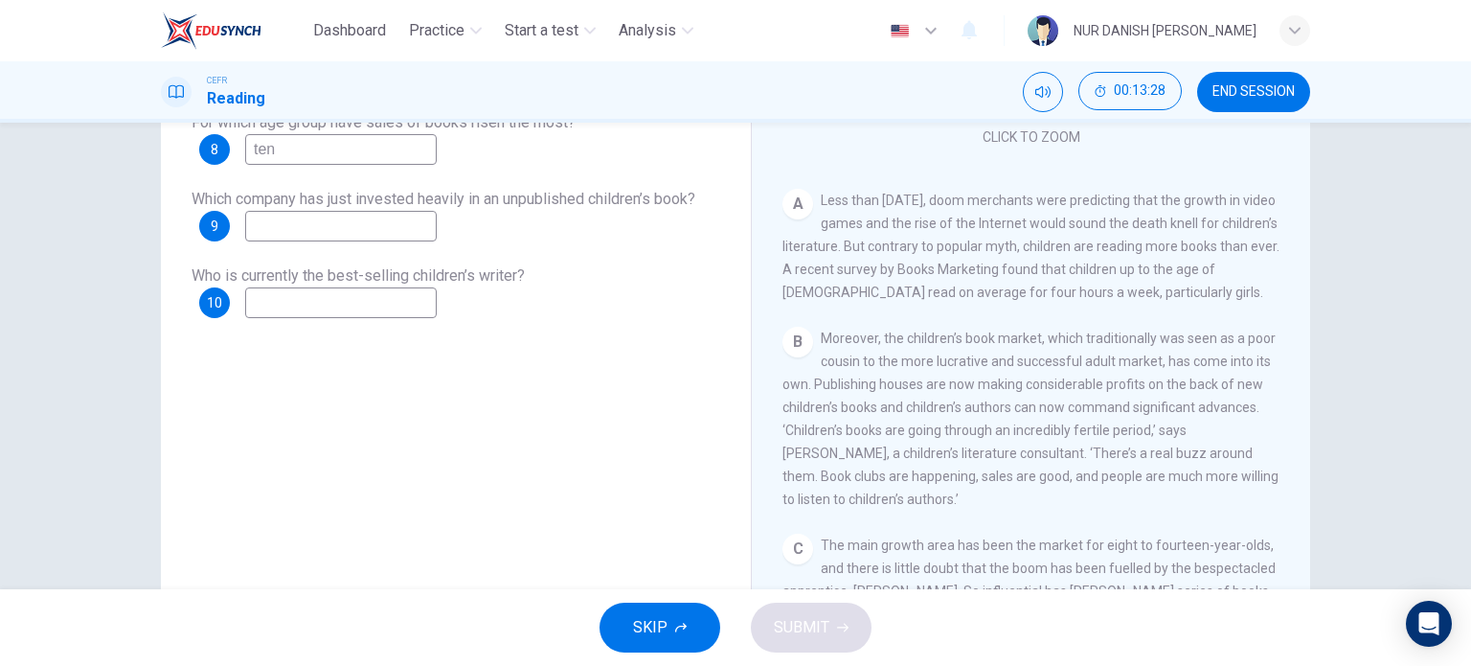
scroll to position [222, 0]
type input "t"
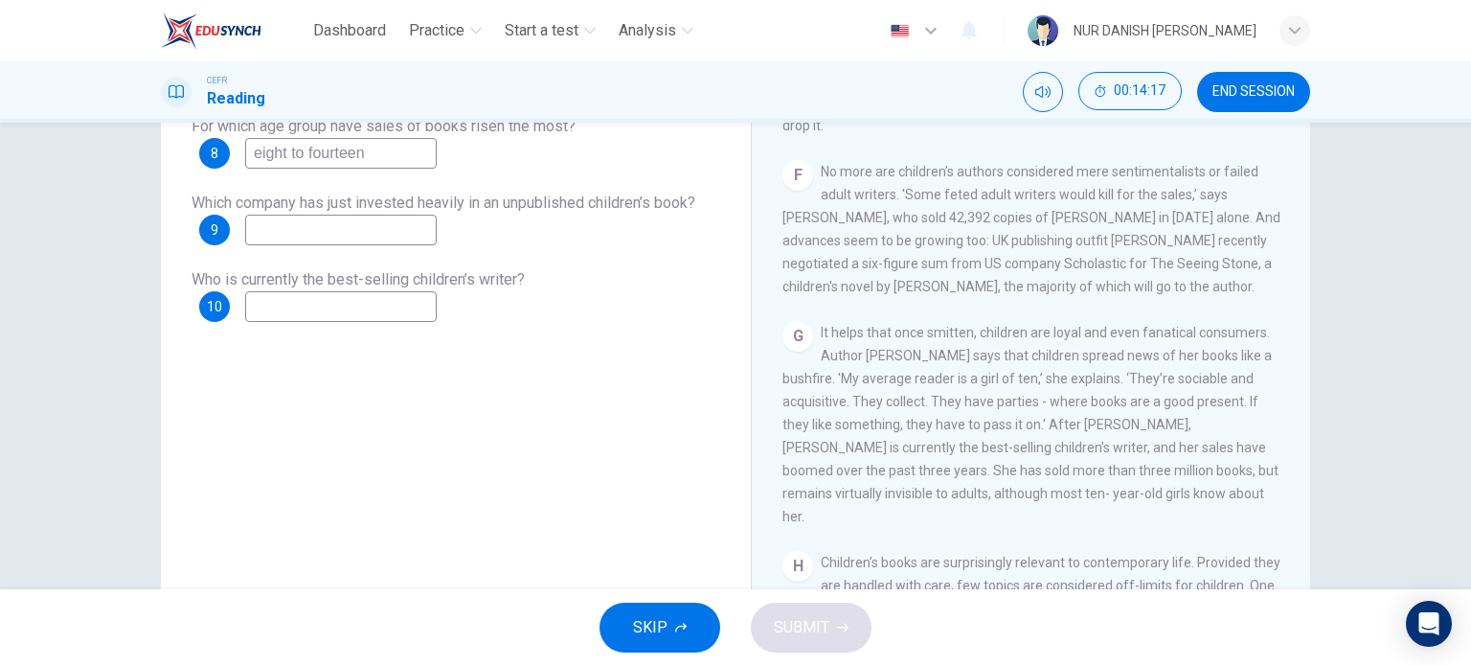
scroll to position [1138, 0]
type input "eight to fourteen"
click at [387, 239] on input at bounding box center [341, 230] width 192 height 31
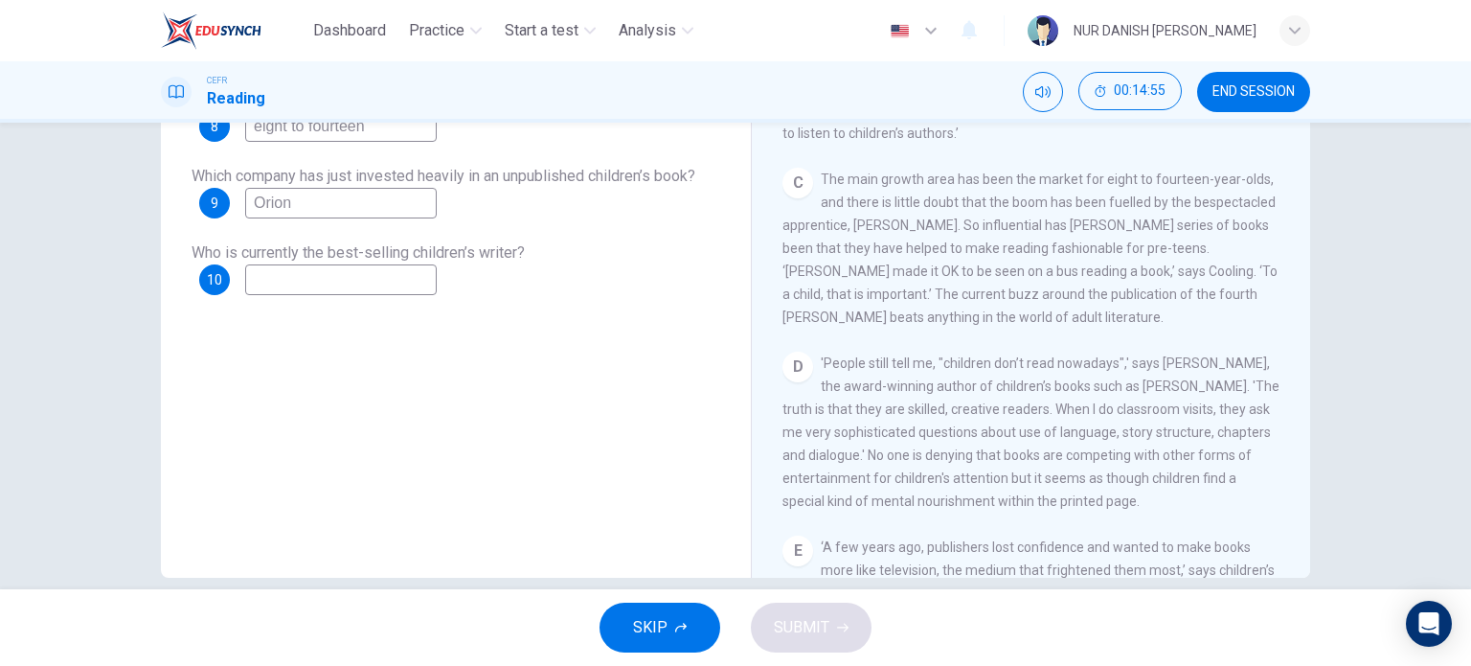
scroll to position [575, 0]
type input "Orion"
click at [379, 278] on input at bounding box center [341, 279] width 192 height 31
type input "J.K. Rowling"
click at [832, 640] on button "SUBMIT" at bounding box center [811, 627] width 121 height 50
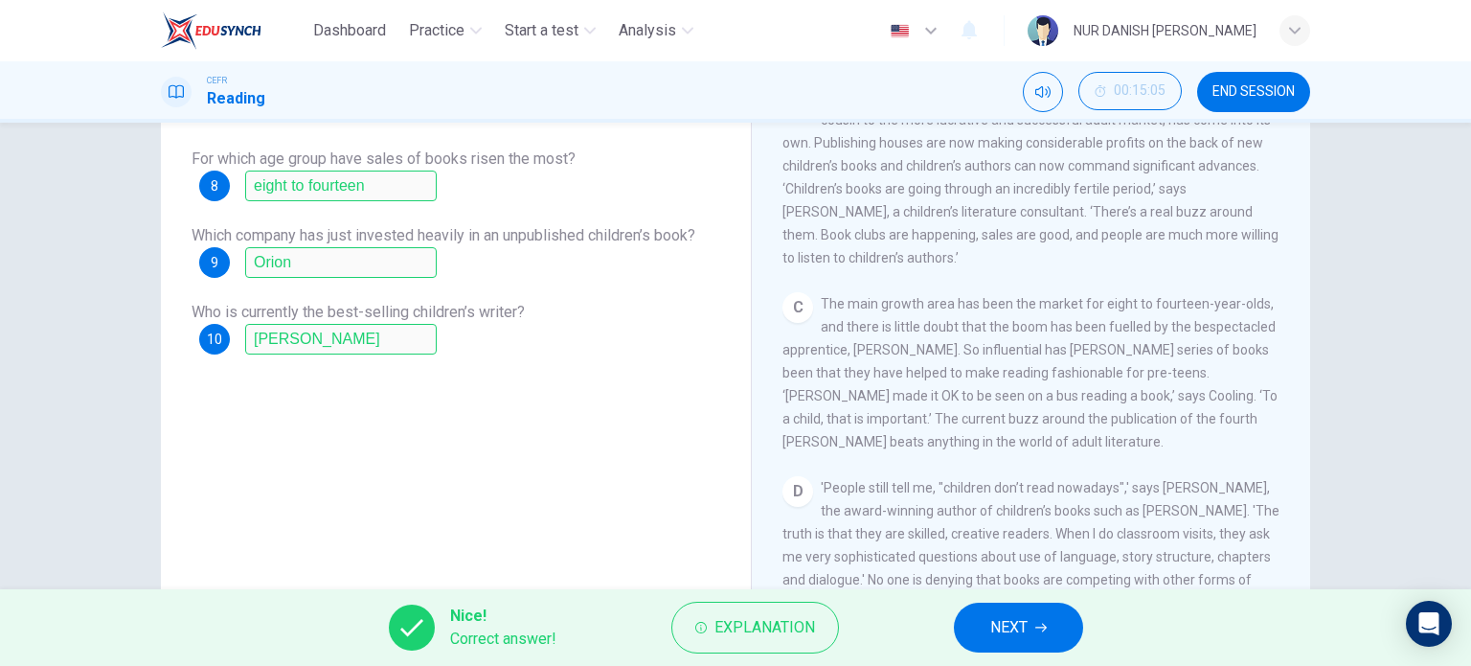
scroll to position [193, 0]
click at [992, 622] on span "NEXT" at bounding box center [1008, 627] width 37 height 27
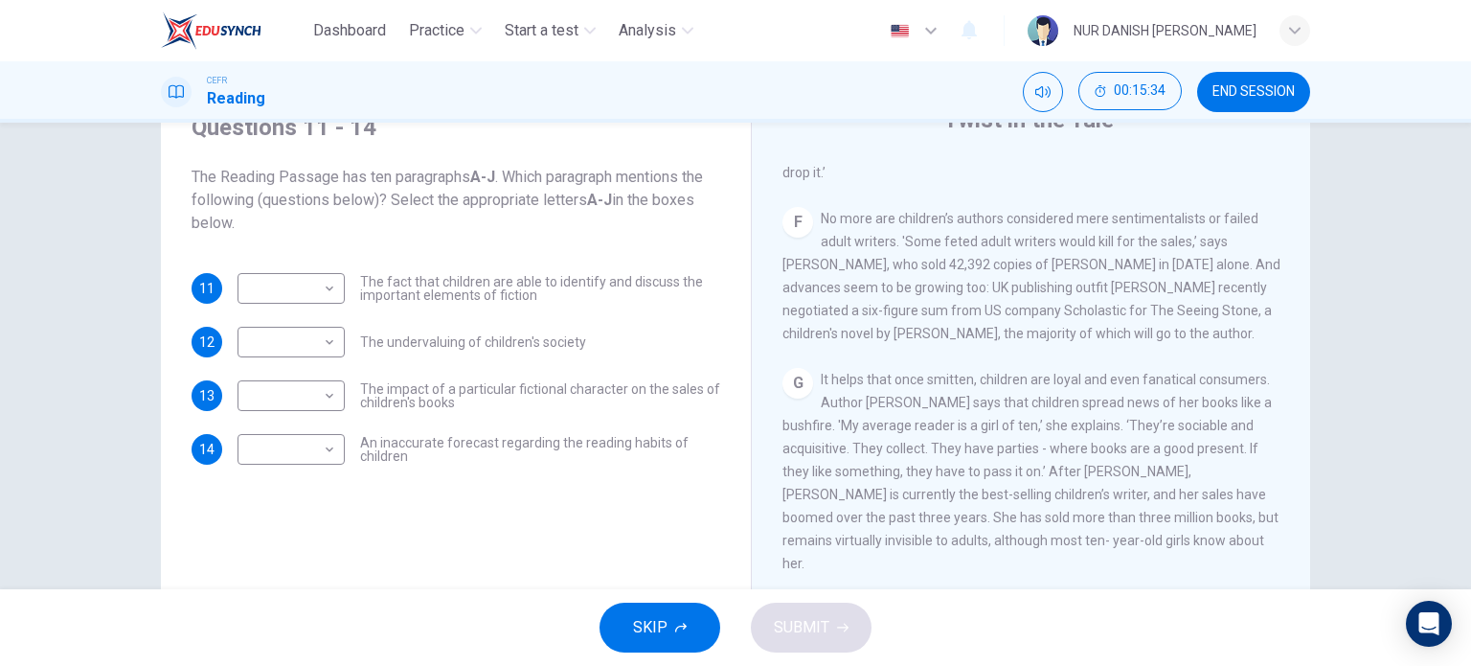
scroll to position [1226, 0]
click at [261, 273] on body "Dashboard Practice Start a test Analysis English en ​ NUR DANISH ELLYA BINTI FA…" at bounding box center [735, 333] width 1471 height 666
click at [253, 504] on li "G" at bounding box center [286, 503] width 107 height 31
type input "G"
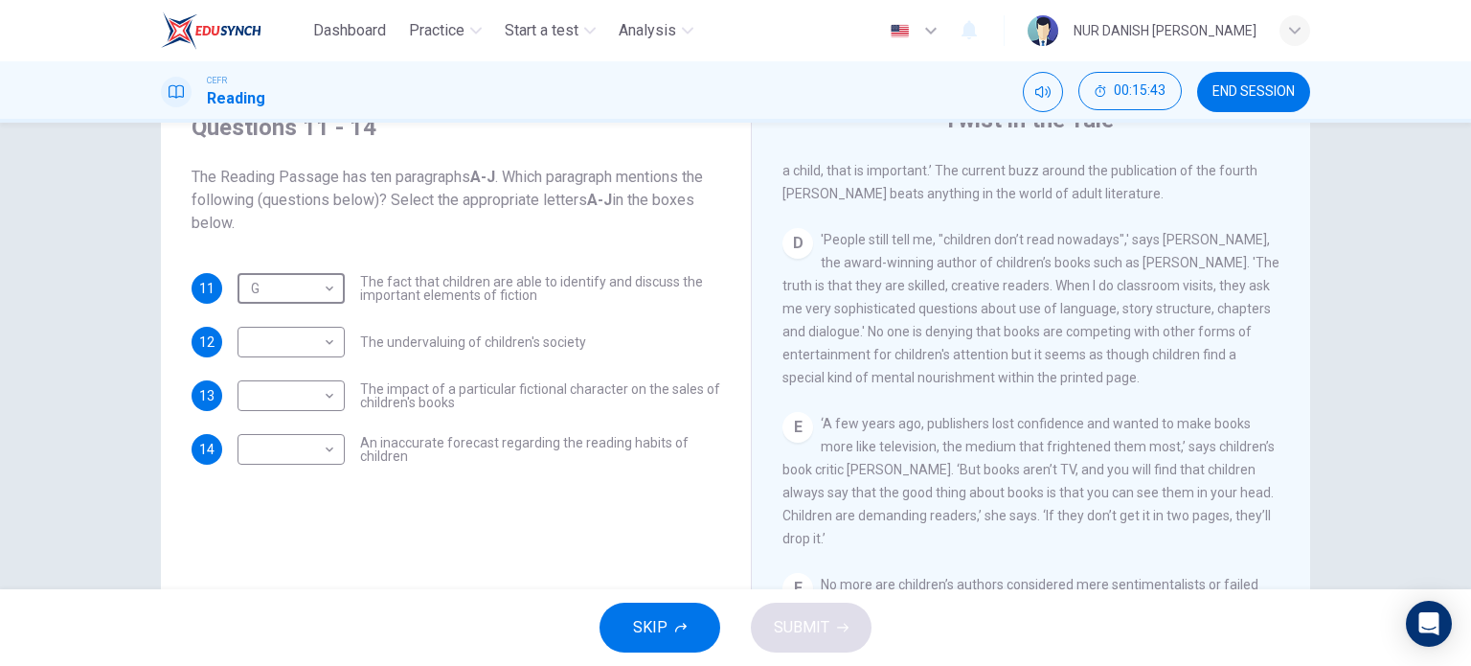
scroll to position [851, 0]
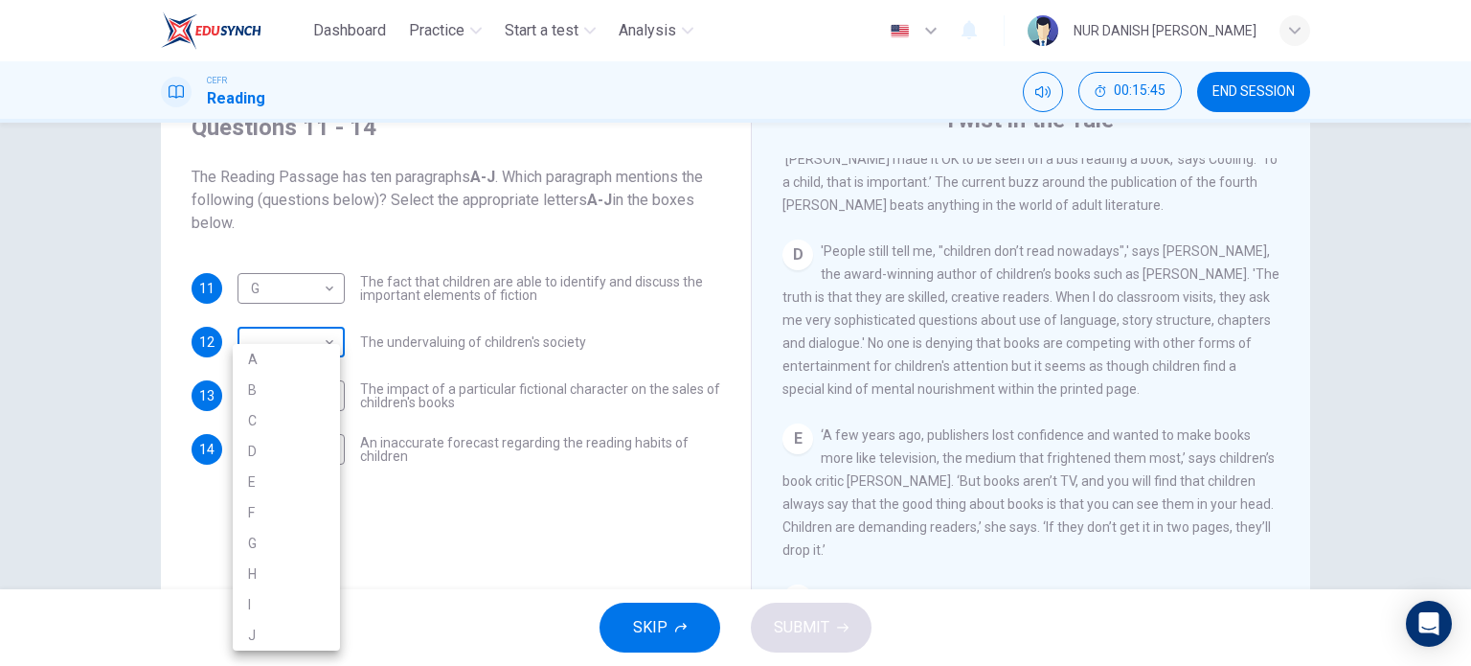
click at [303, 338] on body "Dashboard Practice Start a test Analysis English en ​ NUR DANISH ELLYA BINTI FA…" at bounding box center [735, 333] width 1471 height 666
click at [289, 442] on li "D" at bounding box center [286, 451] width 107 height 31
type input "D"
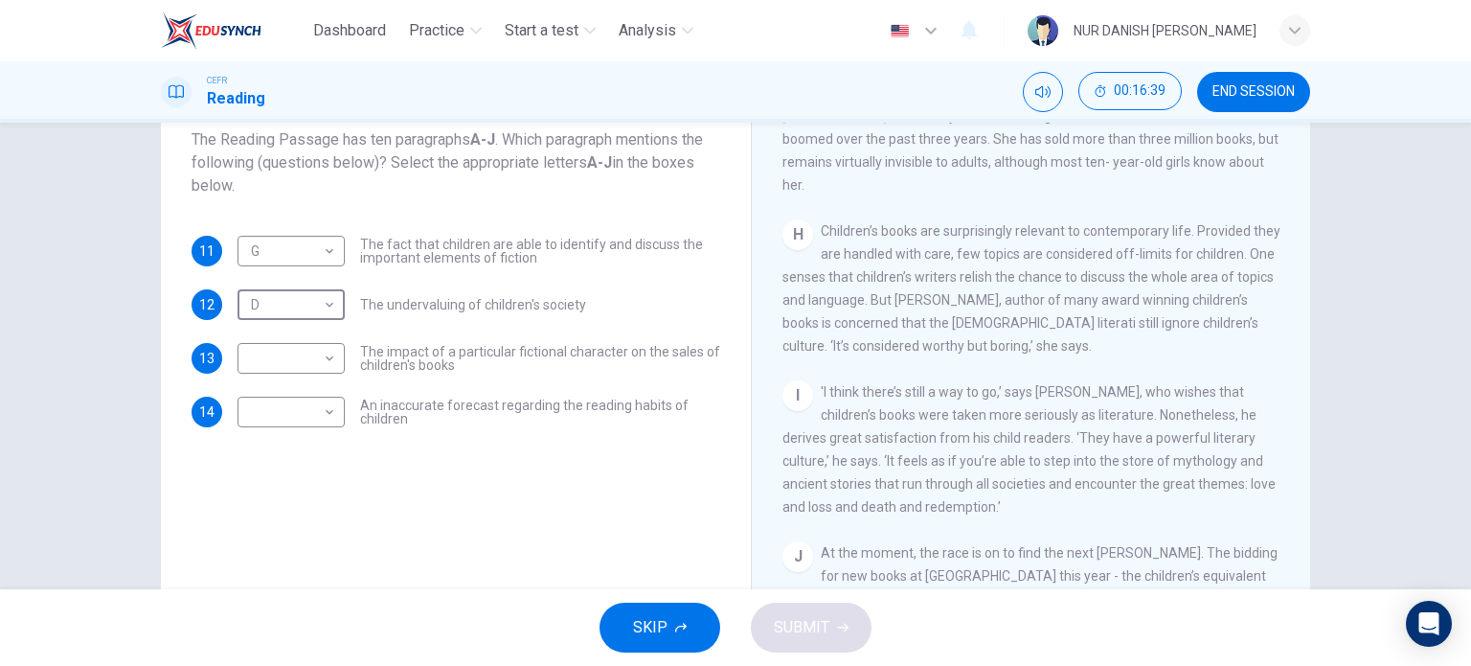
scroll to position [146, 0]
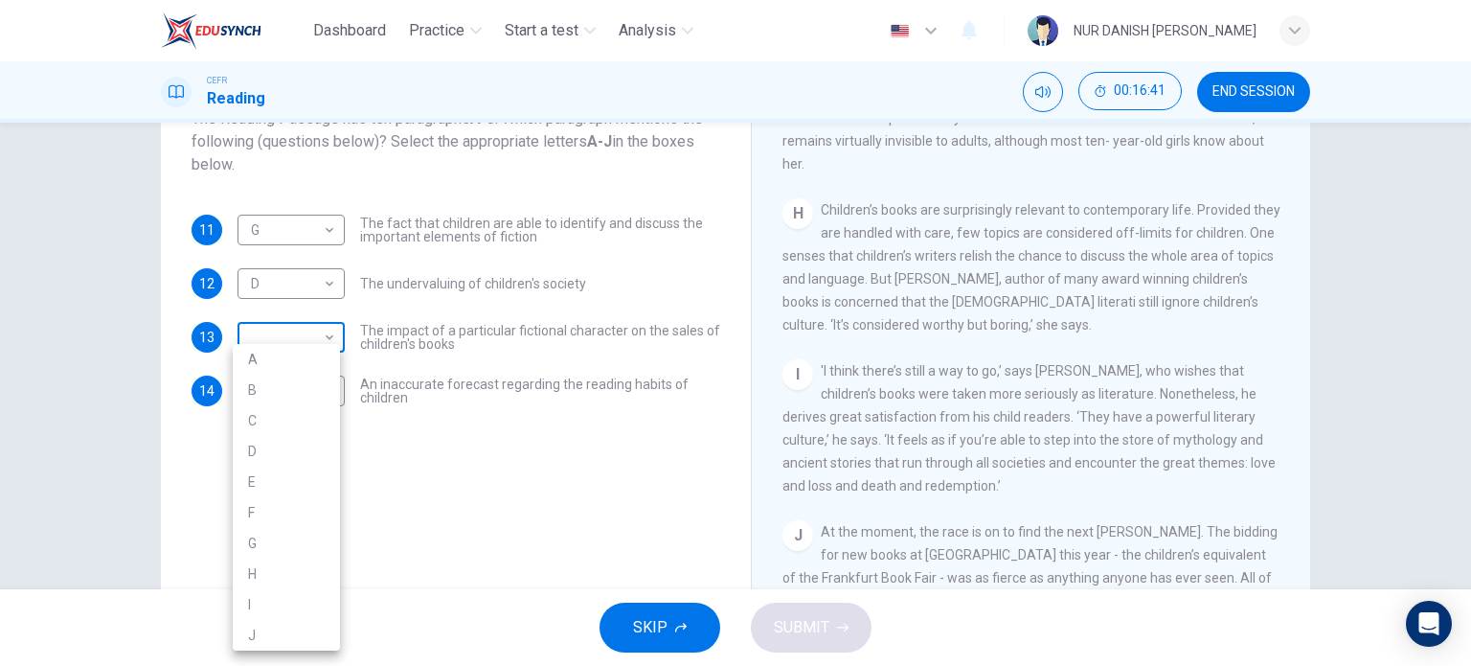
click at [316, 330] on body "Dashboard Practice Start a test Analysis English en ​ NUR DANISH ELLYA BINTI FA…" at bounding box center [735, 333] width 1471 height 666
click at [284, 608] on li "I" at bounding box center [286, 604] width 107 height 31
type input "I"
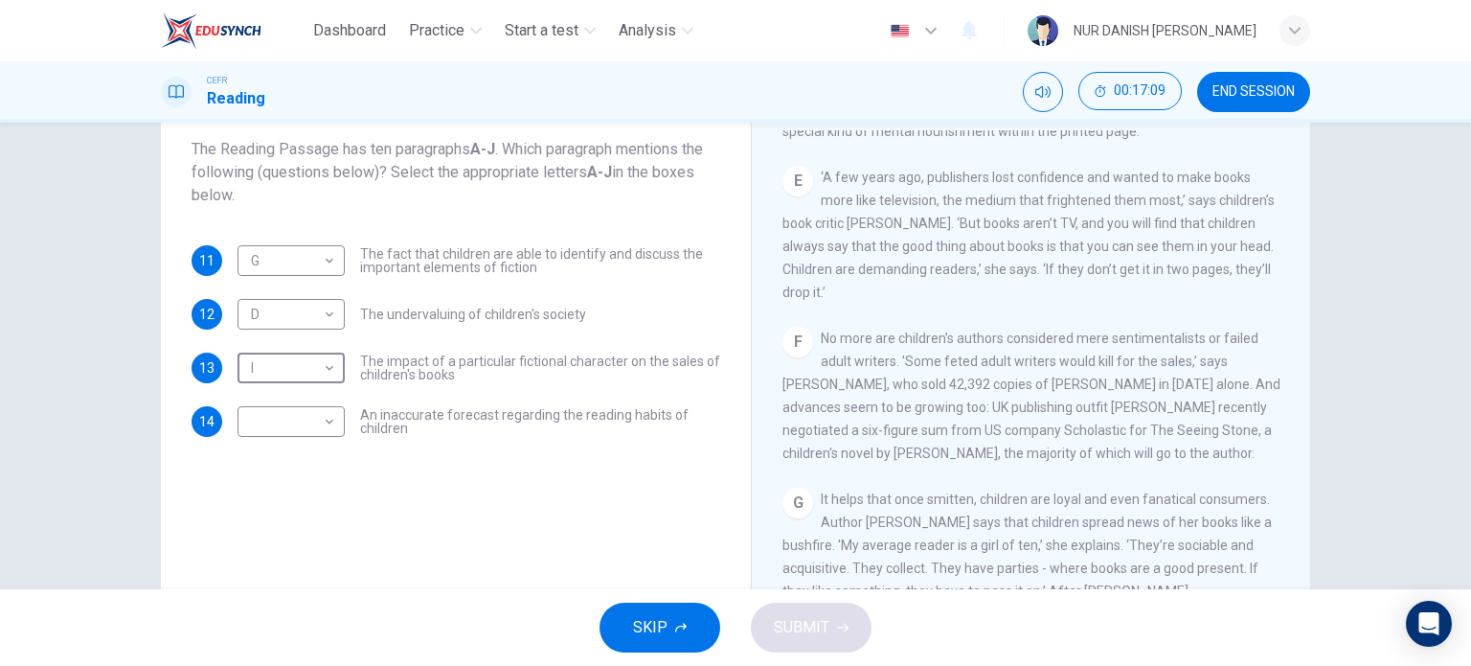
scroll to position [1080, 0]
click at [306, 416] on body "Dashboard Practice Start a test Analysis English en ​ NUR DANISH ELLYA BINTI FA…" at bounding box center [735, 333] width 1471 height 666
click at [306, 477] on li "E" at bounding box center [286, 481] width 107 height 31
type input "E"
click at [824, 643] on button "SUBMIT" at bounding box center [811, 627] width 121 height 50
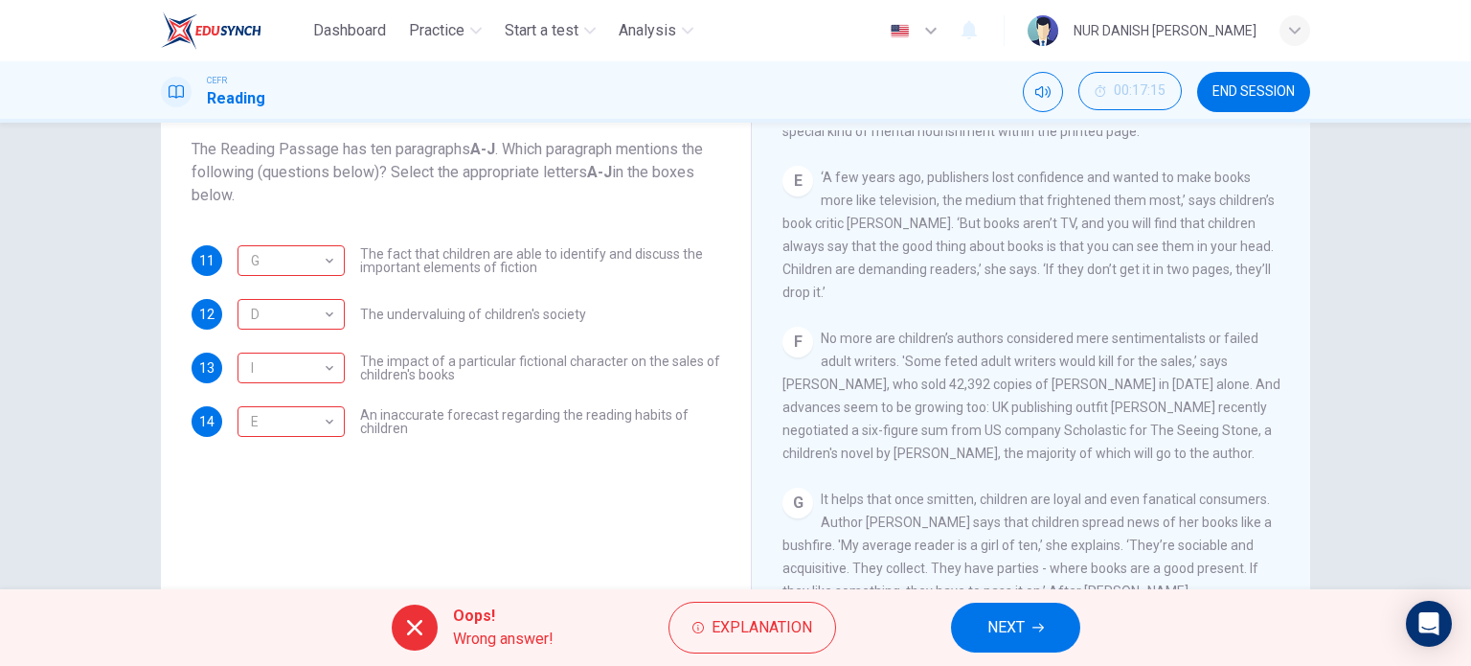
scroll to position [88, 0]
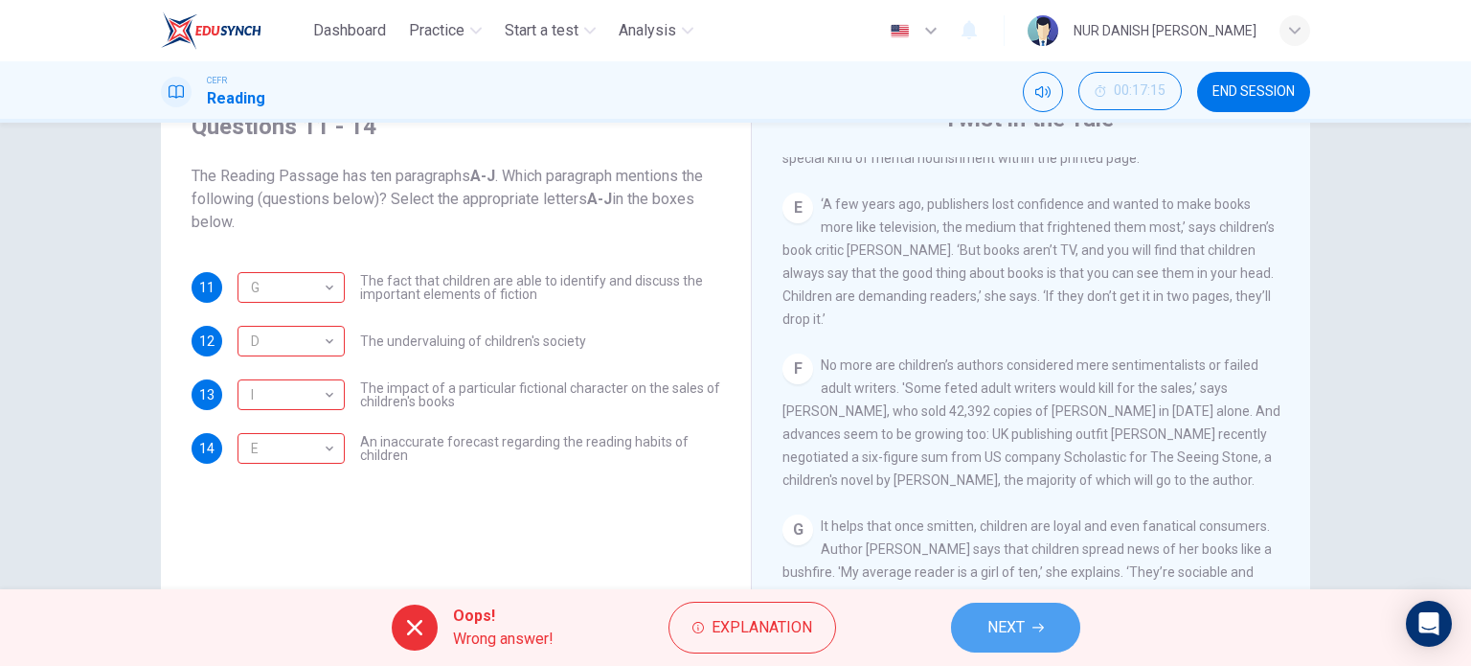
click at [1000, 628] on span "NEXT" at bounding box center [1005, 627] width 37 height 27
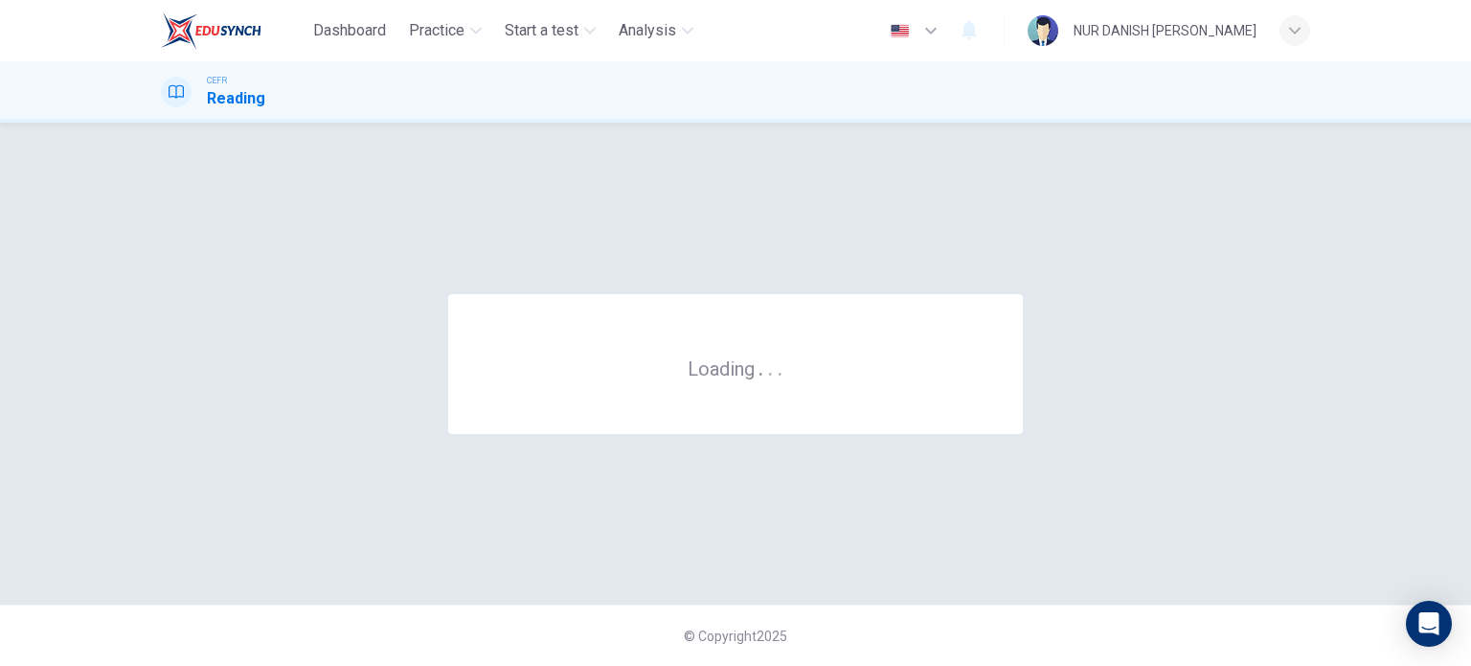
scroll to position [0, 0]
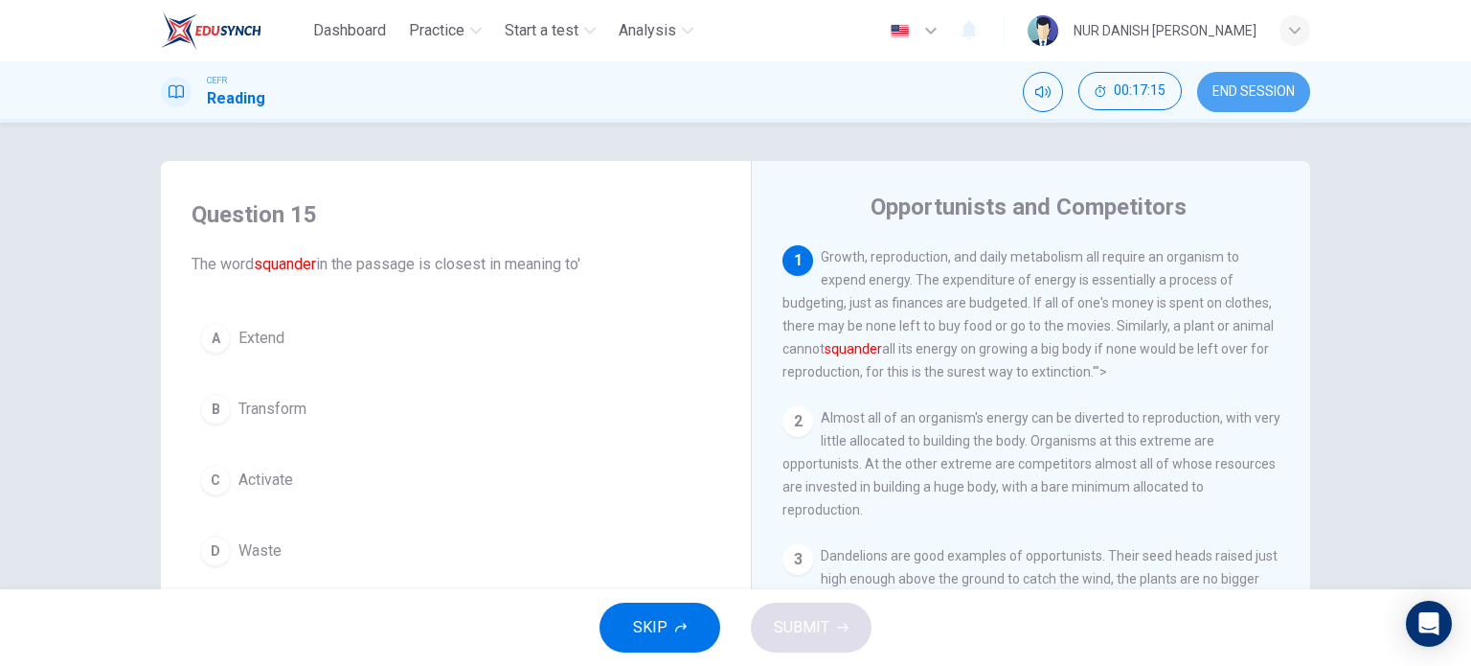
click at [1236, 78] on button "END SESSION" at bounding box center [1253, 92] width 113 height 40
